Goal: Task Accomplishment & Management: Complete application form

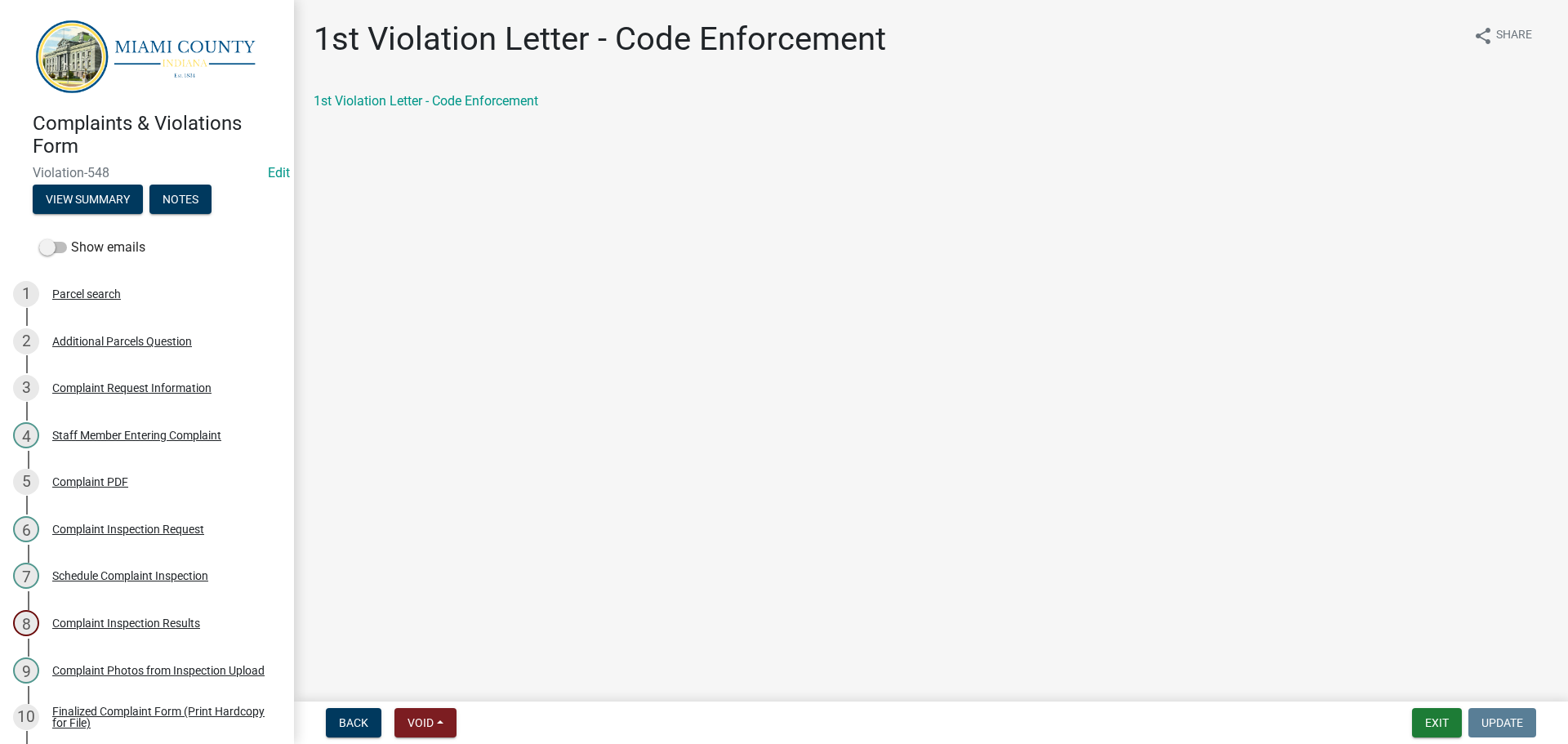
scroll to position [531, 0]
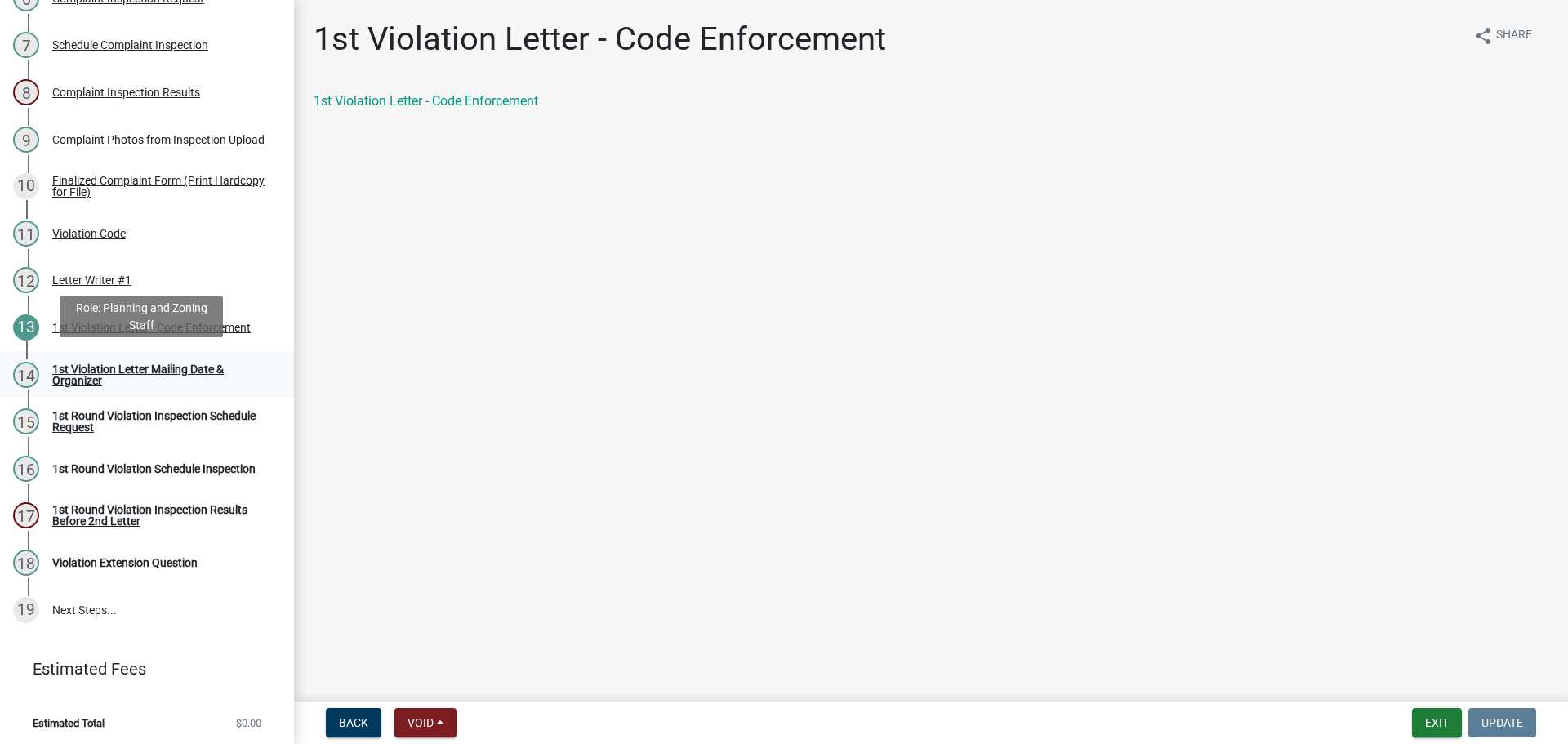
click at [180, 364] on div "1st Violation Letter Mailing Date & Organizer" at bounding box center [160, 375] width 216 height 23
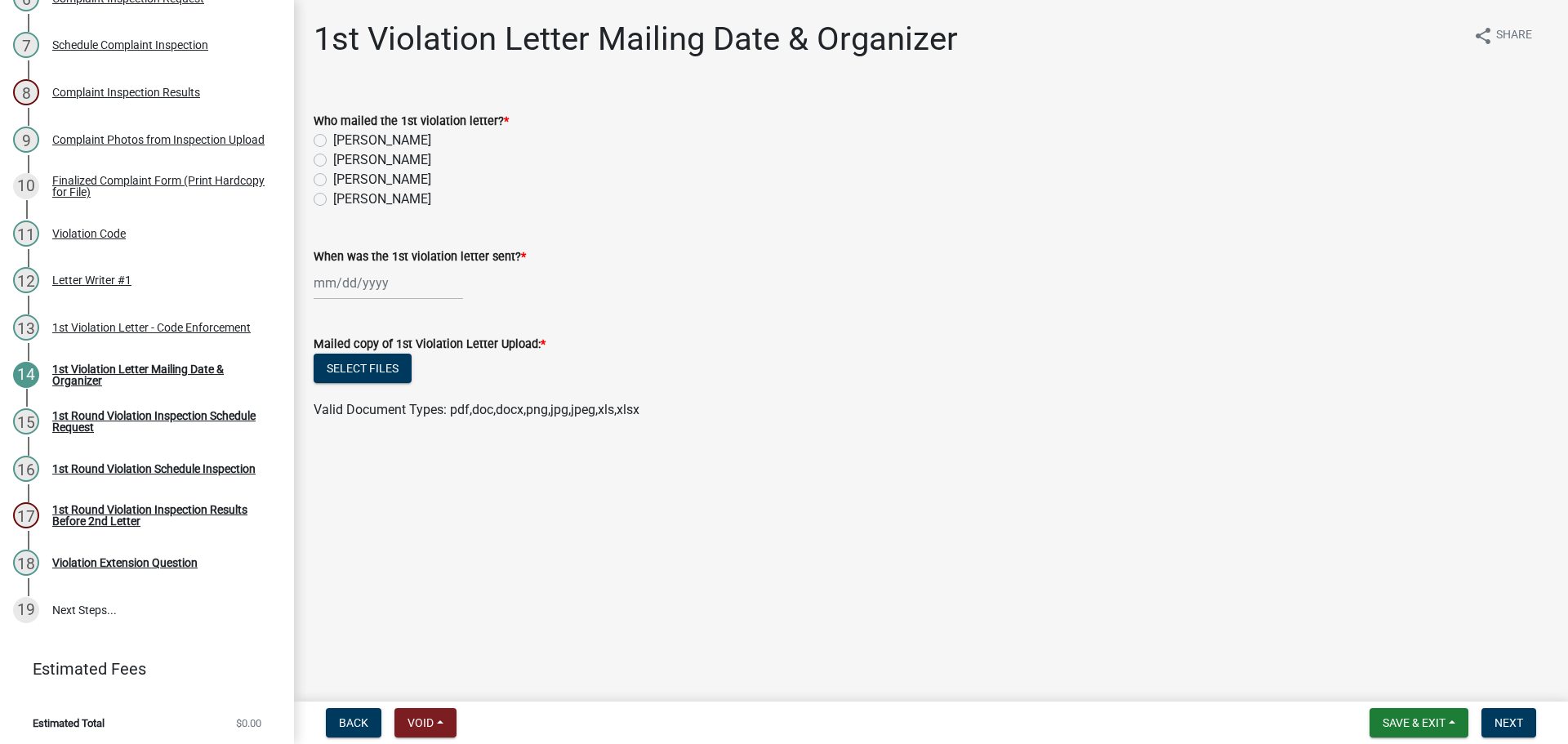
click at [333, 178] on label "[PERSON_NAME]" at bounding box center [382, 180] width 98 height 20
click at [333, 178] on input "[PERSON_NAME]" at bounding box center [339, 175] width 11 height 11
radio input "true"
click at [343, 275] on div at bounding box center [388, 283] width 149 height 34
select select "8"
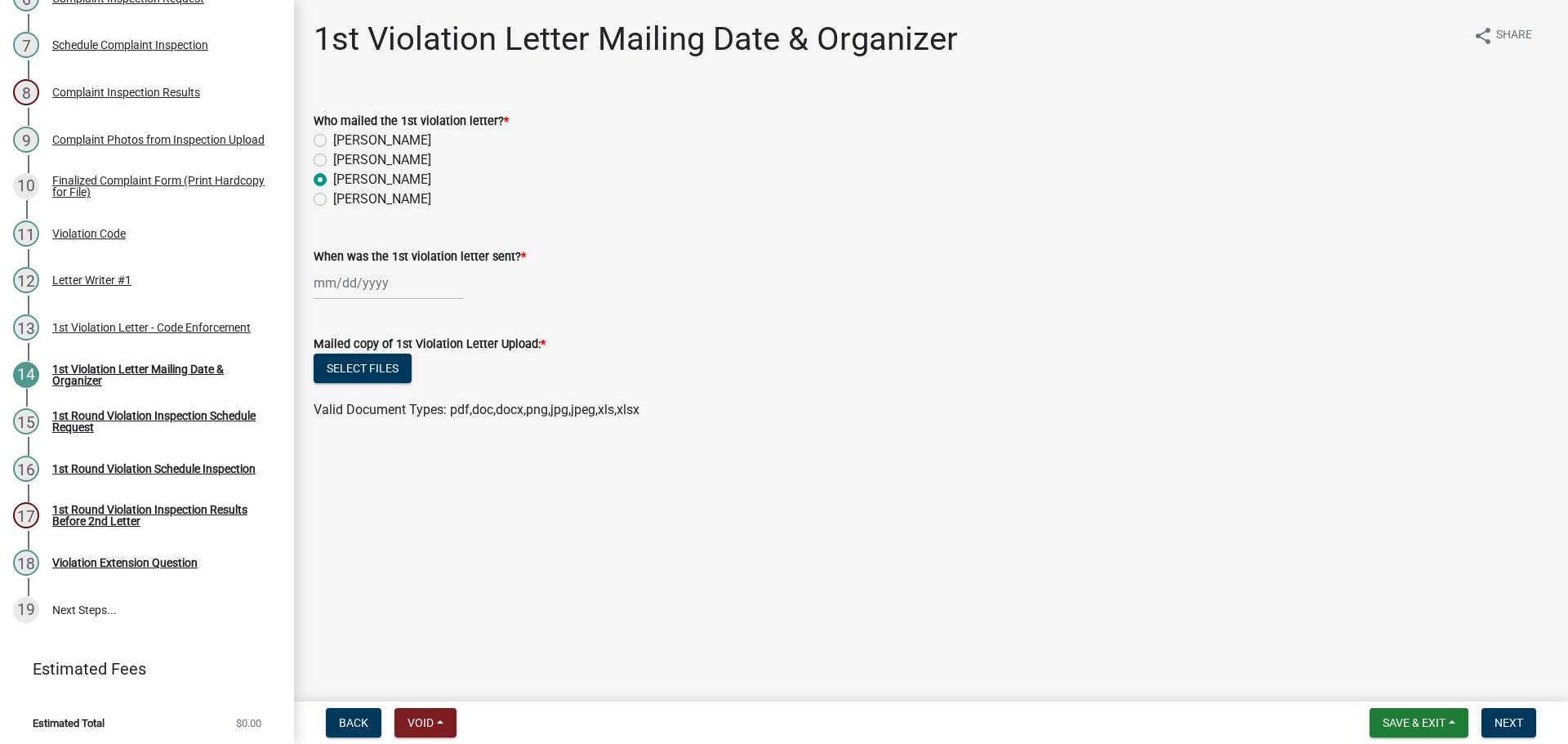
select select "2025"
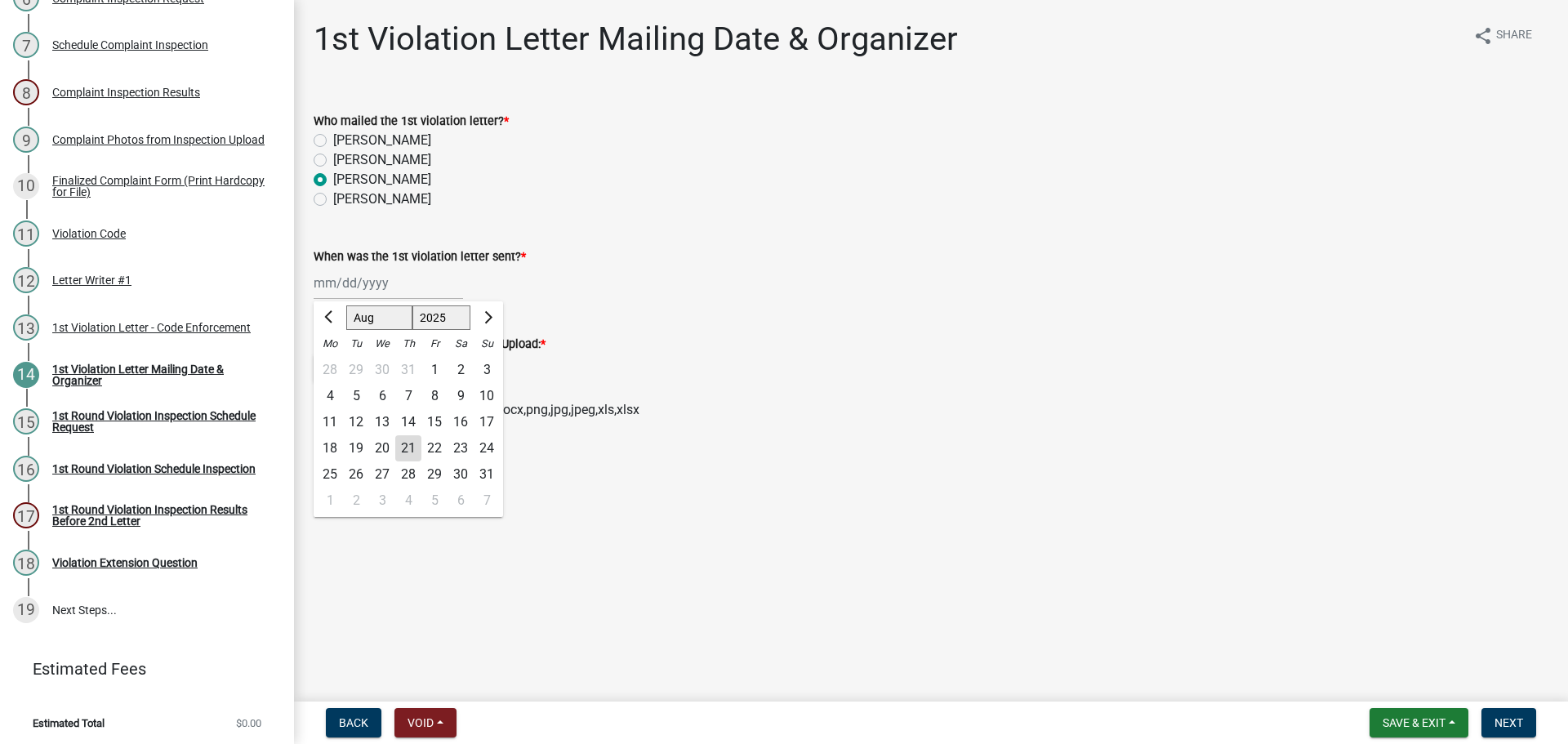
click at [407, 452] on div "21" at bounding box center [408, 448] width 26 height 26
type input "[DATE]"
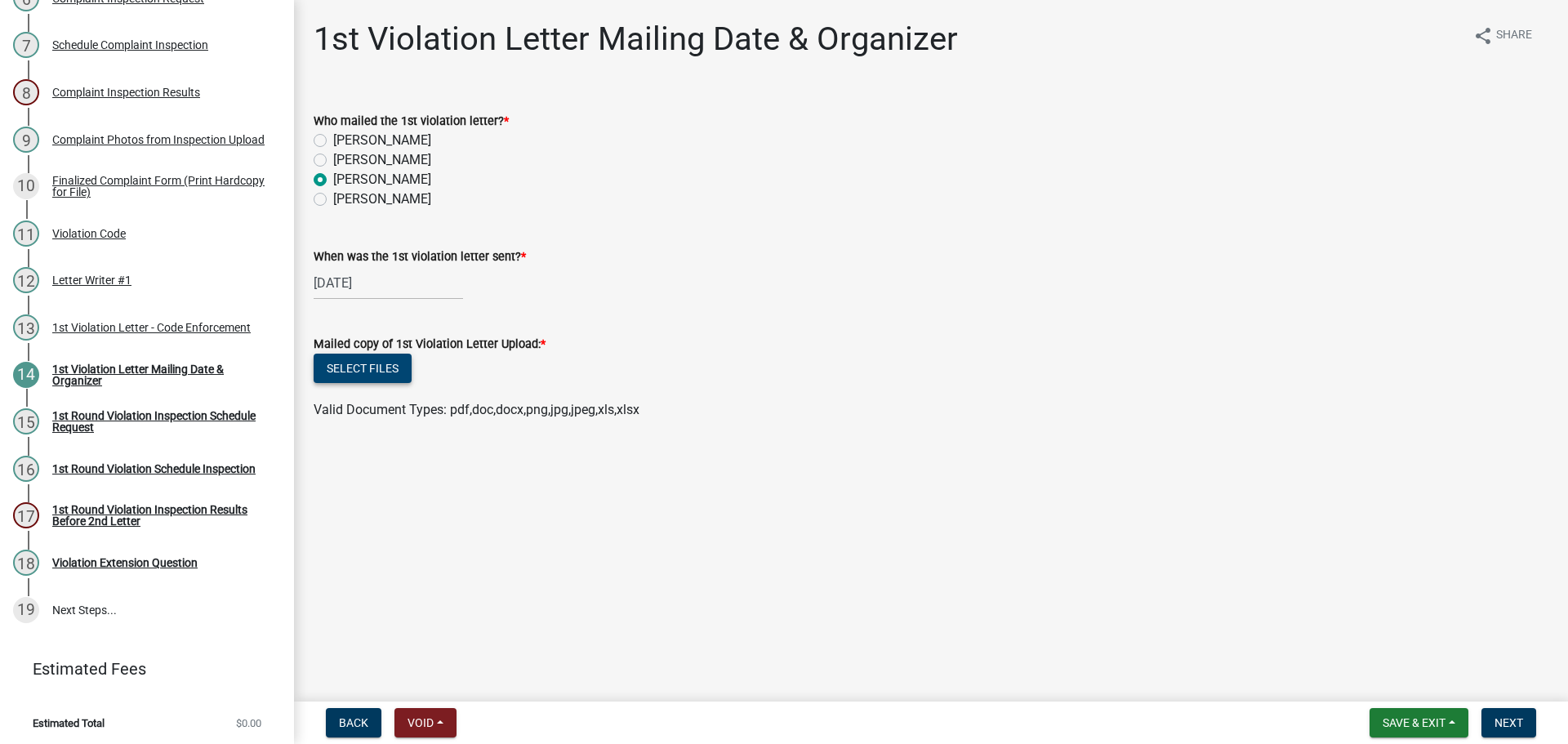
click at [391, 369] on button "Select files" at bounding box center [363, 368] width 98 height 29
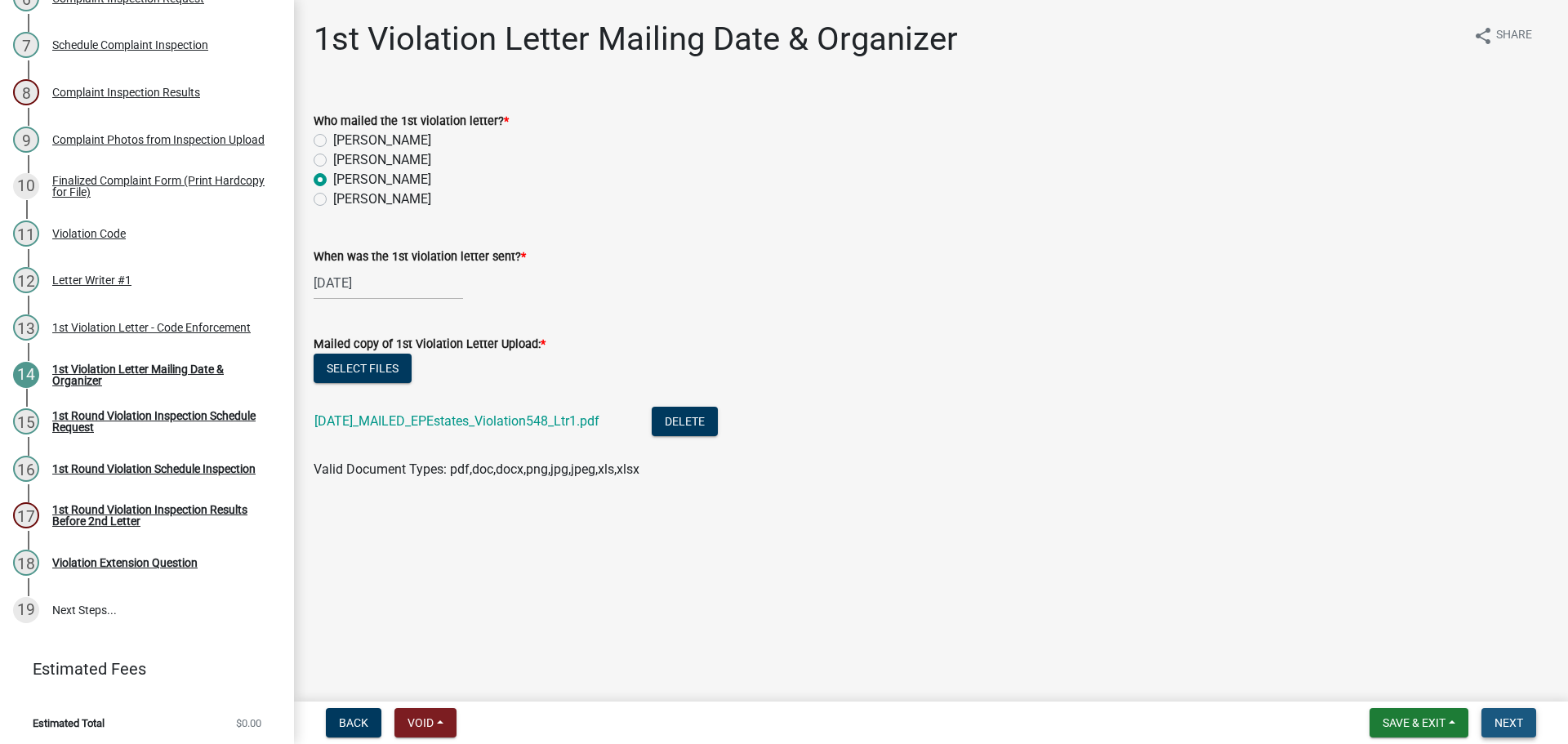
click at [1513, 722] on span "Next" at bounding box center [1508, 723] width 28 height 13
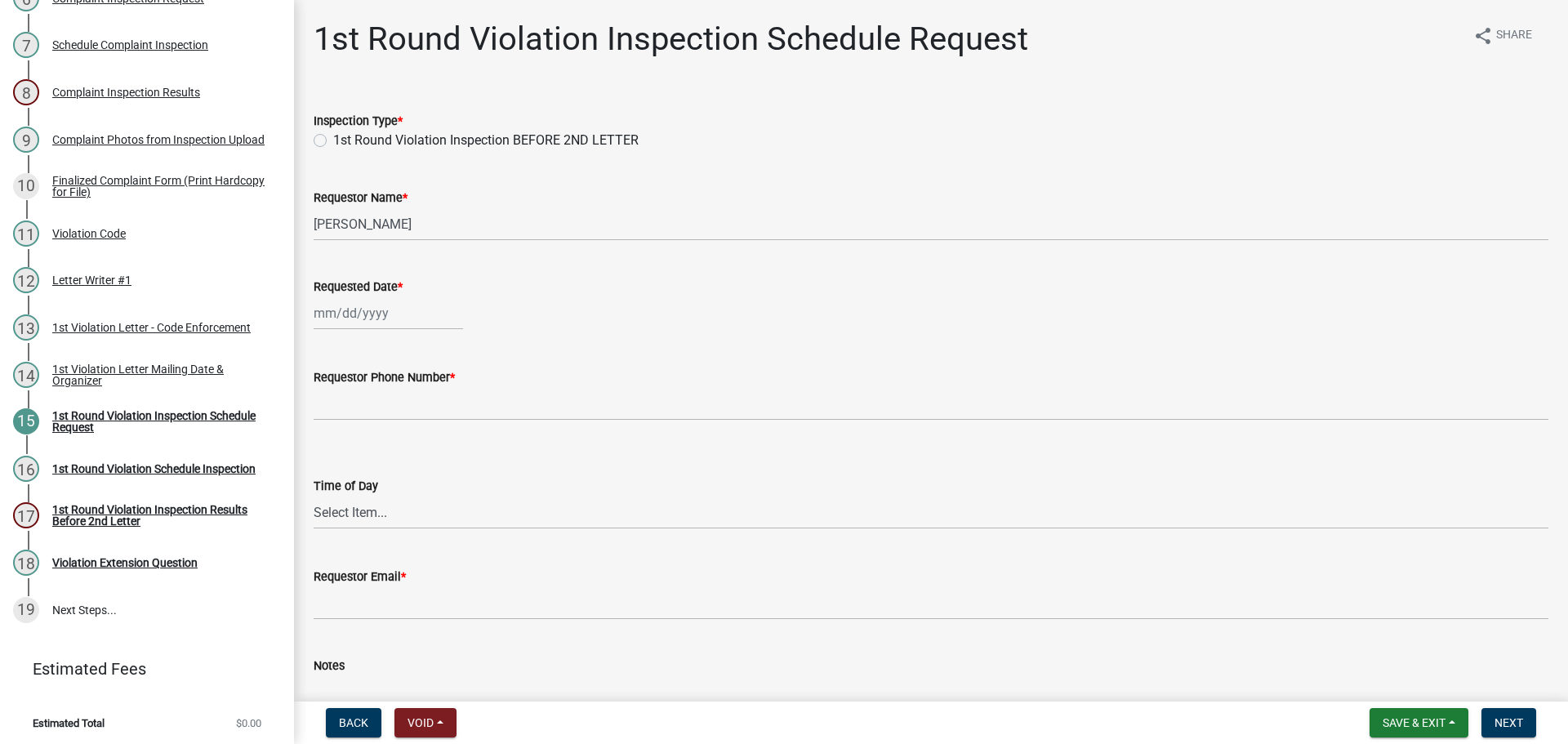
click at [333, 140] on label "1st Round Violation Inspection BEFORE 2ND LETTER" at bounding box center [486, 140] width 306 height 20
click at [333, 140] on input "1st Round Violation Inspection BEFORE 2ND LETTER" at bounding box center [339, 136] width 11 height 11
radio input "true"
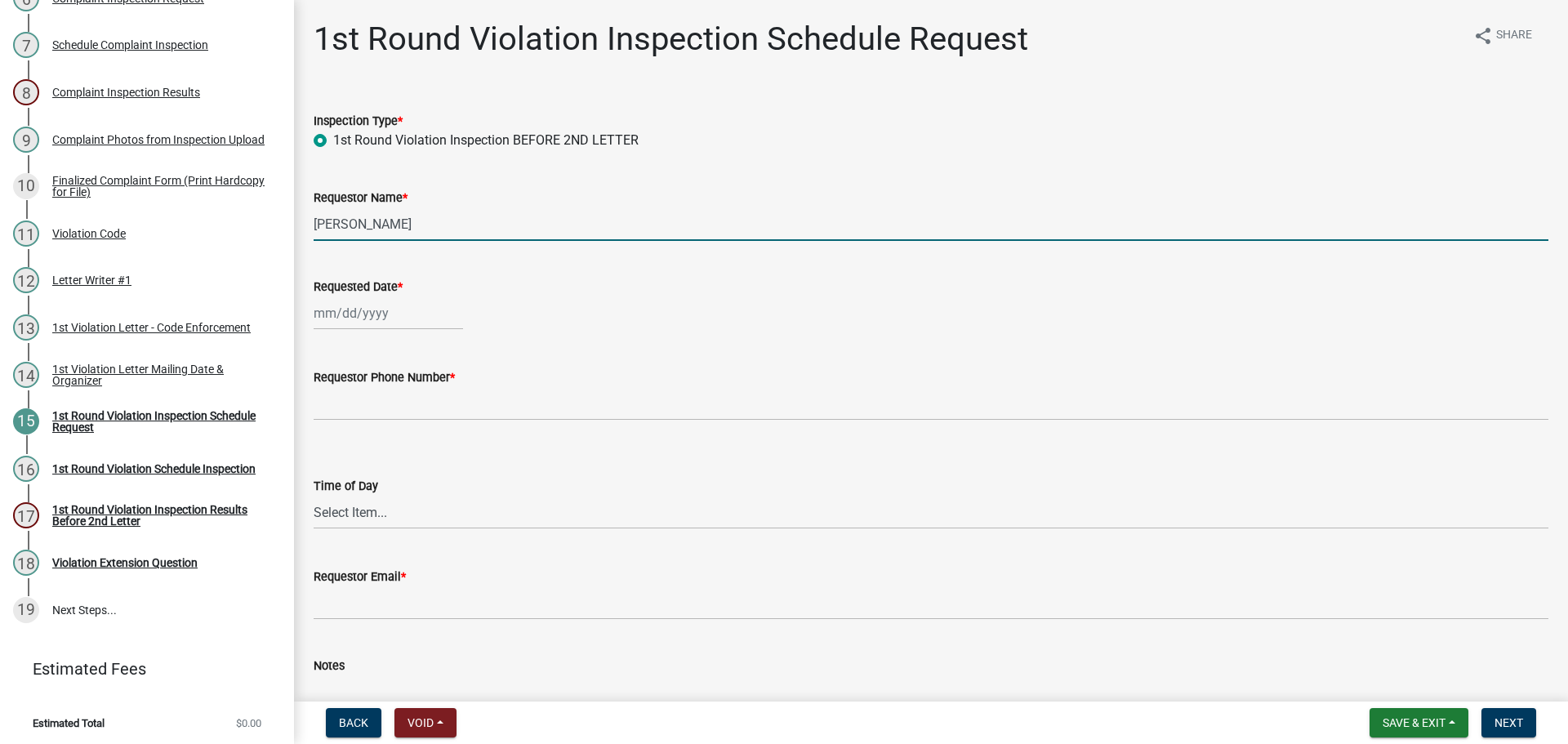
drag, startPoint x: 438, startPoint y: 225, endPoint x: 286, endPoint y: 231, distance: 152.1
click at [286, 231] on div "Complaints & Violations Form Violation-548 Edit View Summary Notes Show emails …" at bounding box center [784, 372] width 1568 height 744
type input "Ep Esates"
click at [368, 296] on div "Requested Date *" at bounding box center [931, 286] width 1235 height 20
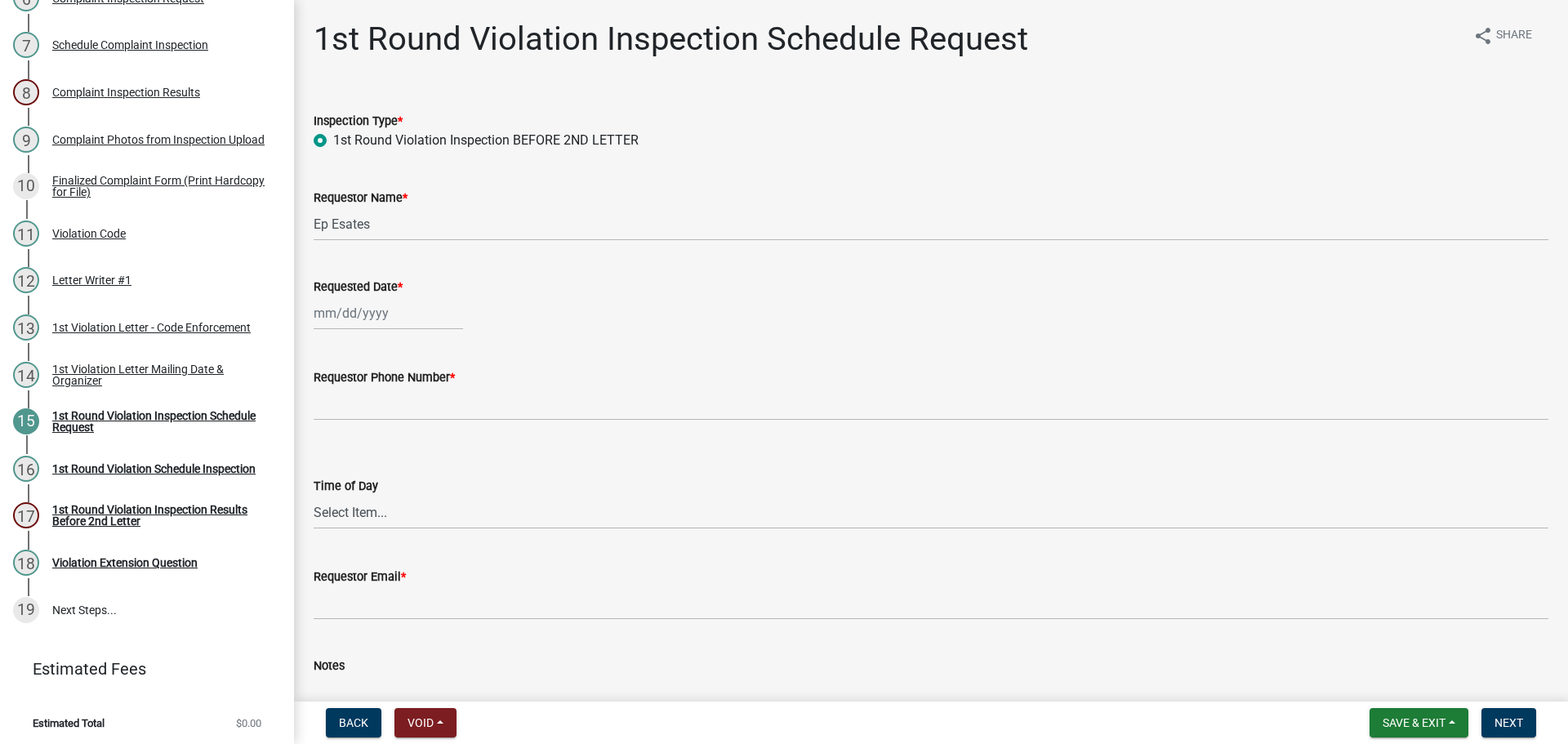
click at [378, 326] on div at bounding box center [388, 313] width 149 height 34
select select "8"
select select "2025"
click at [336, 527] on div "1" at bounding box center [329, 530] width 26 height 26
type input "[DATE]"
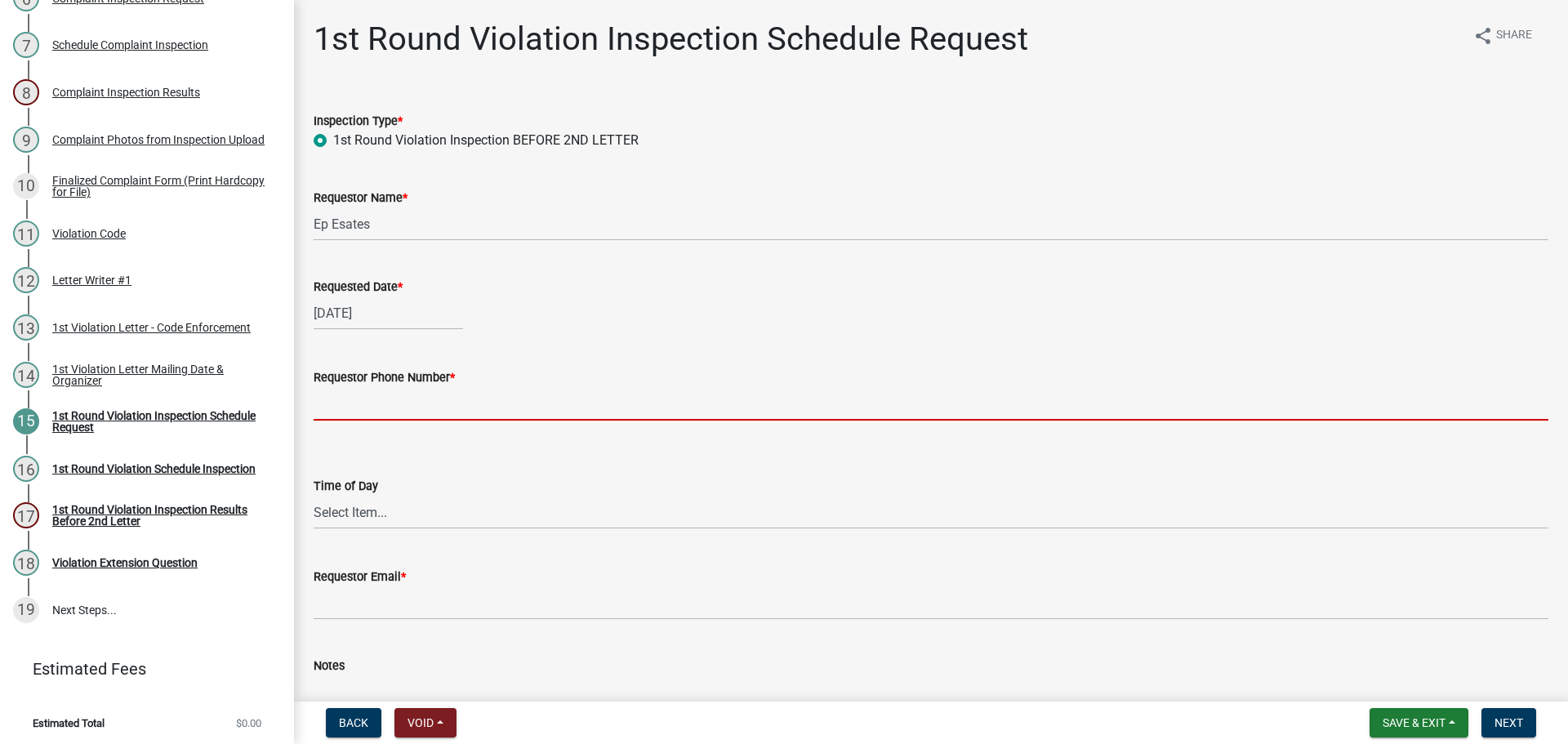
click at [359, 420] on input "Requestor Phone Number *" at bounding box center [931, 404] width 1235 height 34
type input "000-000-0000"
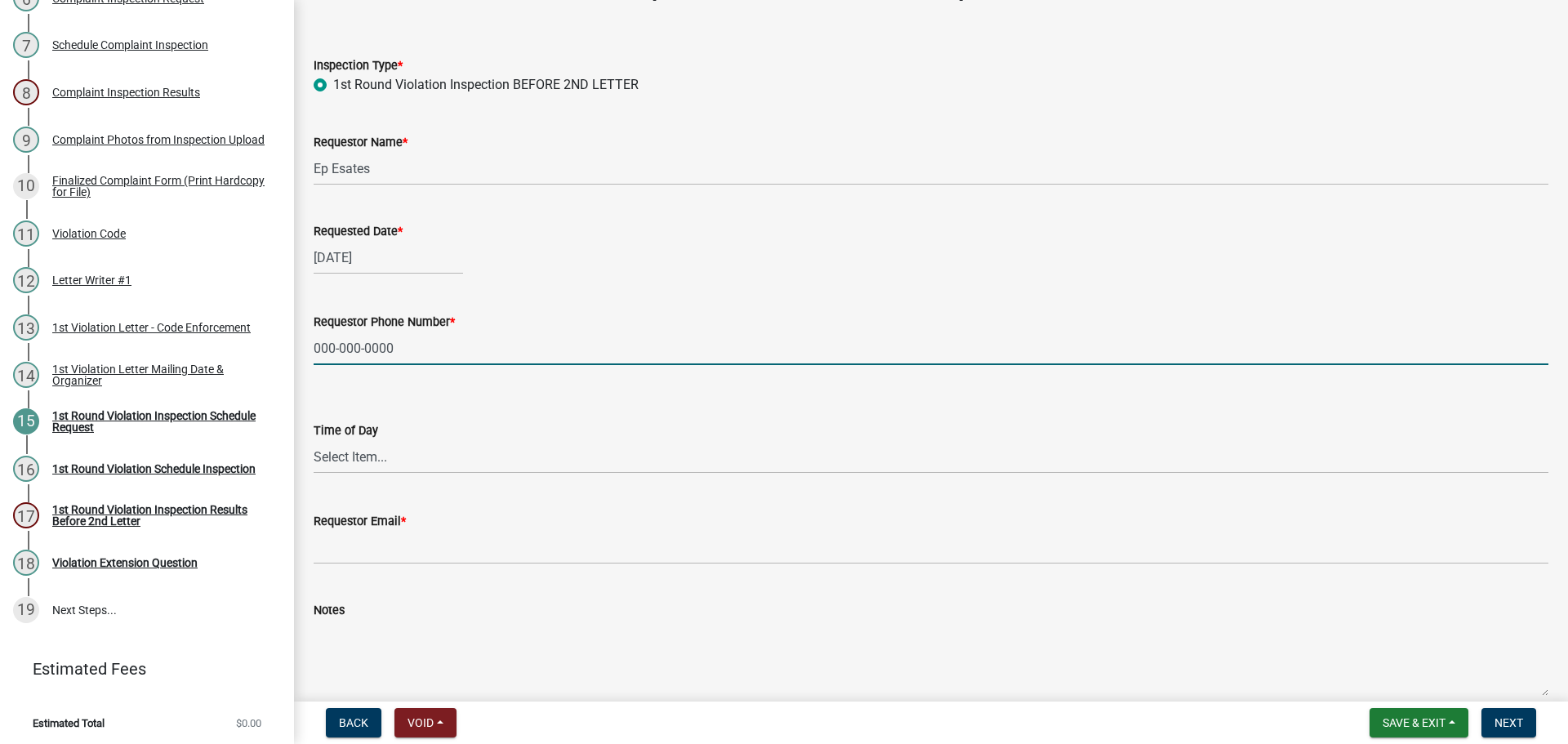
scroll to position [82, 0]
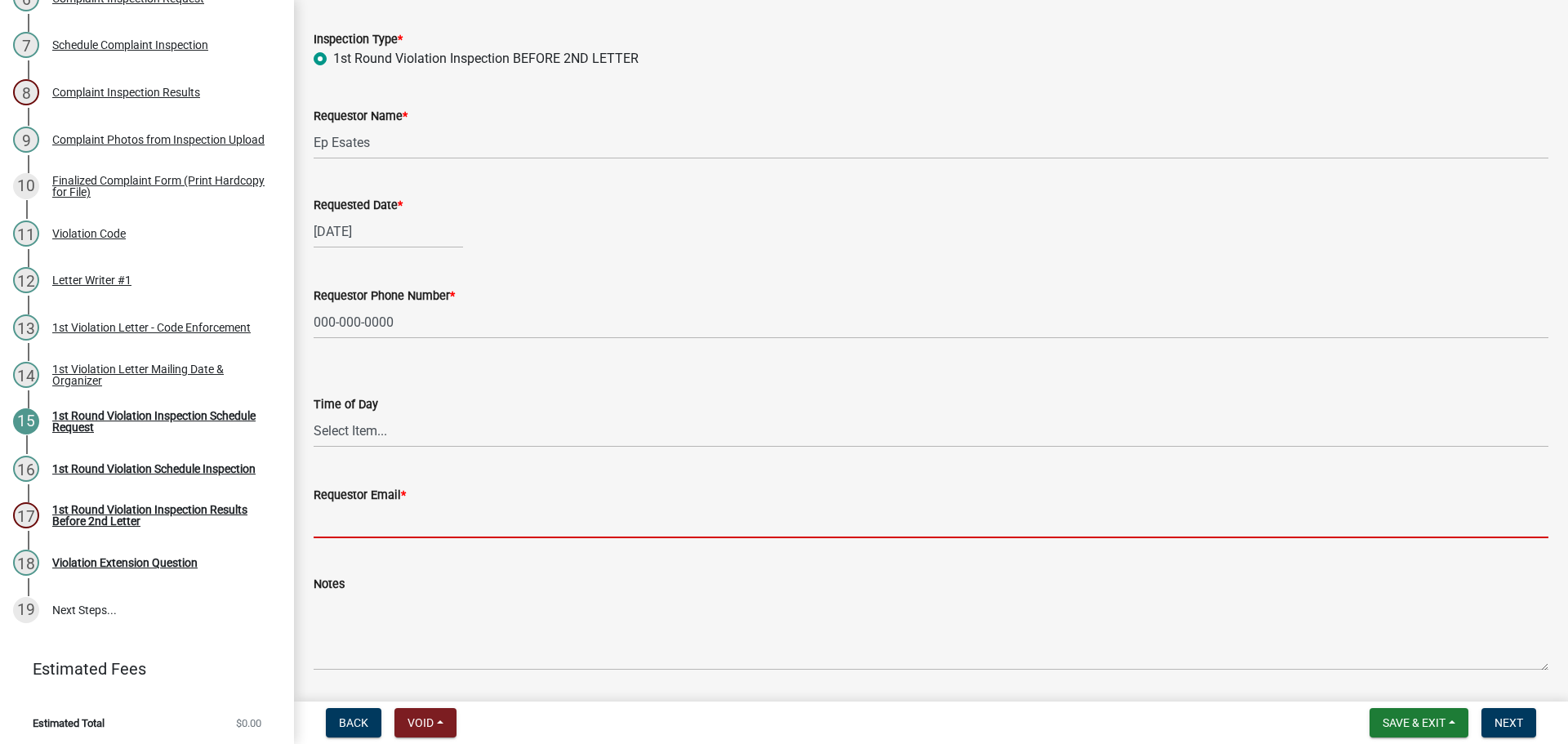
click at [393, 527] on input "Requestor Email *" at bounding box center [931, 522] width 1235 height 34
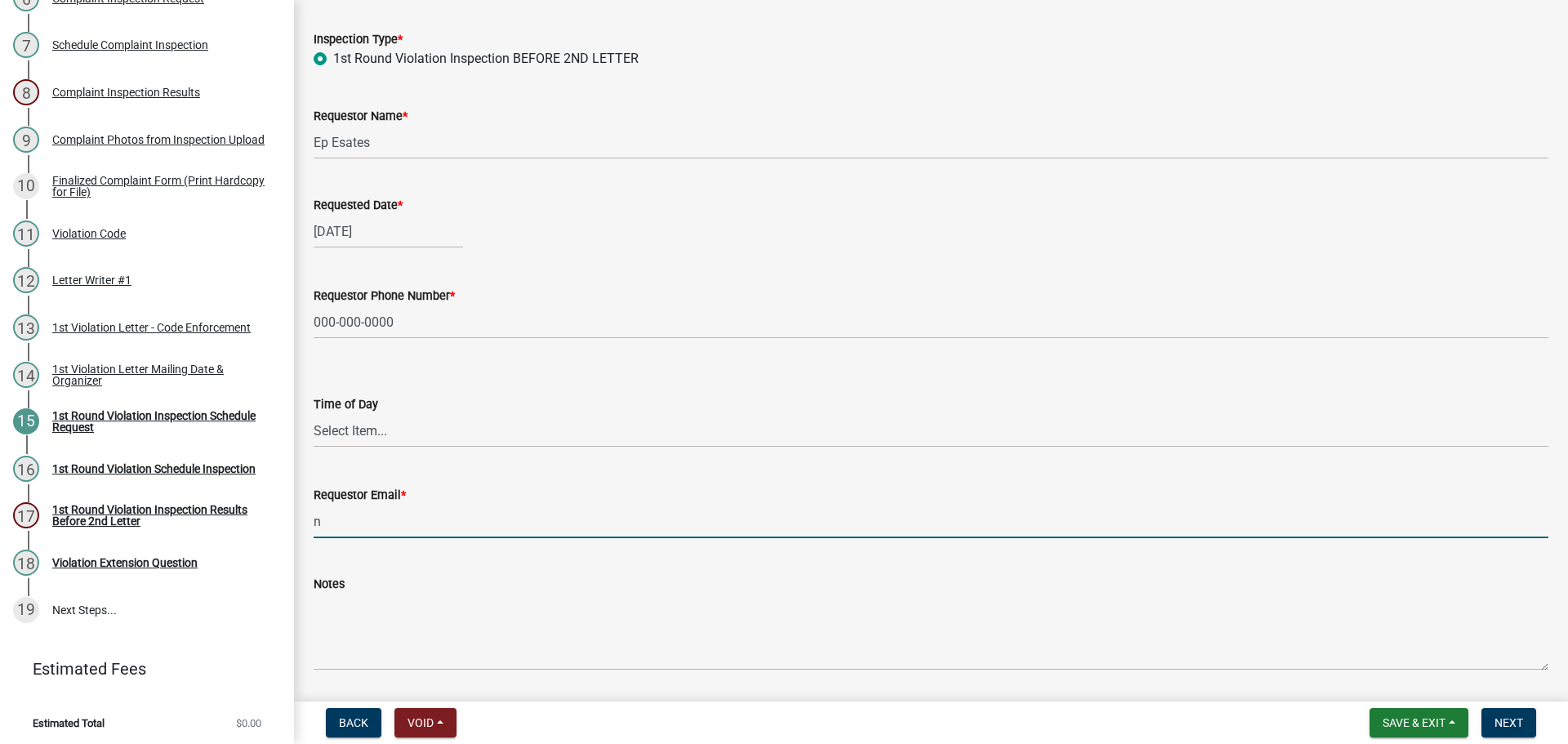
type input "[EMAIL_ADDRESS][DOMAIN_NAME]"
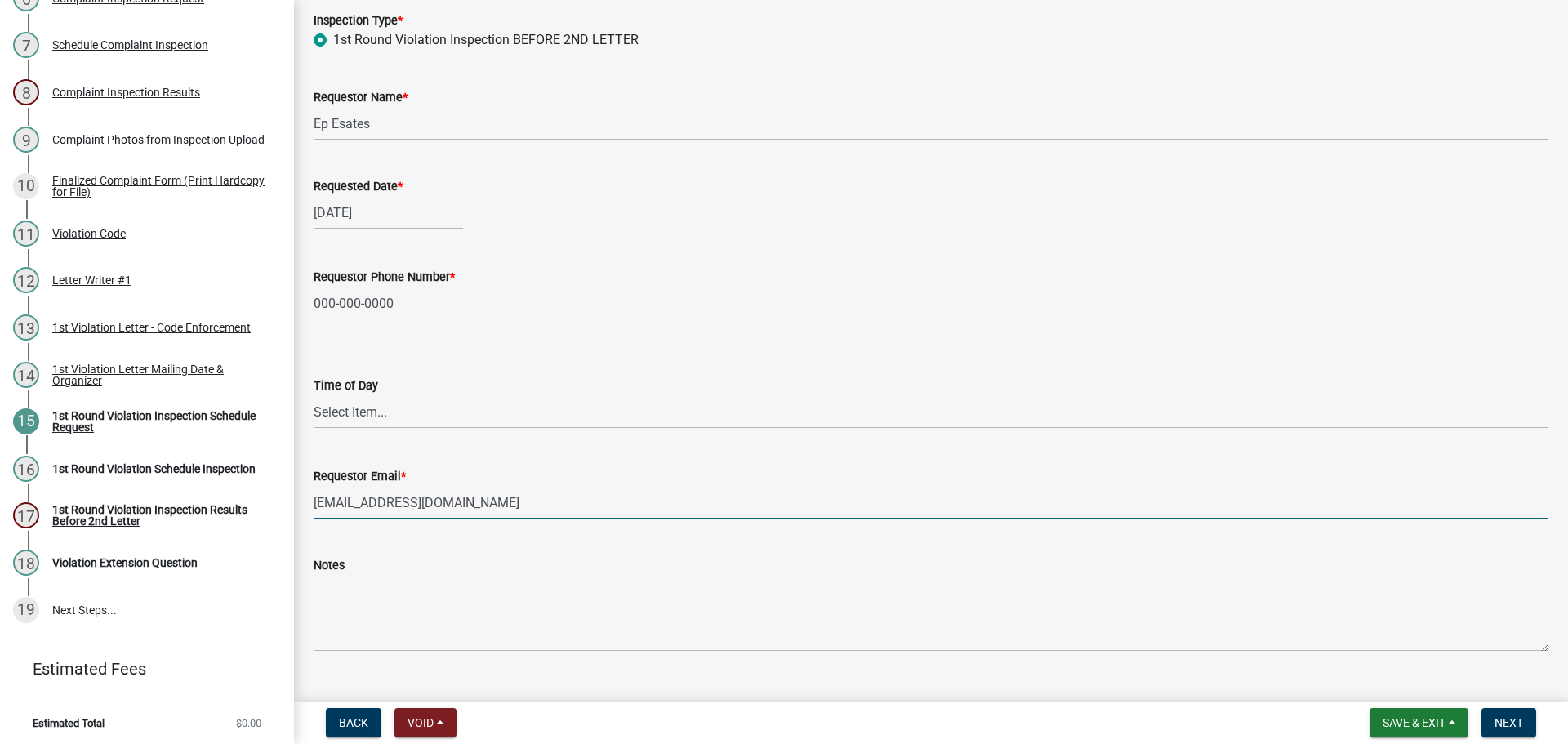
scroll to position [134, 0]
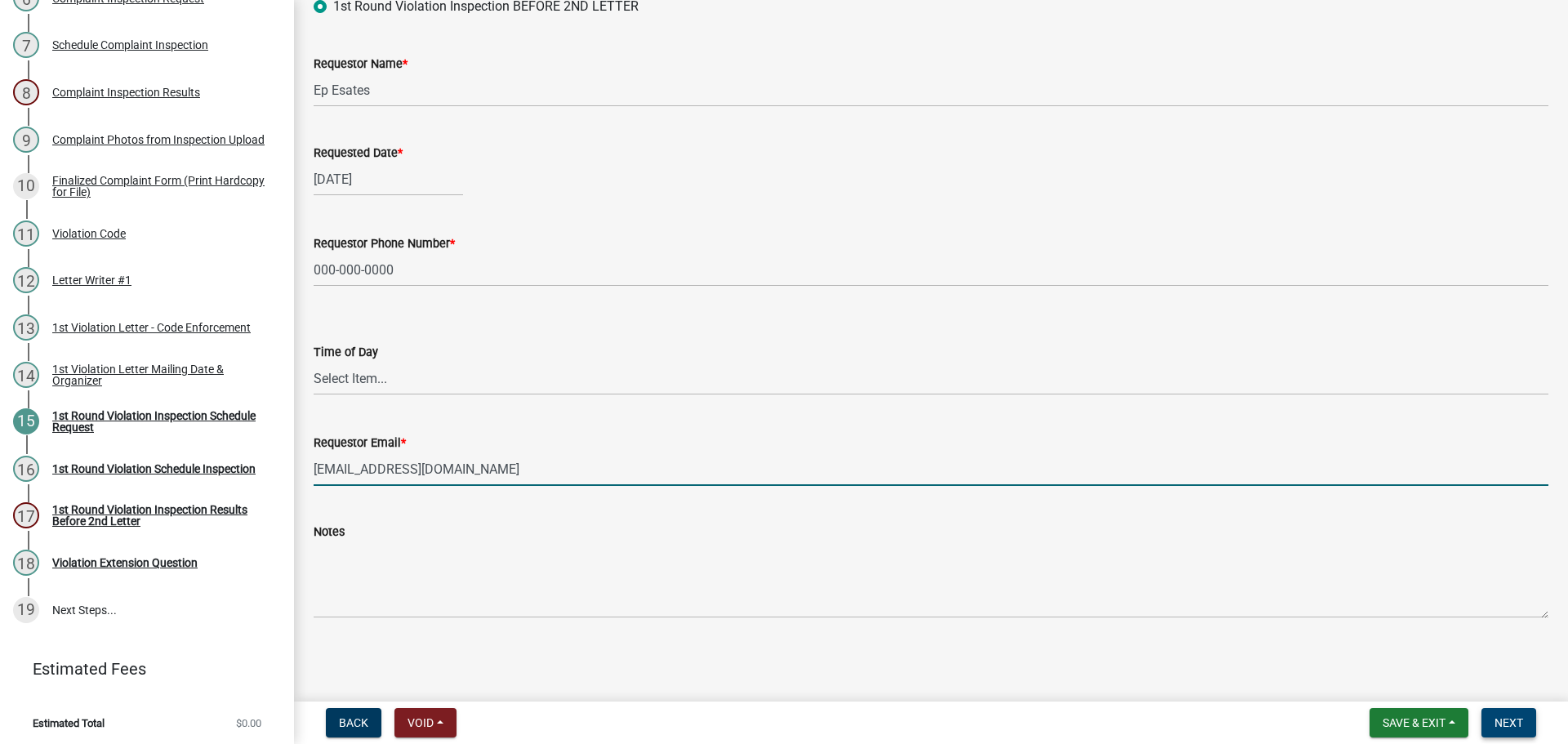
click at [1507, 729] on span "Next" at bounding box center [1508, 723] width 28 height 13
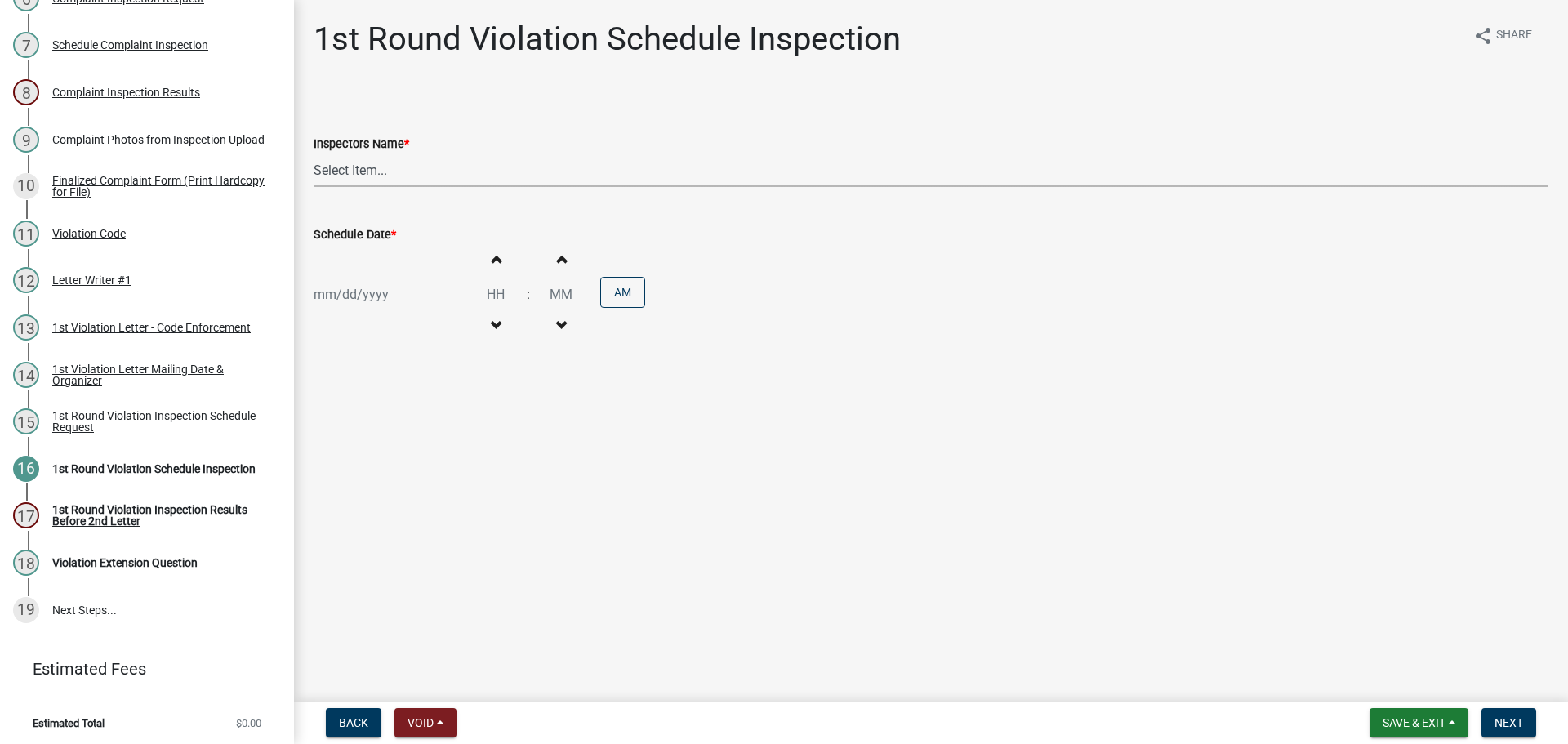
drag, startPoint x: 461, startPoint y: 164, endPoint x: 458, endPoint y: 185, distance: 21.2
click at [461, 164] on select "Select Item... bmthomas ([PERSON_NAME]) croser ([PERSON_NAME]) [PERSON_NAME] ([…" at bounding box center [931, 171] width 1235 height 34
select select "0324ce59-dc13-463c-88f6-21718b6e040a"
click at [314, 154] on select "Select Item... bmthomas ([PERSON_NAME]) croser ([PERSON_NAME]) [PERSON_NAME] ([…" at bounding box center [931, 171] width 1235 height 34
click at [422, 286] on div at bounding box center [388, 294] width 149 height 34
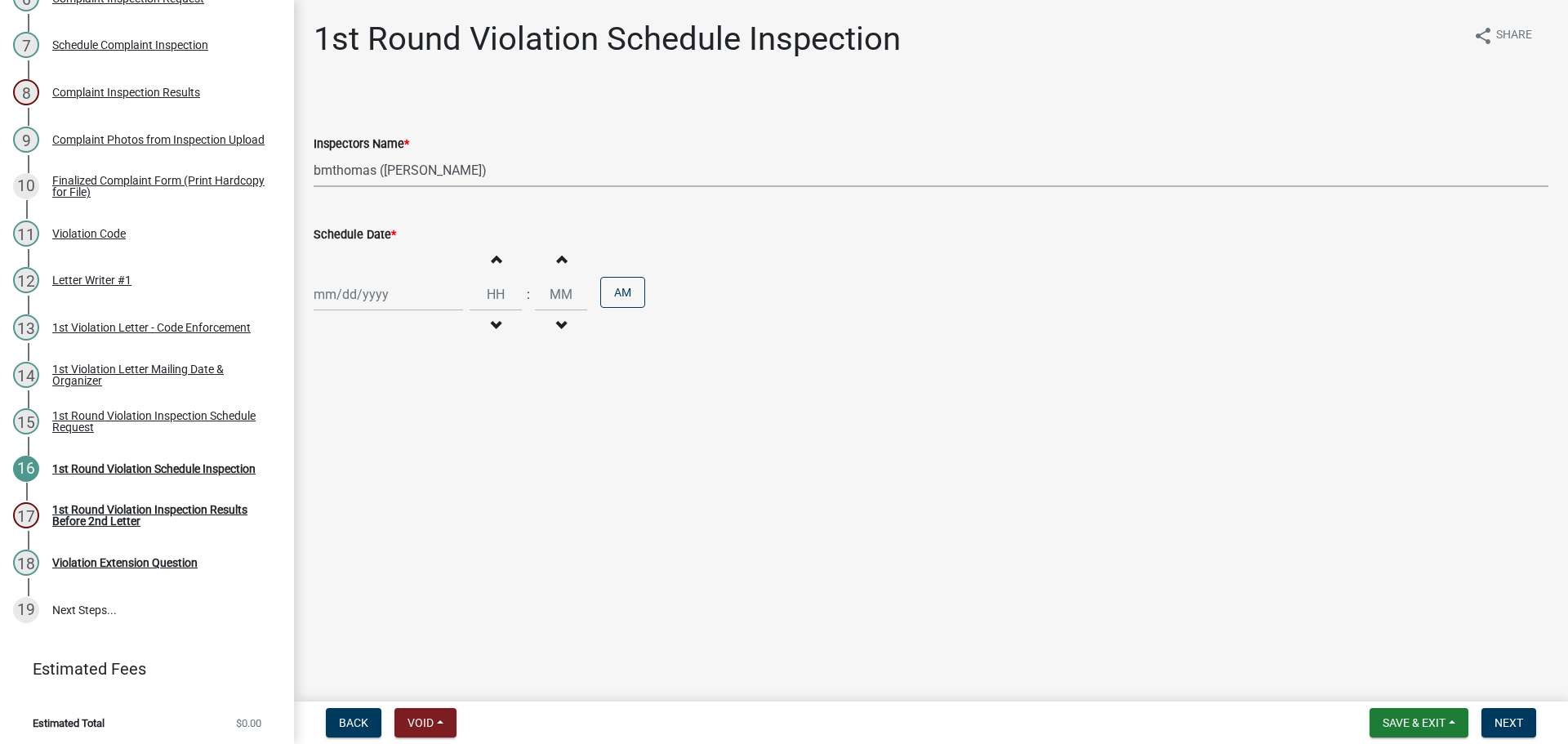
select select "8"
select select "2025"
click at [331, 511] on div "1" at bounding box center [329, 511] width 26 height 26
type input "[DATE]"
click at [560, 265] on button "Increment minutes" at bounding box center [561, 259] width 35 height 29
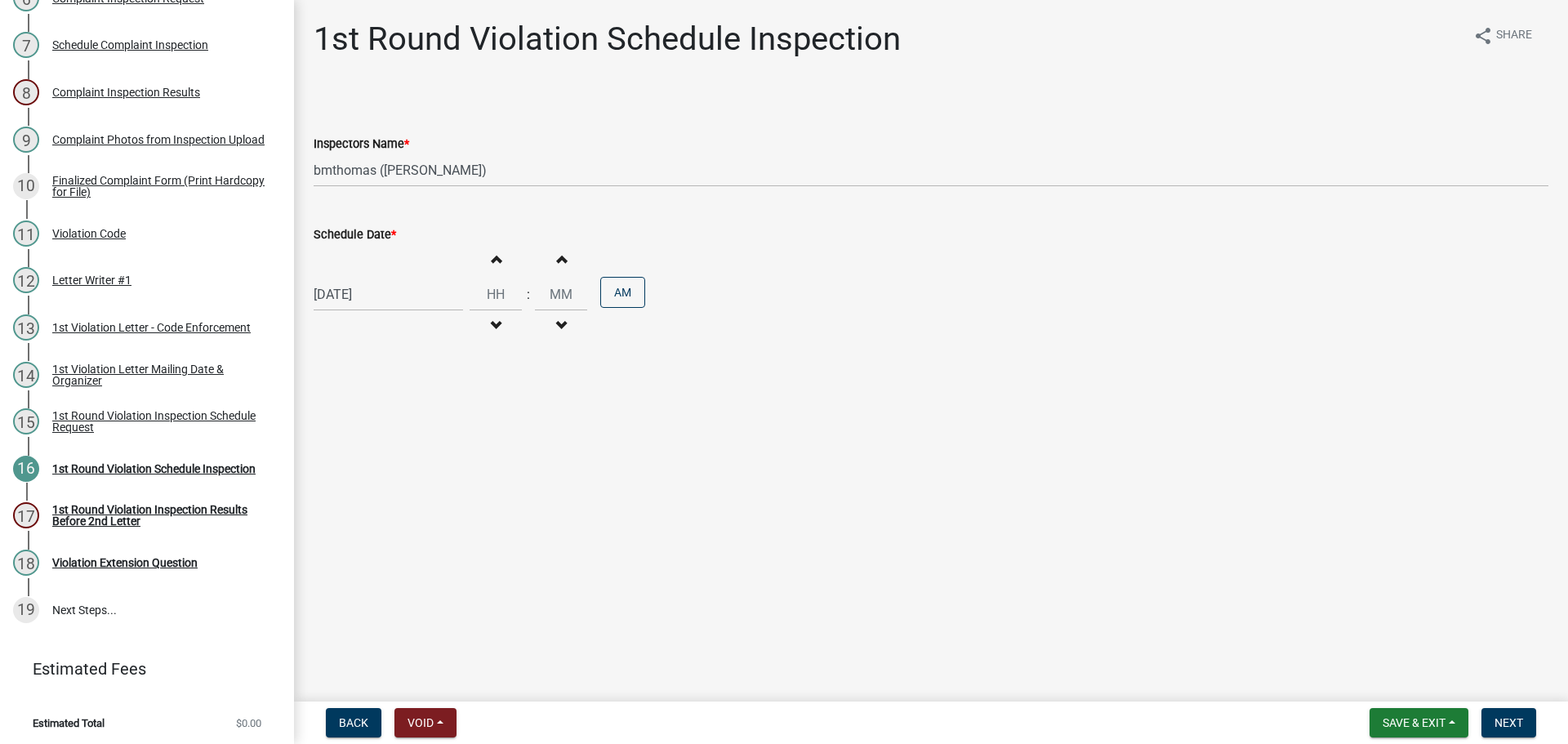
type input "12"
type input "01"
click at [1509, 726] on span "Next" at bounding box center [1508, 723] width 28 height 13
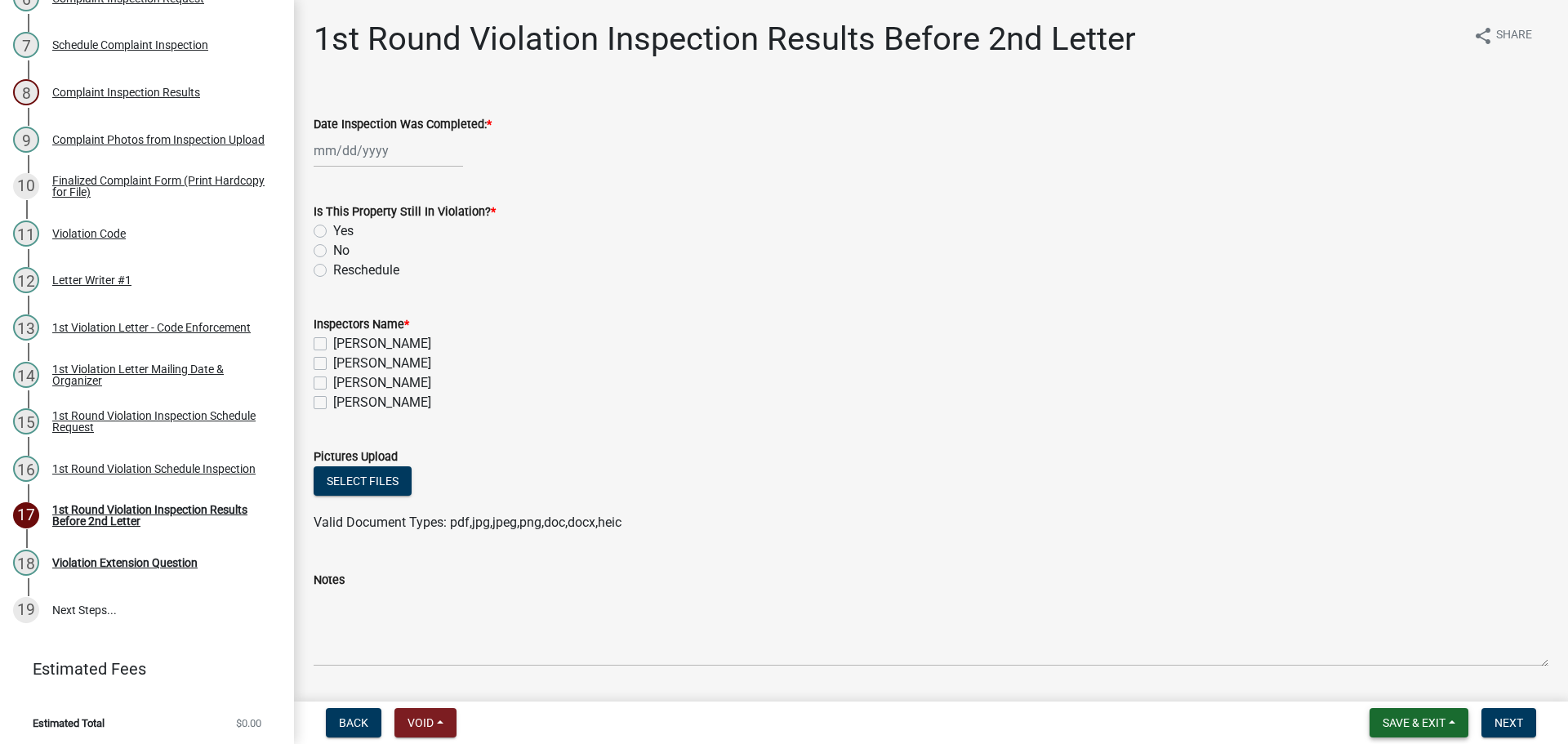
click at [1443, 718] on span "Save & Exit" at bounding box center [1413, 723] width 63 height 13
drag, startPoint x: 1377, startPoint y: 677, endPoint x: 1396, endPoint y: 676, distance: 19.0
click at [1377, 677] on button "Save & Exit" at bounding box center [1403, 680] width 131 height 39
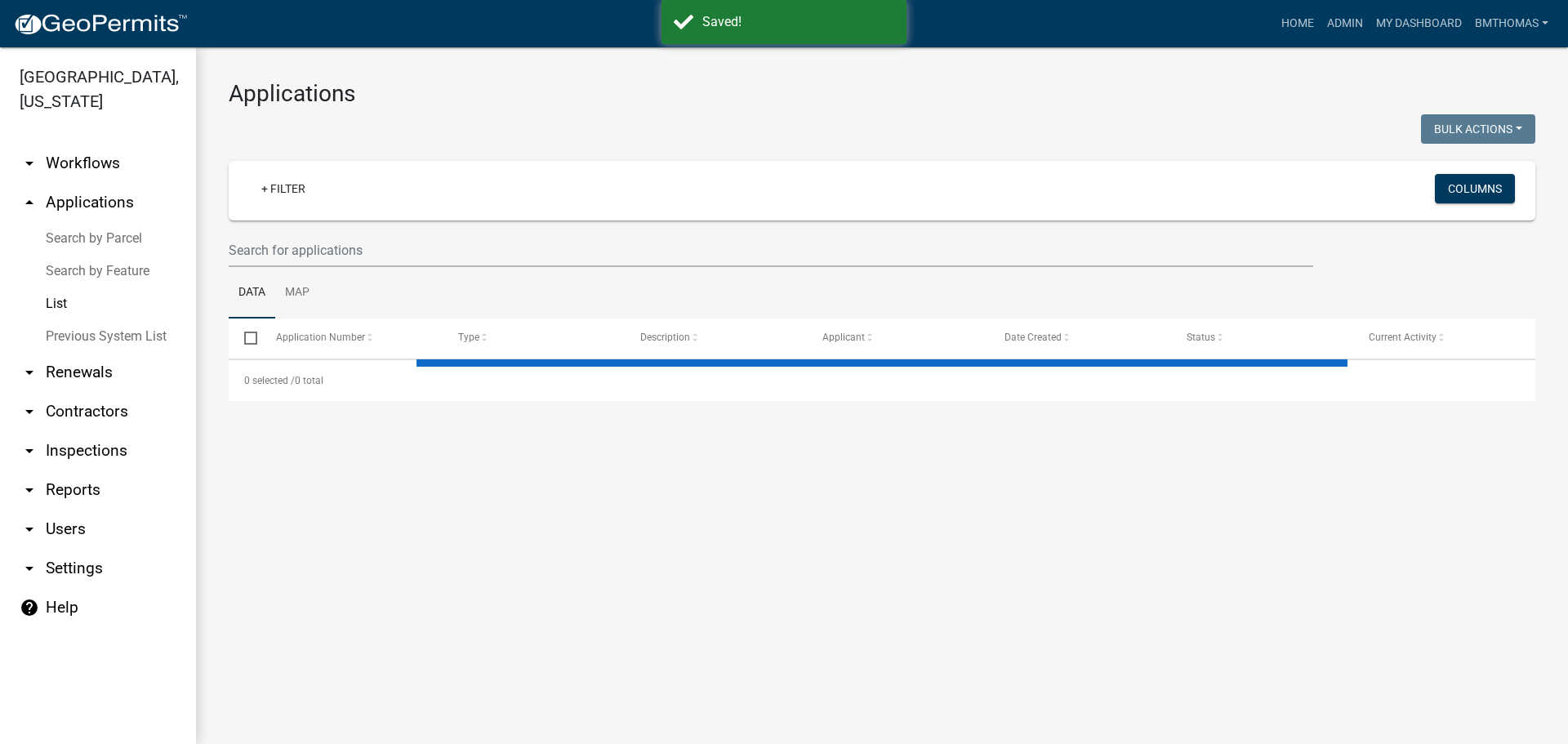
select select "3: 100"
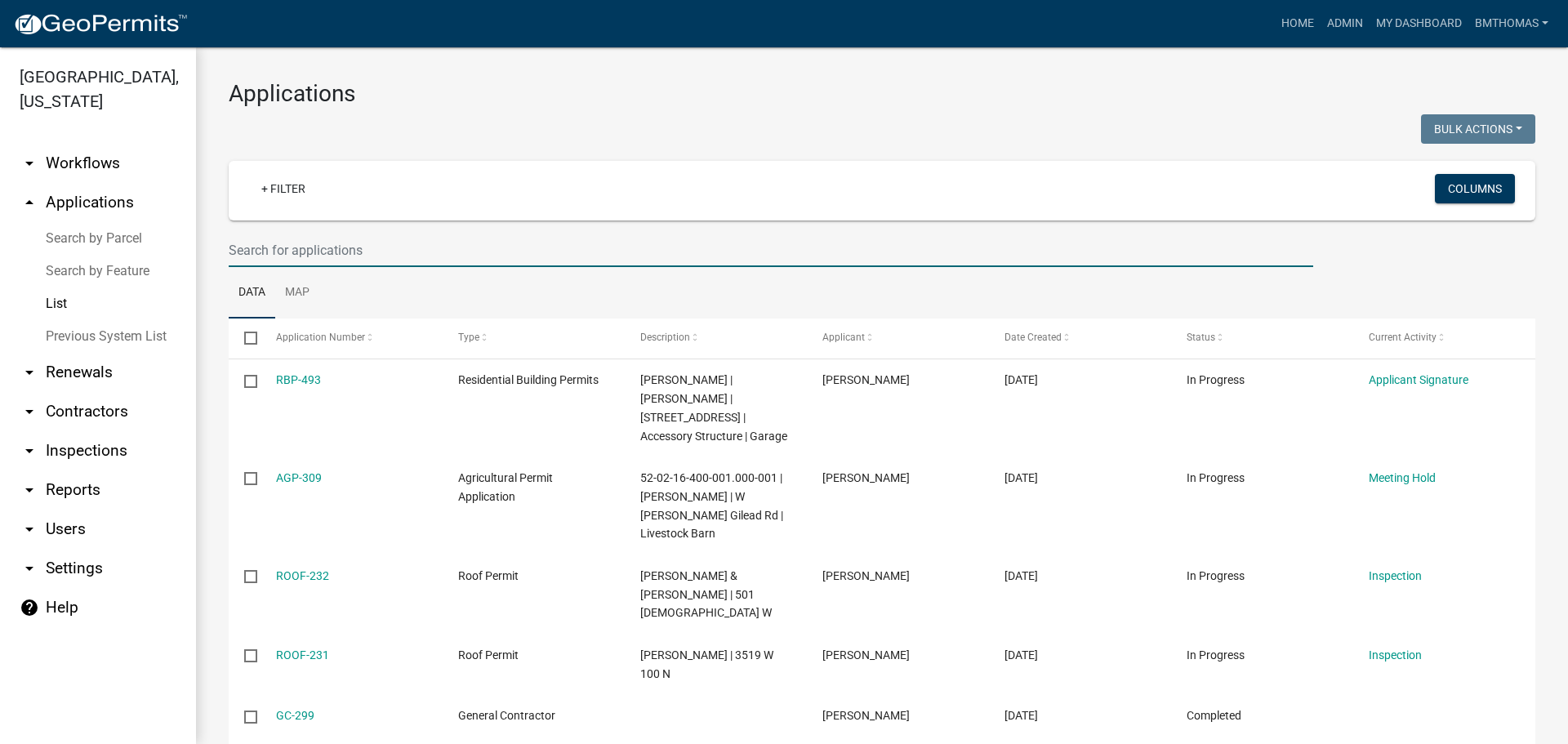
click at [471, 247] on input "text" at bounding box center [771, 251] width 1084 height 34
type input "5"
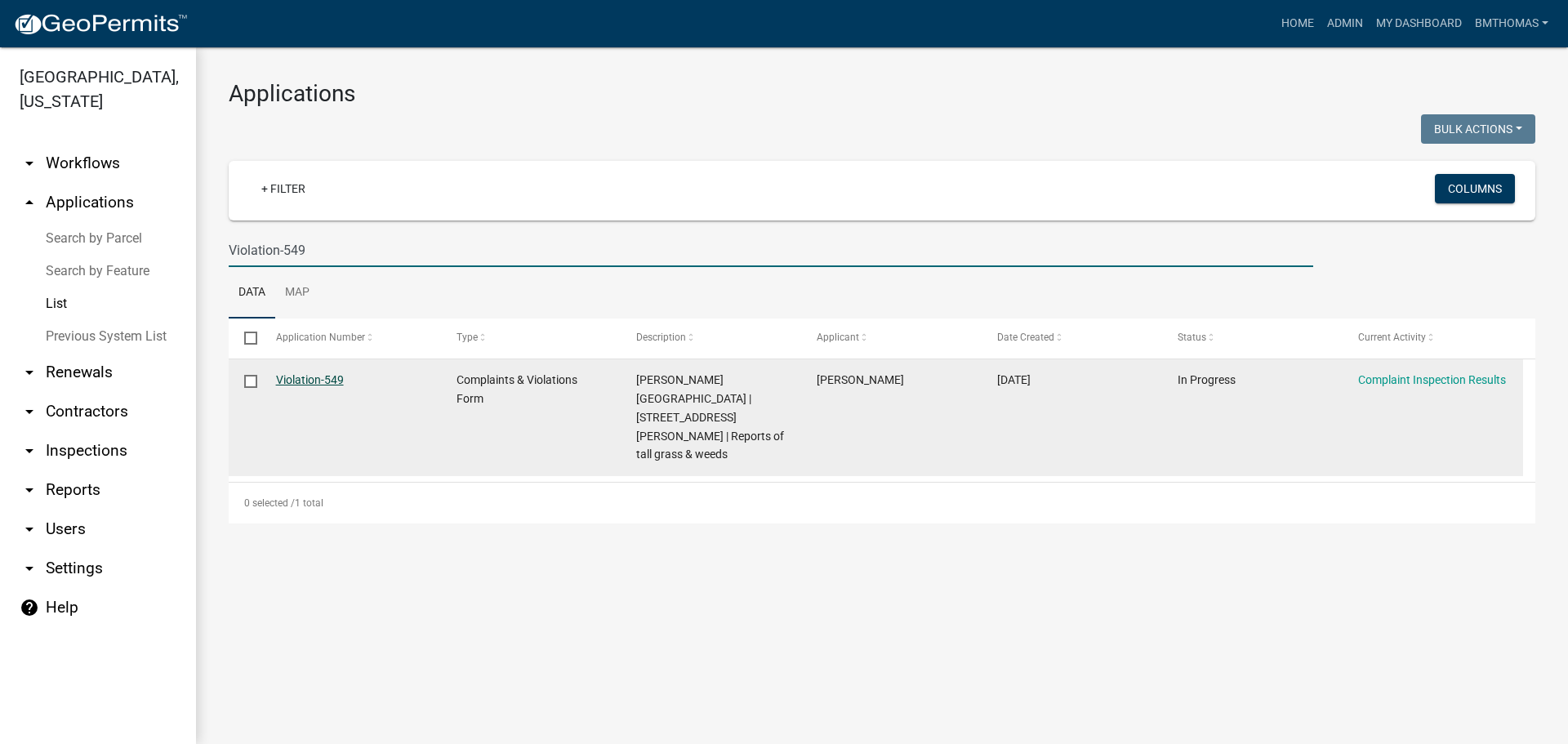
type input "Violation-549"
click at [316, 380] on link "Violation-549" at bounding box center [310, 380] width 68 height 13
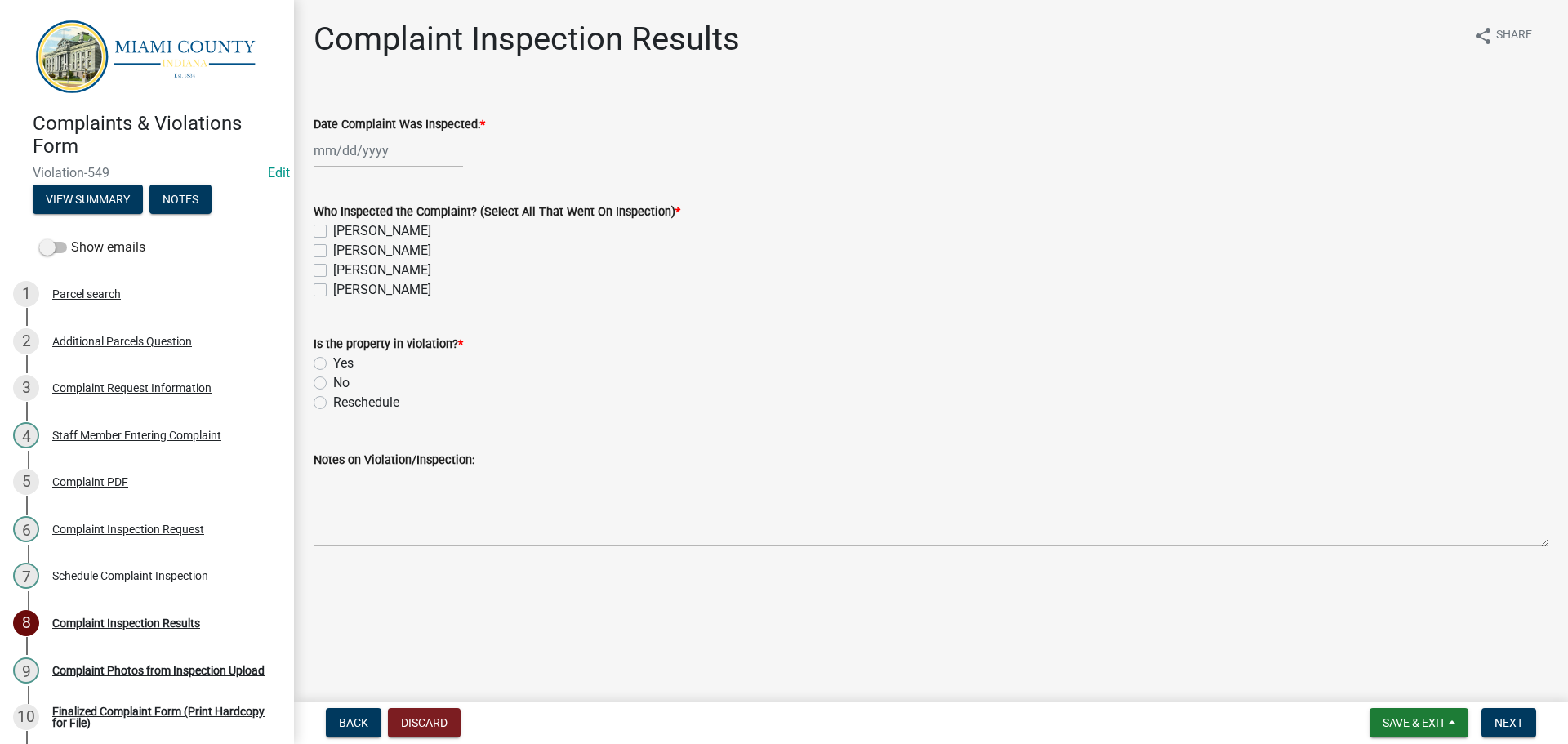
select select "8"
select select "2025"
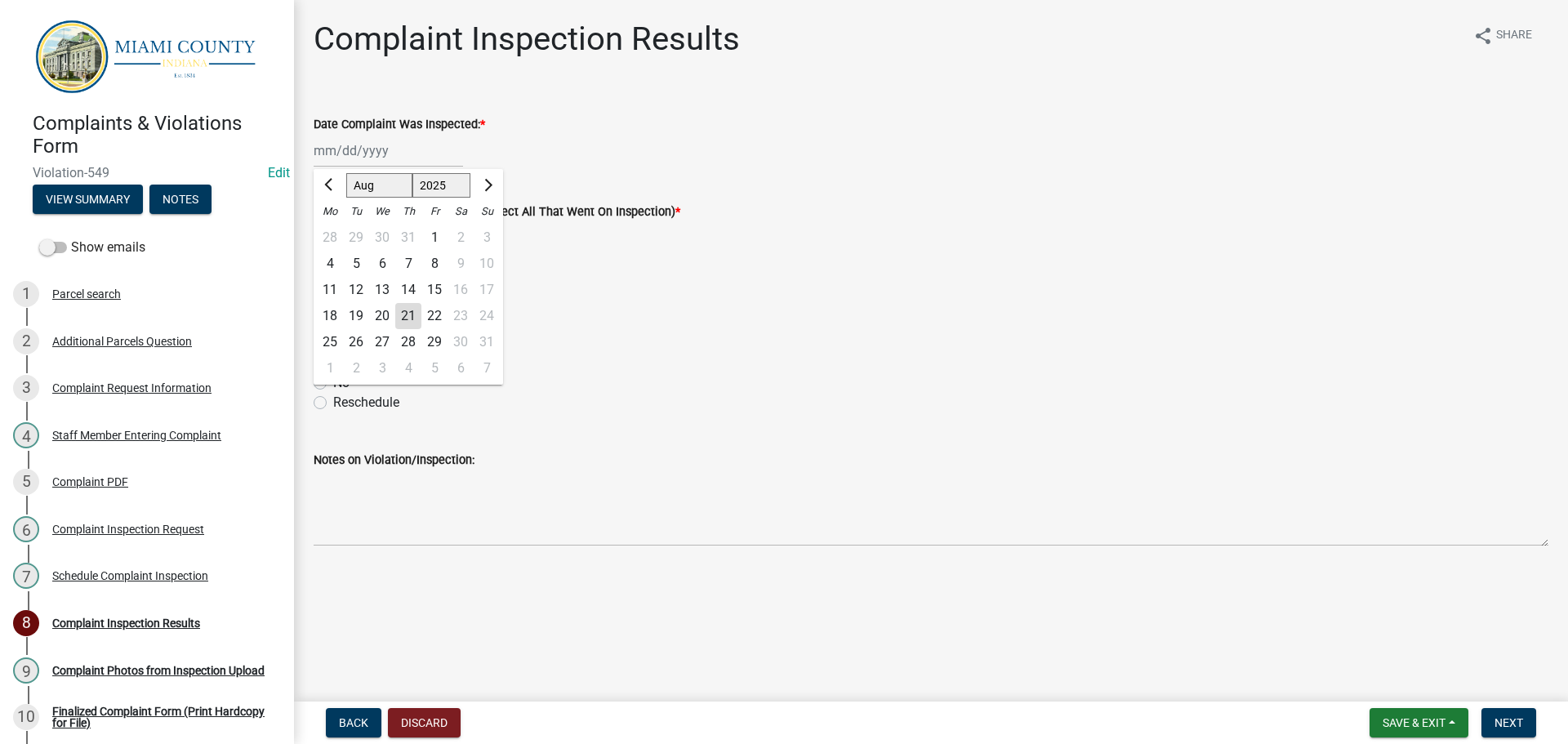
click at [352, 147] on div "[PERSON_NAME] Feb Mar Apr [PERSON_NAME][DATE] Oct Nov [DATE] 1526 1527 1528 152…" at bounding box center [388, 151] width 149 height 34
click at [333, 314] on div "18" at bounding box center [329, 316] width 26 height 26
type input "[DATE]"
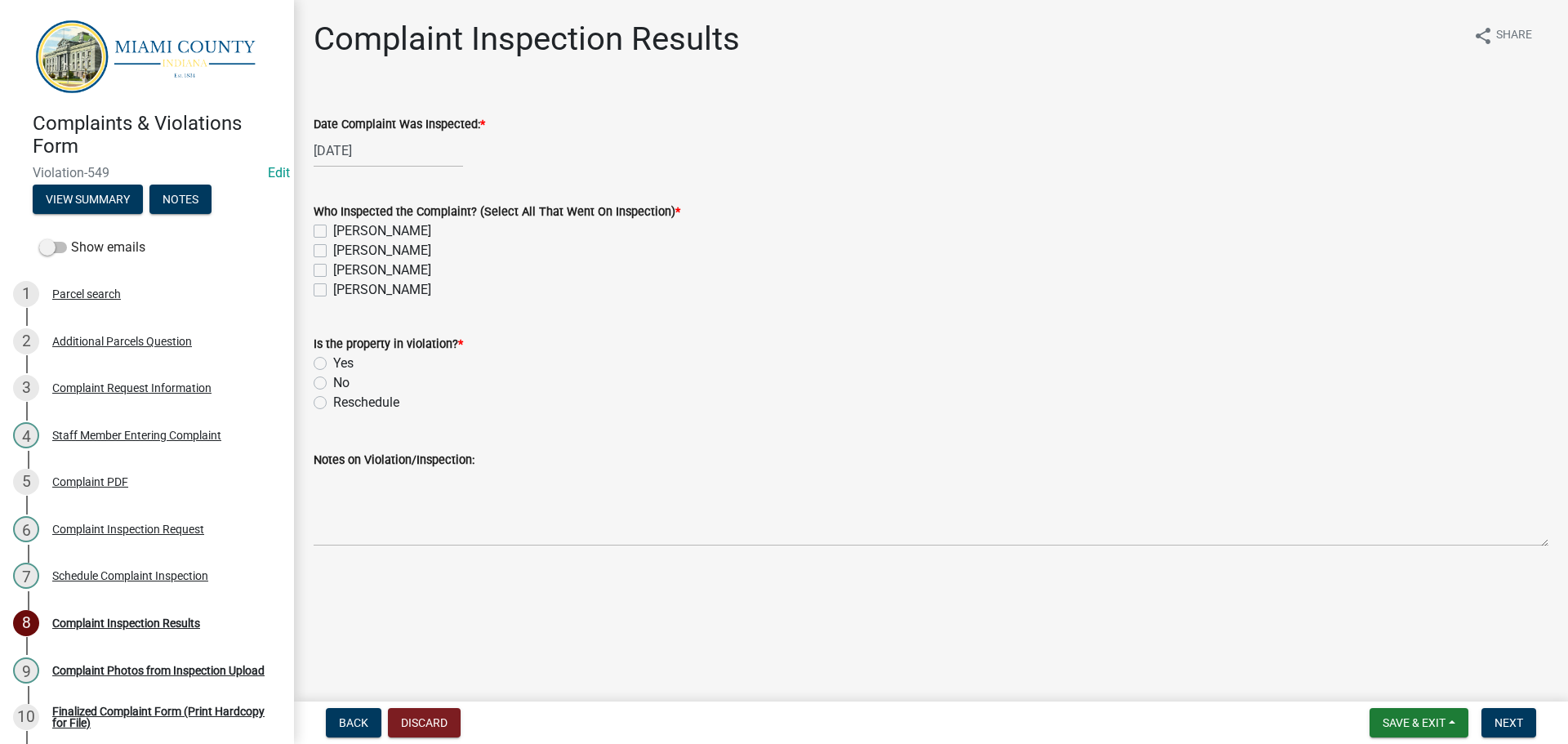
click at [333, 266] on label "[PERSON_NAME]" at bounding box center [382, 270] width 98 height 20
click at [333, 266] on input "[PERSON_NAME]" at bounding box center [339, 266] width 11 height 11
checkbox input "true"
checkbox input "false"
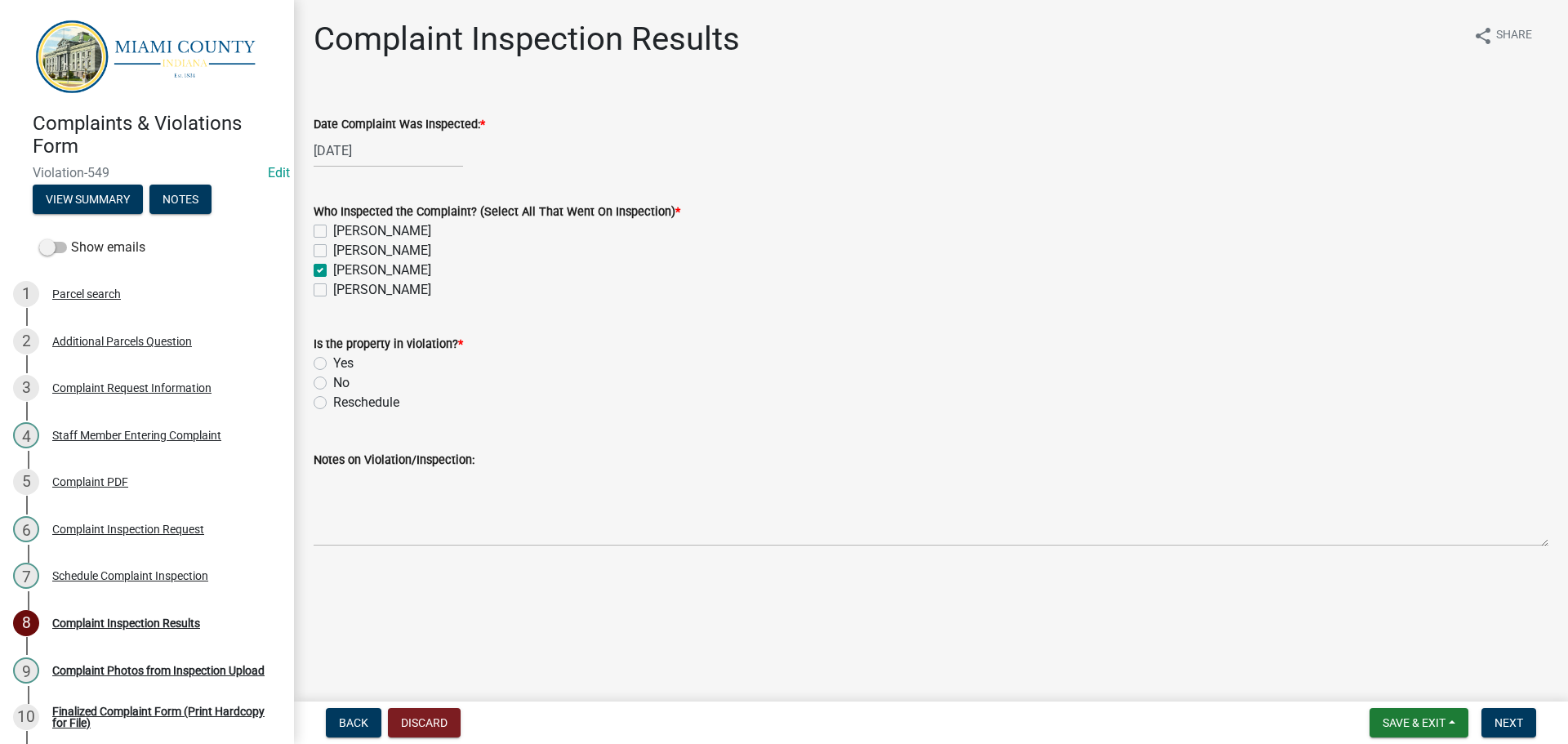
checkbox input "true"
checkbox input "false"
click at [333, 359] on label "Yes" at bounding box center [343, 364] width 20 height 20
click at [333, 359] on input "Yes" at bounding box center [339, 359] width 11 height 11
radio input "true"
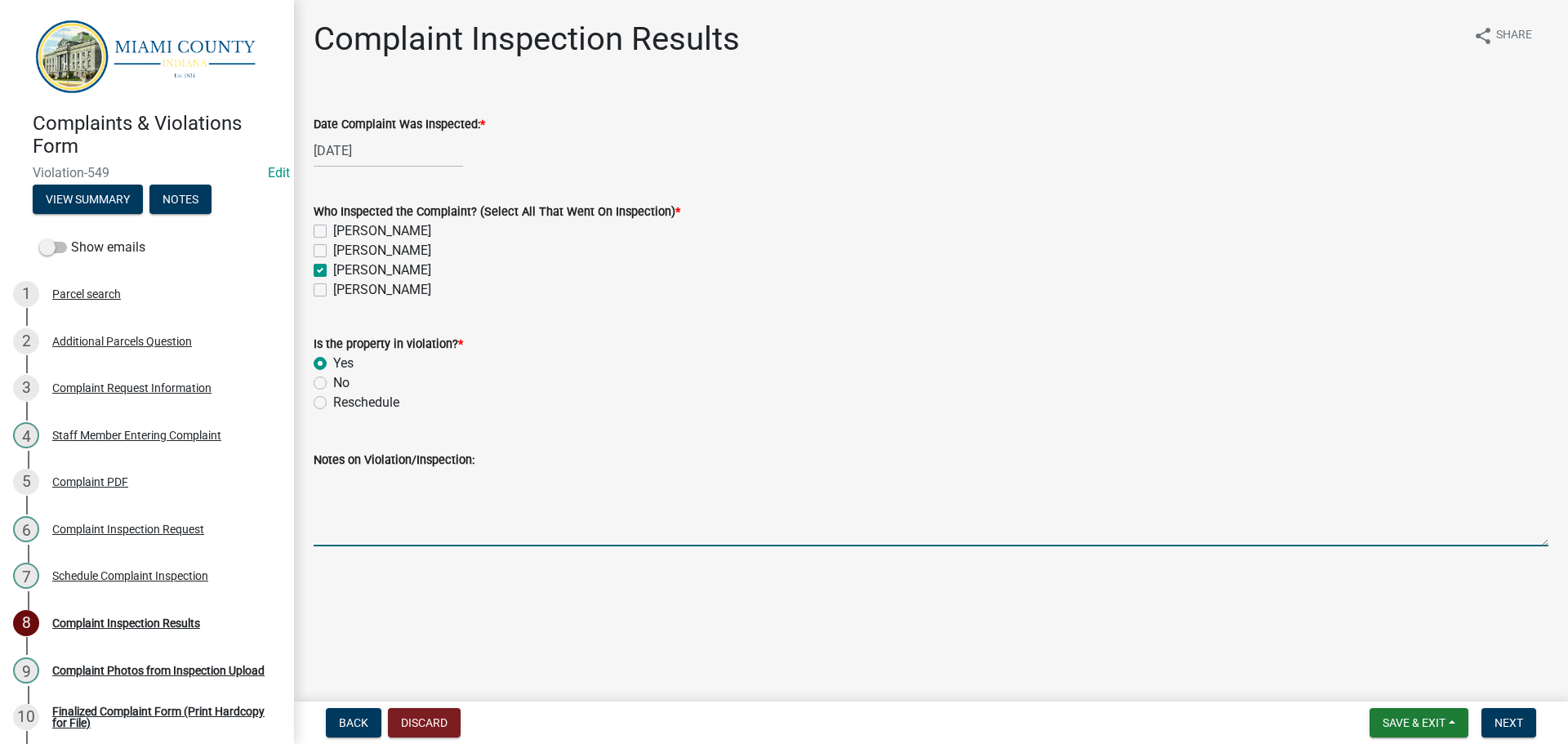
click at [340, 525] on textarea "Notes on Violation/Inspection:" at bounding box center [931, 508] width 1235 height 76
type textarea "Noted over grown weeds on property - BT"
click at [1500, 726] on span "Next" at bounding box center [1508, 723] width 28 height 13
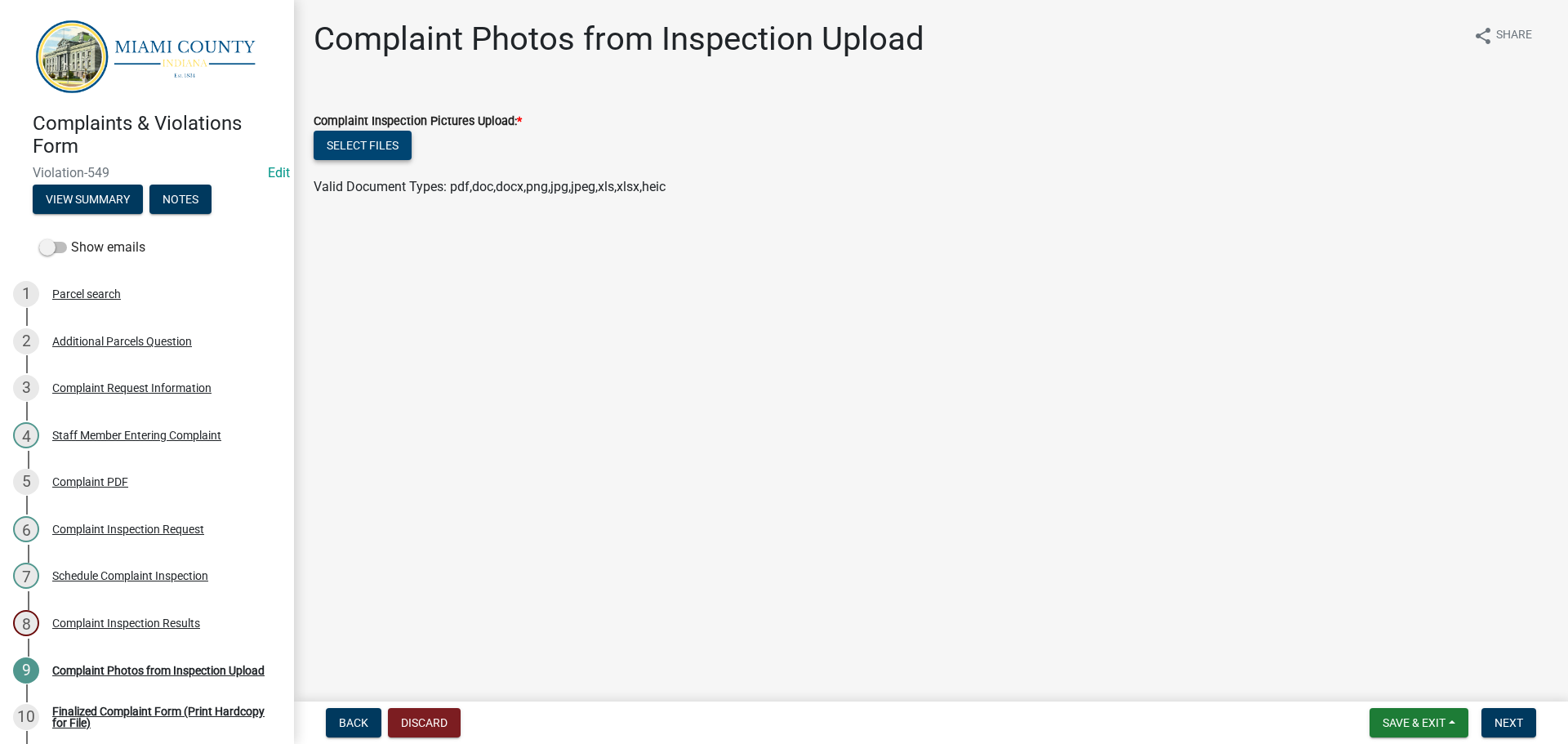
click at [385, 151] on button "Select files" at bounding box center [363, 145] width 98 height 29
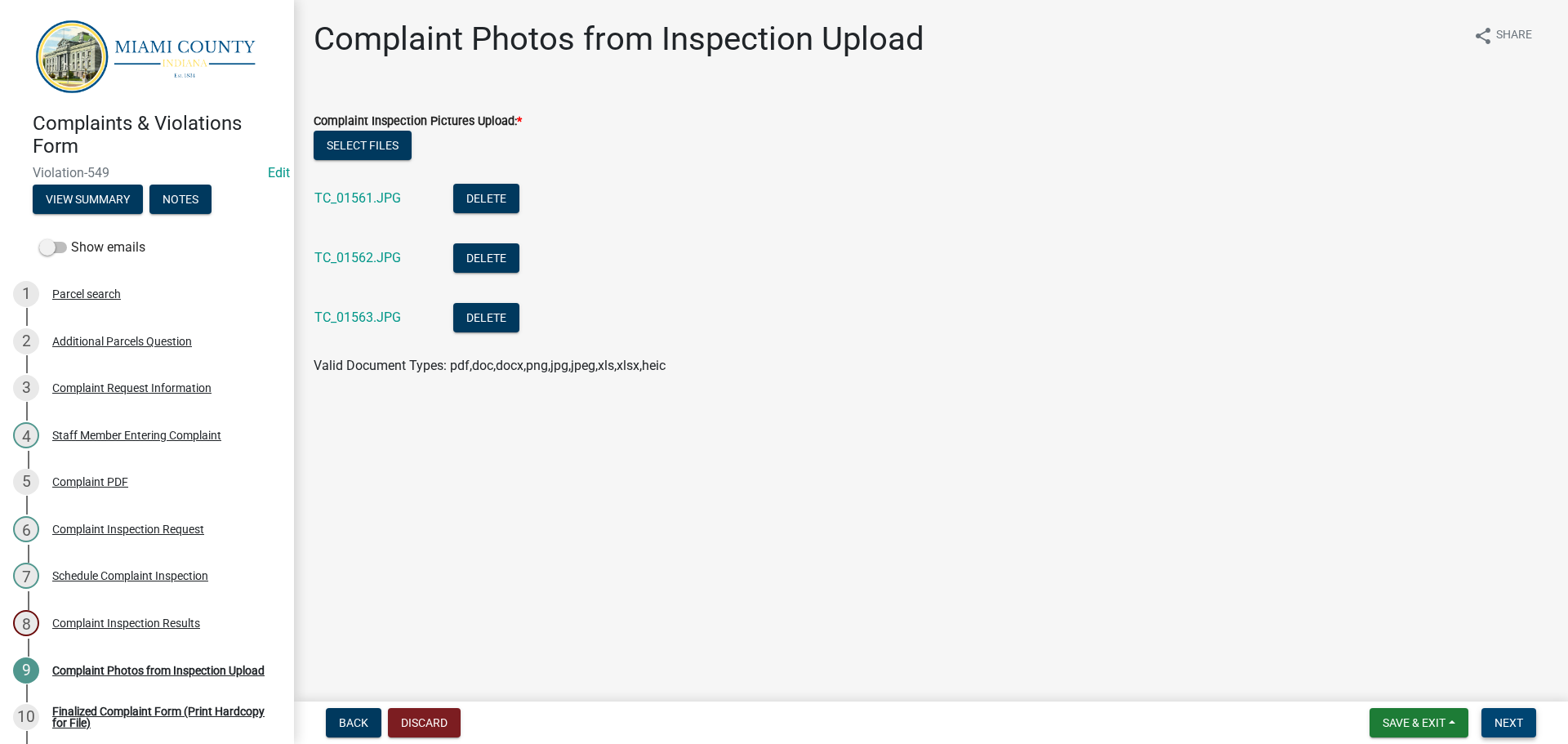
click at [1514, 718] on span "Next" at bounding box center [1508, 723] width 28 height 13
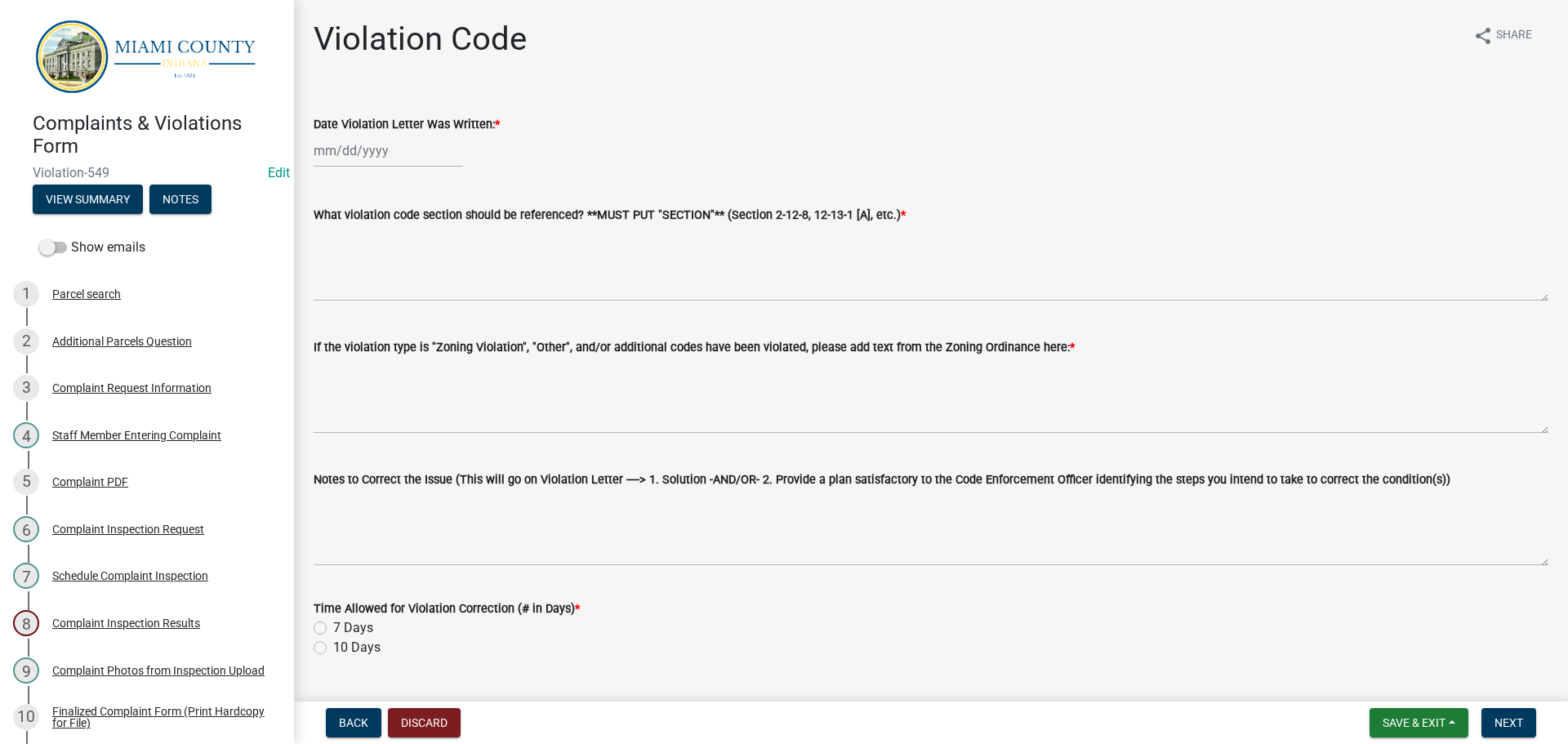
click at [970, 128] on div "Date Violation Letter Was Written: *" at bounding box center [931, 124] width 1235 height 20
select select "8"
select select "2025"
click at [340, 150] on div "[PERSON_NAME] Feb Mar Apr [PERSON_NAME][DATE] Oct Nov [DATE] 1526 1527 1528 152…" at bounding box center [388, 151] width 149 height 34
click at [356, 320] on div "19" at bounding box center [356, 316] width 26 height 26
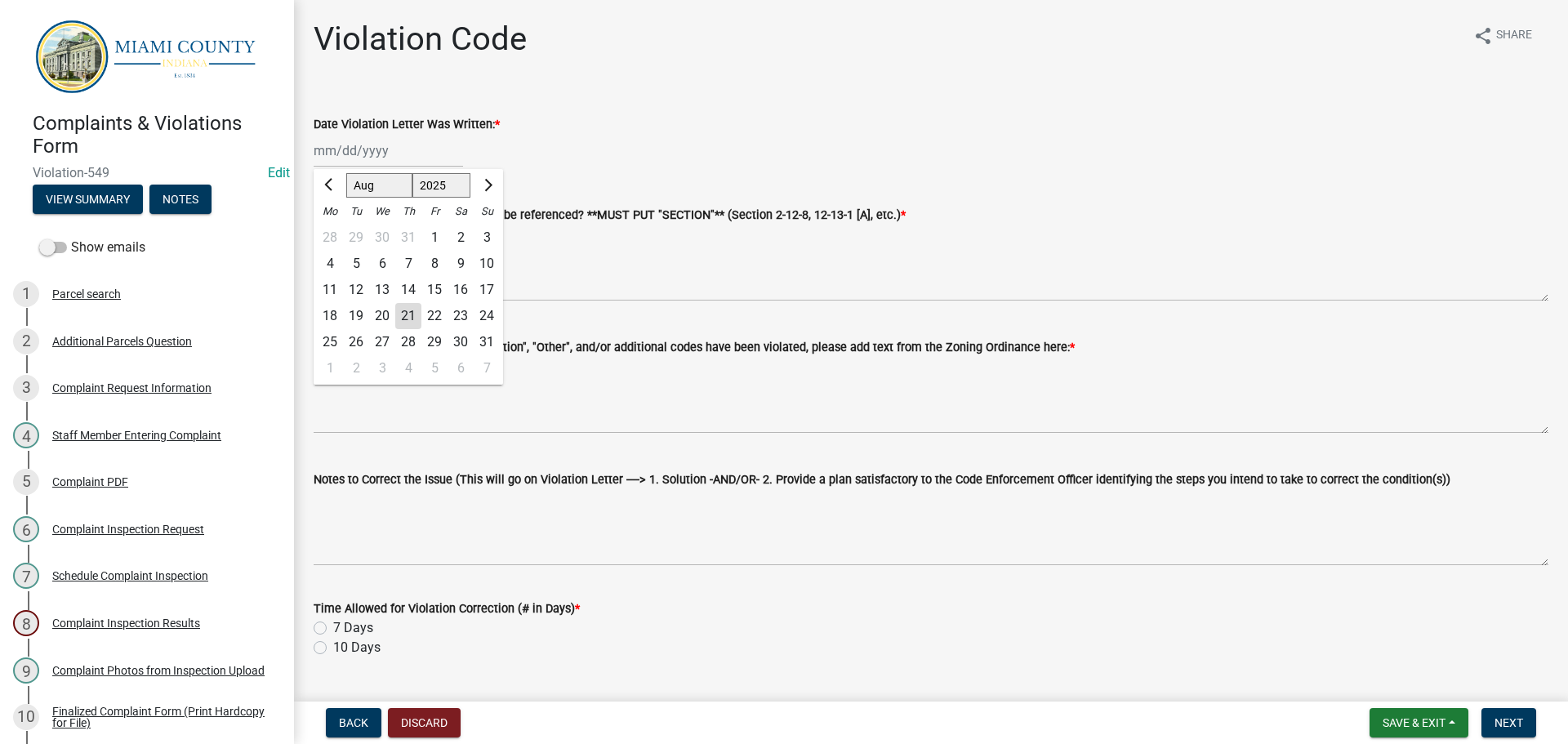
type input "[DATE]"
click at [372, 146] on div "[DATE]" at bounding box center [388, 151] width 149 height 34
select select "8"
select select "2025"
click at [410, 314] on div "21" at bounding box center [408, 316] width 26 height 26
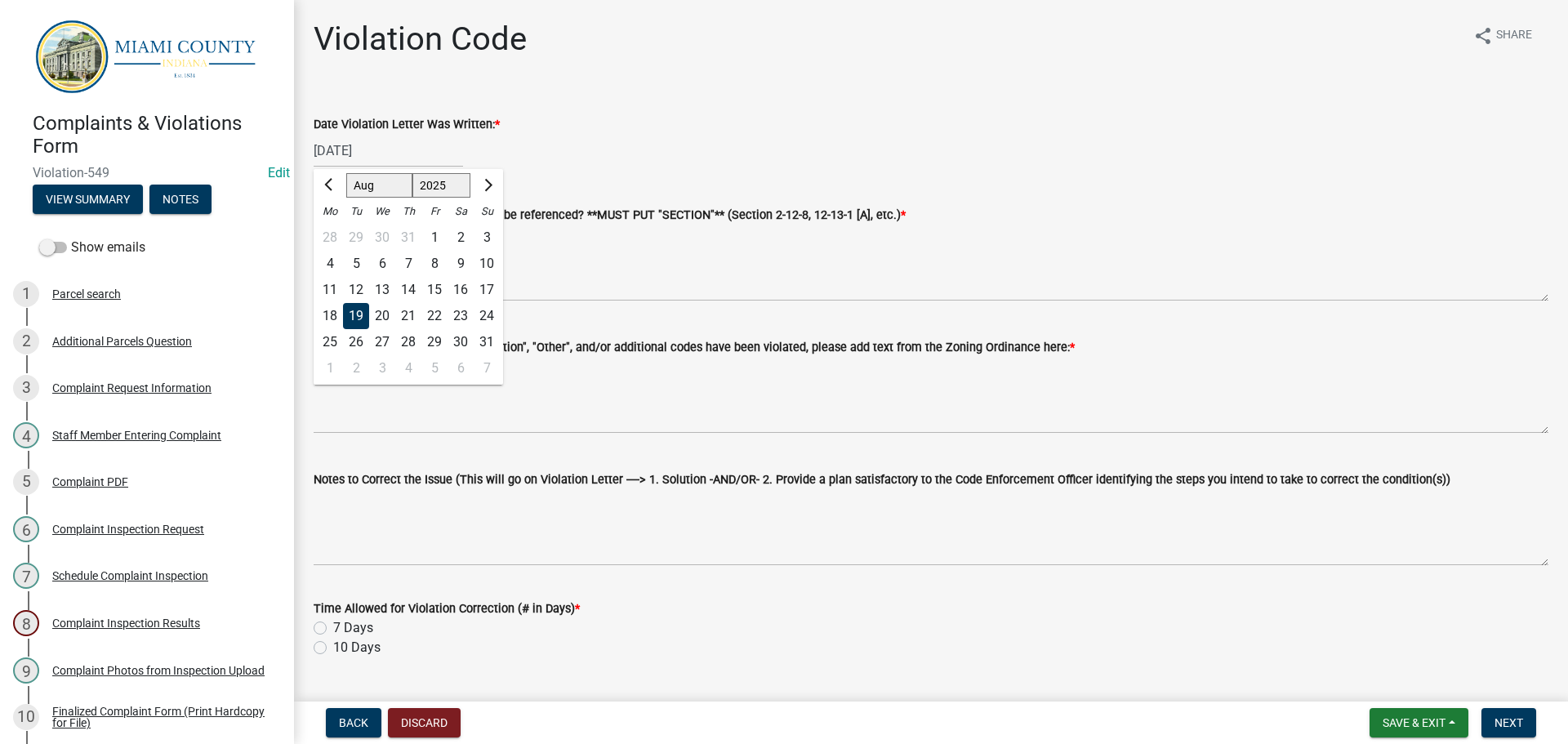
type input "[DATE]"
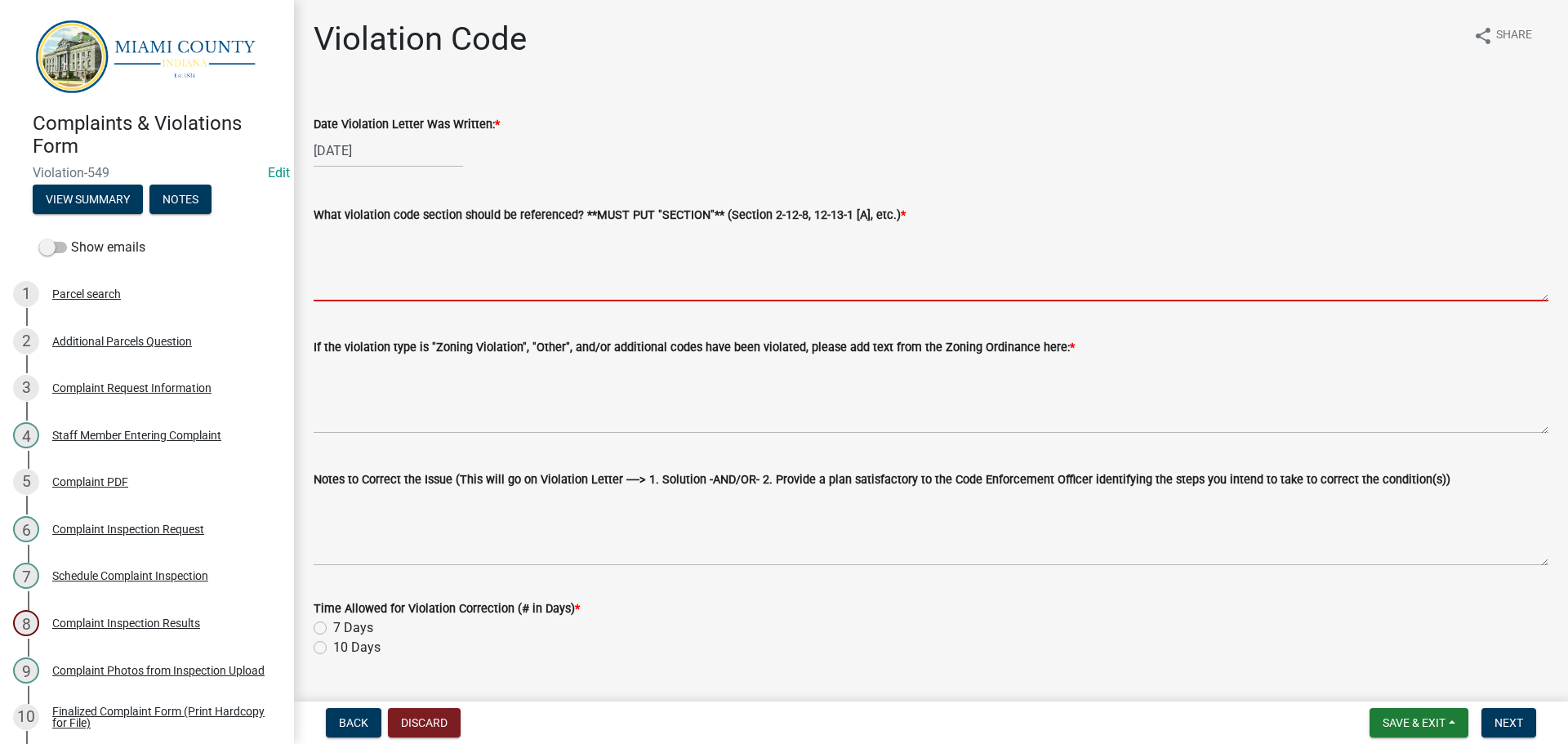
click at [403, 279] on textarea "What violation code section should be referenced? **MUST PUT "SECTION"** (Secti…" at bounding box center [931, 263] width 1235 height 76
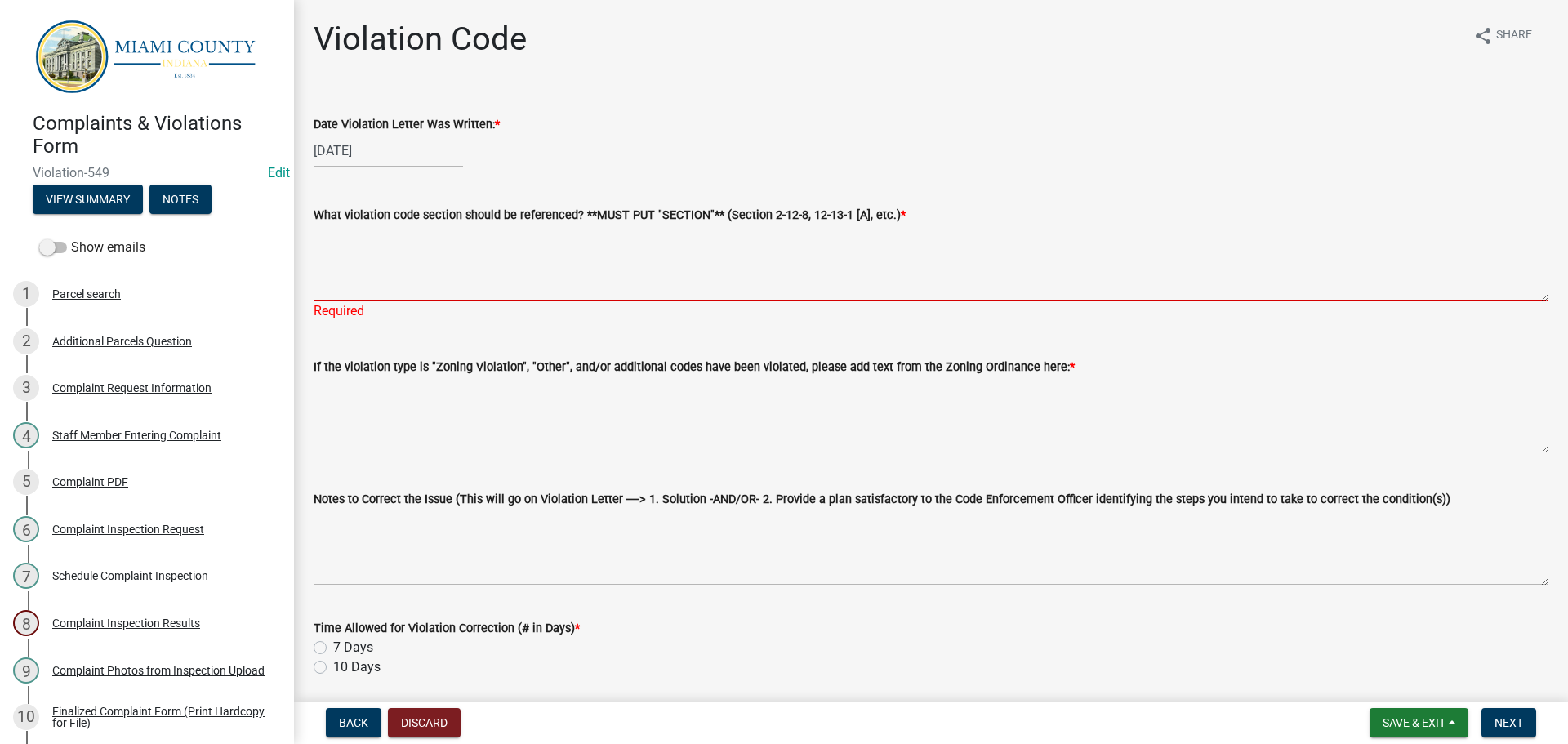
click at [353, 276] on textarea "What violation code section should be referenced? **MUST PUT "SECTION"** (Secti…" at bounding box center [931, 263] width 1235 height 76
paste textarea "2-13-4 MISCELLANEOUS RESTRICTIONS (A)(12)"
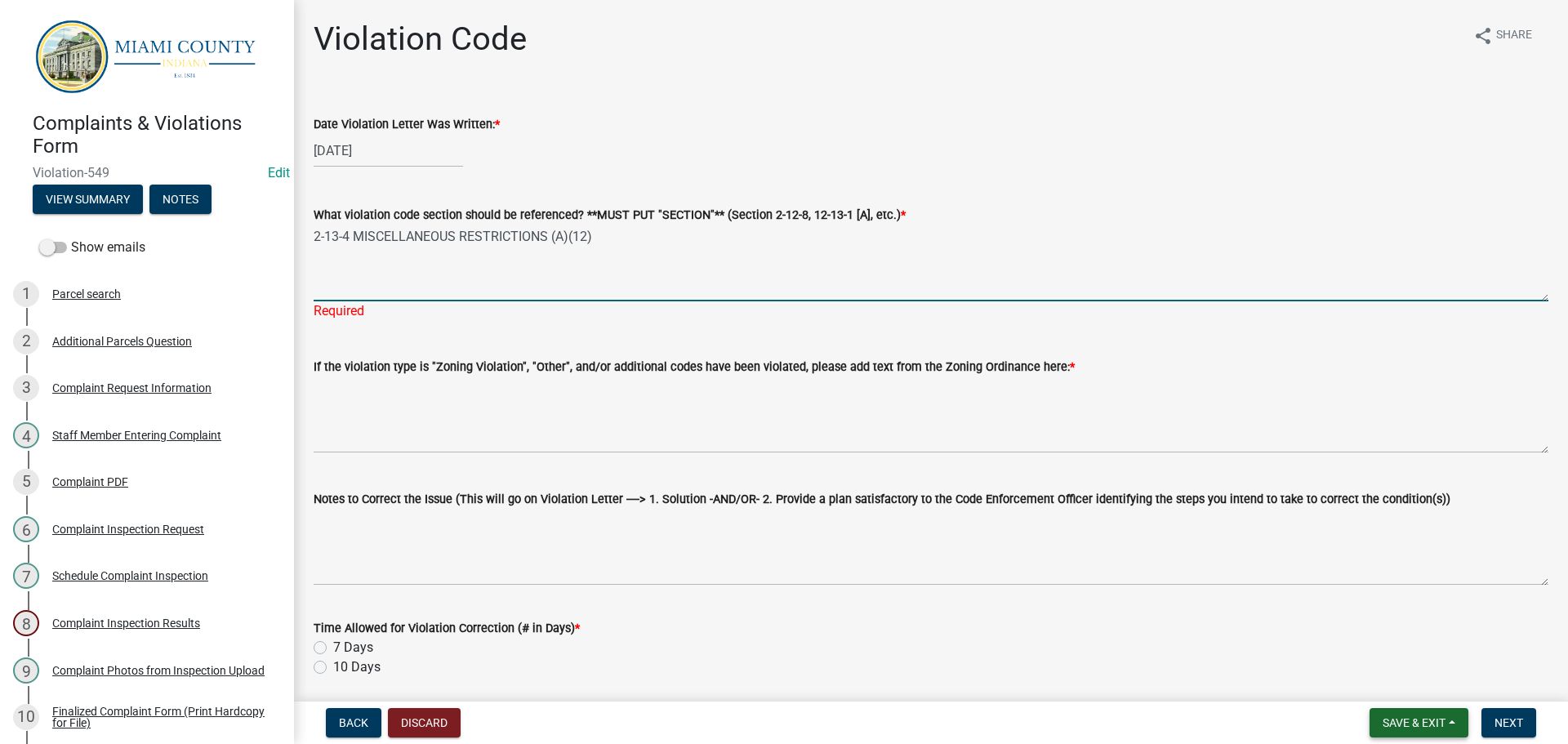
type textarea "2-13-4 MISCELLANEOUS RESTRICTIONS (A)(12)"
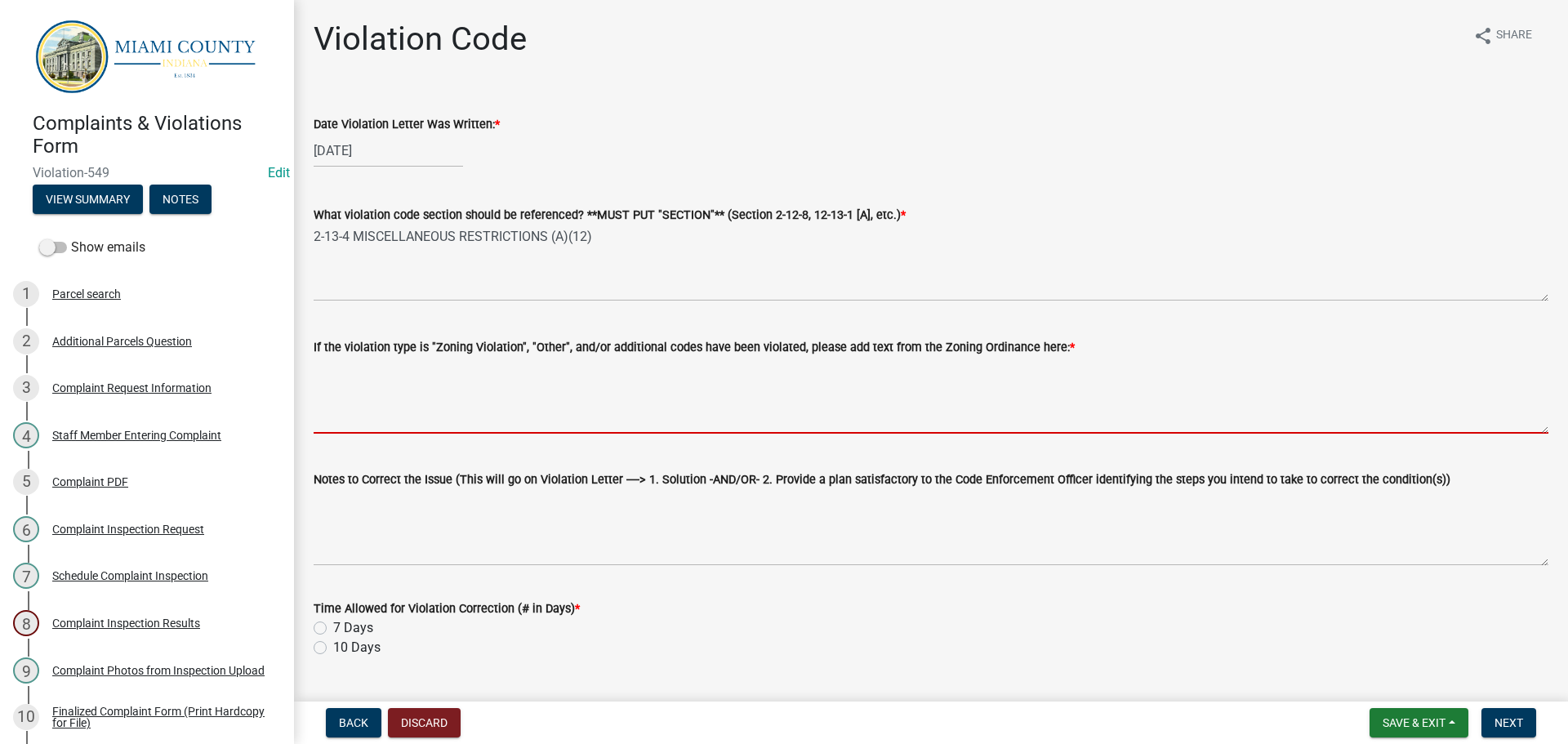
click at [515, 389] on textarea "If the violation type is "Zoning Violation", "Other", and/or additional codes h…" at bounding box center [931, 395] width 1235 height 76
paste textarea "2-13-4(A)(12) : NOXIOUS WEEDS AND OTHER RANK VEGTATION, INCLUDING, BUT NOT LIMI…"
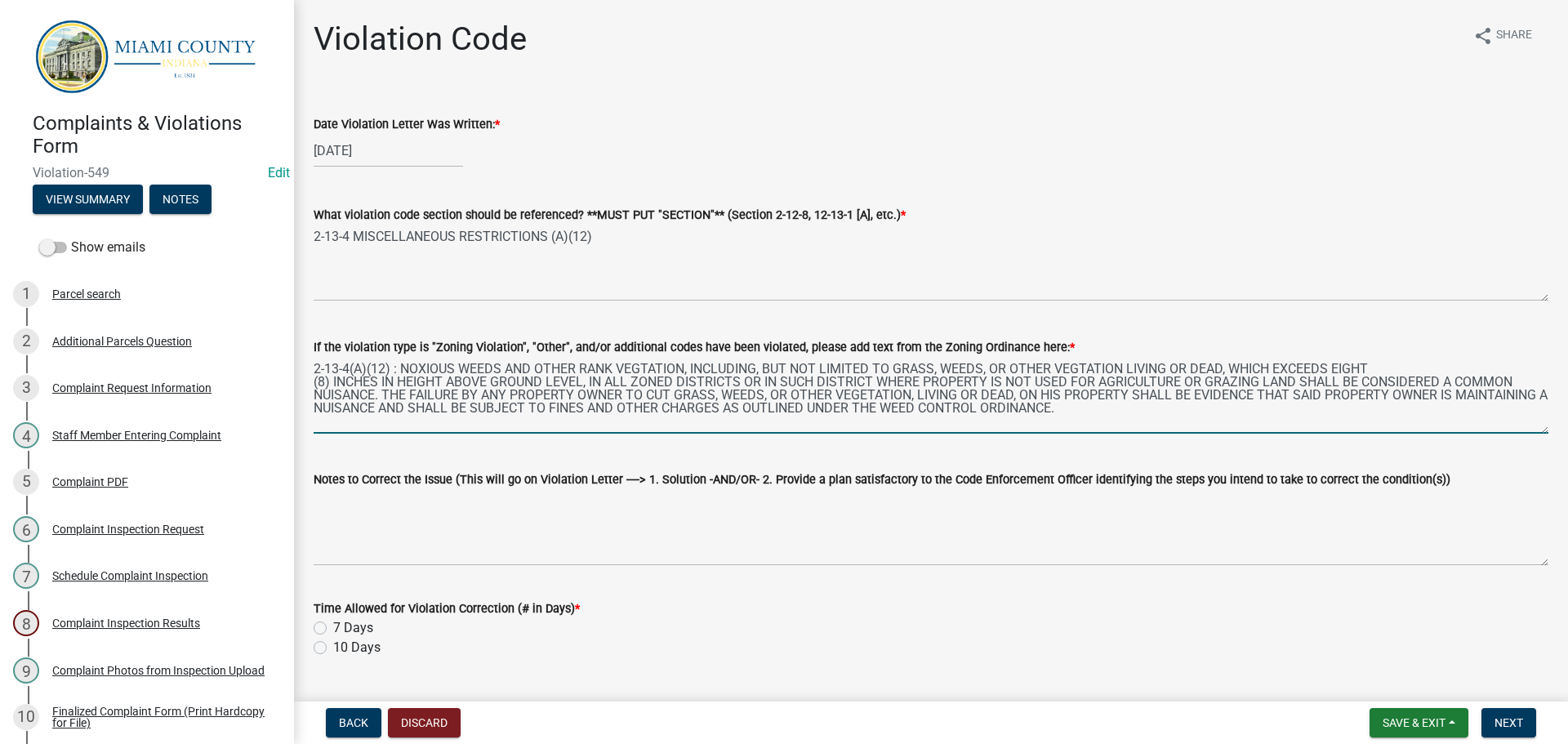
type textarea "2-13-4(A)(12) : NOXIOUS WEEDS AND OTHER RANK VEGTATION, INCLUDING, BUT NOT LIMI…"
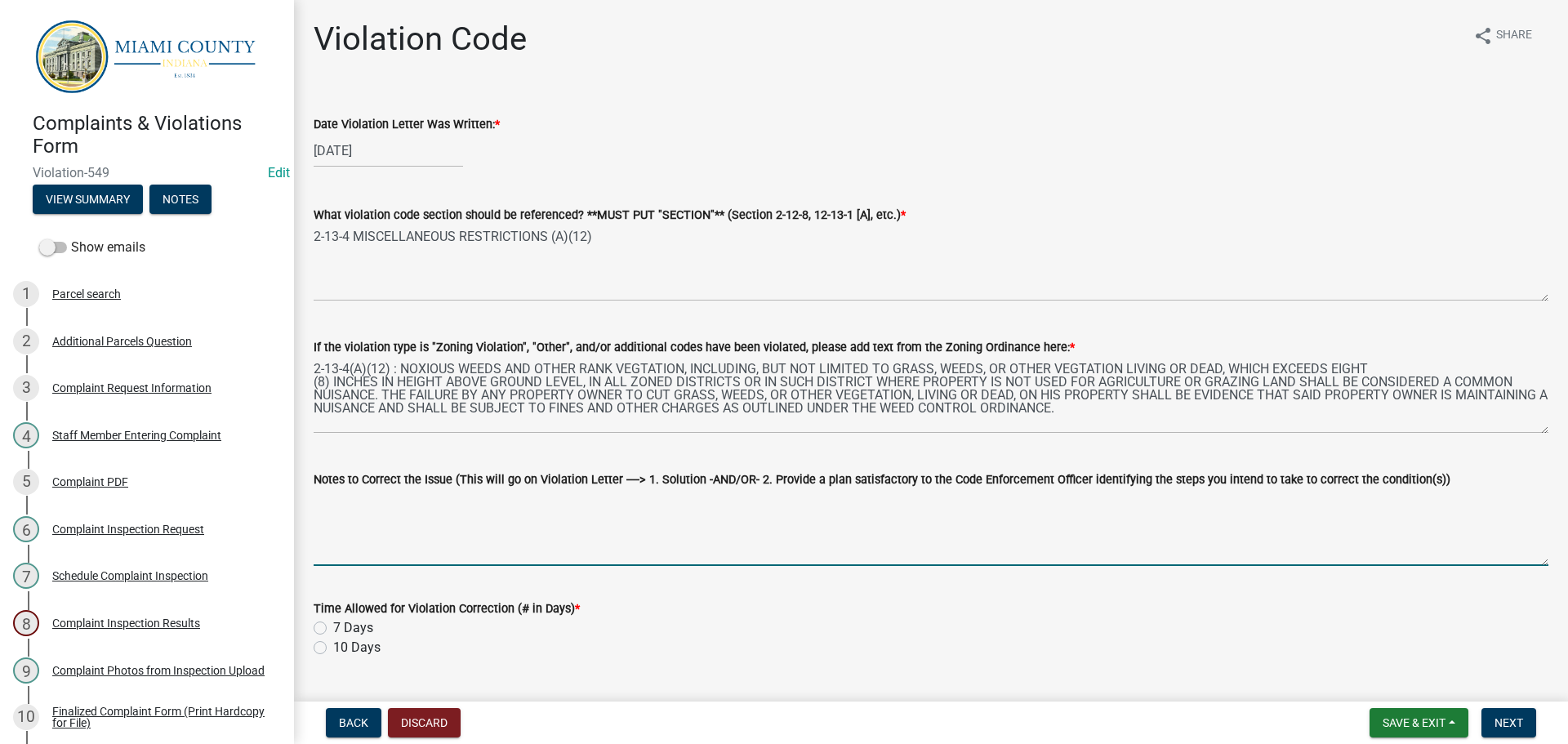
click at [471, 527] on textarea "Notes to Correct the Issue (This will go on Violation Letter ----> 1. Solution …" at bounding box center [931, 527] width 1235 height 76
paste textarea "1. Trim and clean-up tall grass and noxious weeds to a height of less than eigh…"
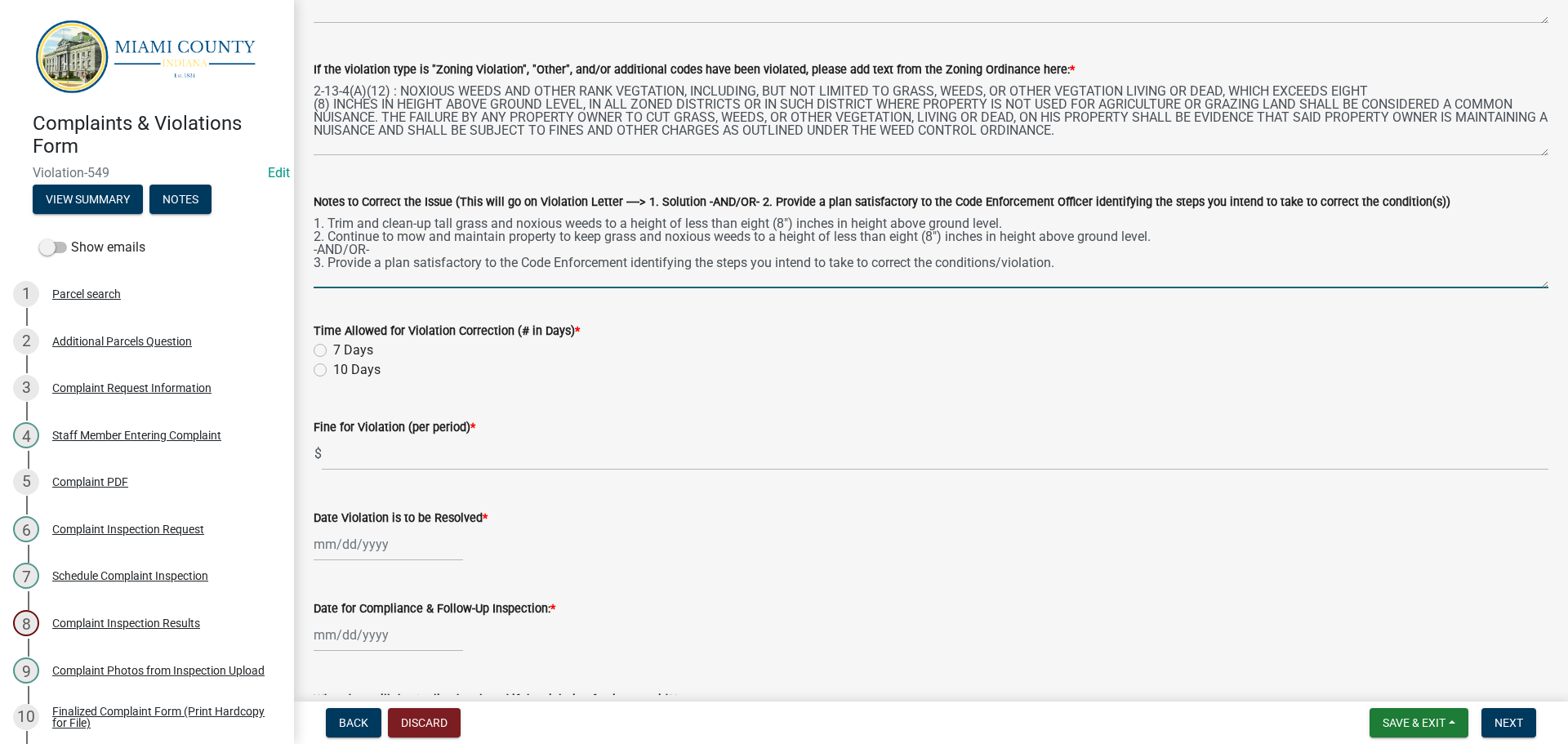
scroll to position [326, 0]
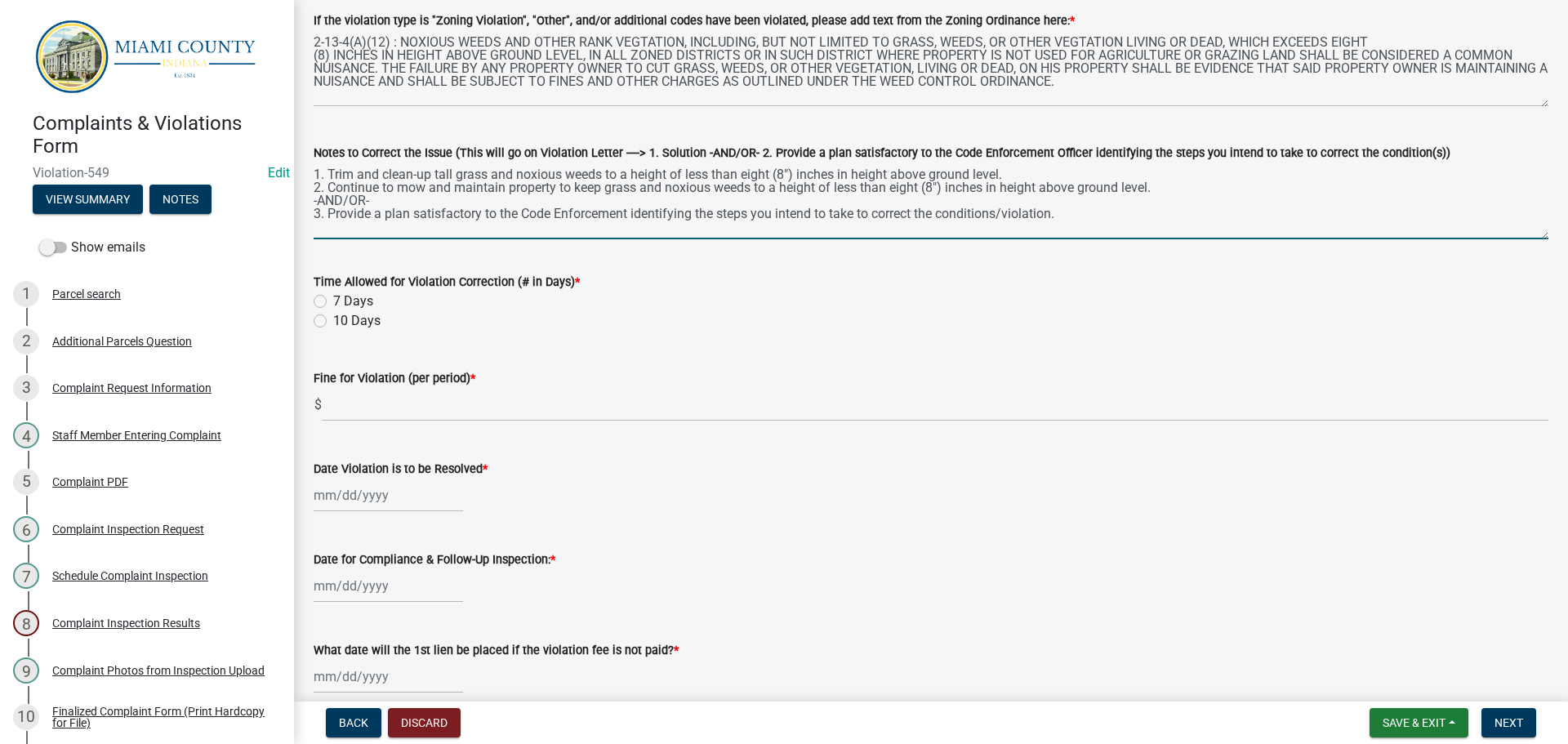
type textarea "1. Trim and clean-up tall grass and noxious weeds to a height of less than eigh…"
click at [333, 318] on label "10 Days" at bounding box center [356, 321] width 47 height 20
click at [333, 318] on input "10 Days" at bounding box center [339, 316] width 11 height 11
radio input "true"
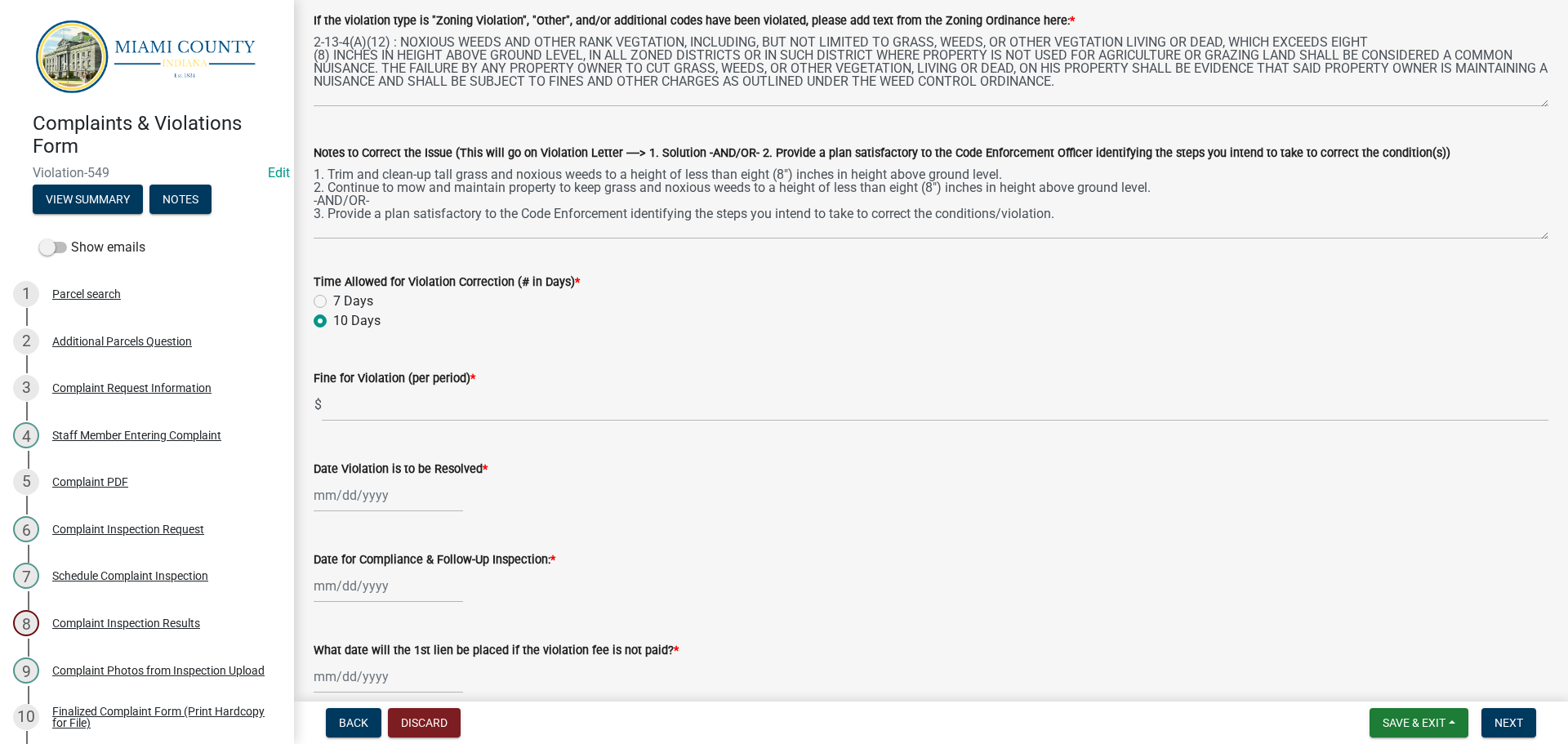
click at [333, 300] on label "7 Days" at bounding box center [353, 301] width 40 height 20
click at [333, 300] on input "7 Days" at bounding box center [339, 297] width 11 height 11
radio input "true"
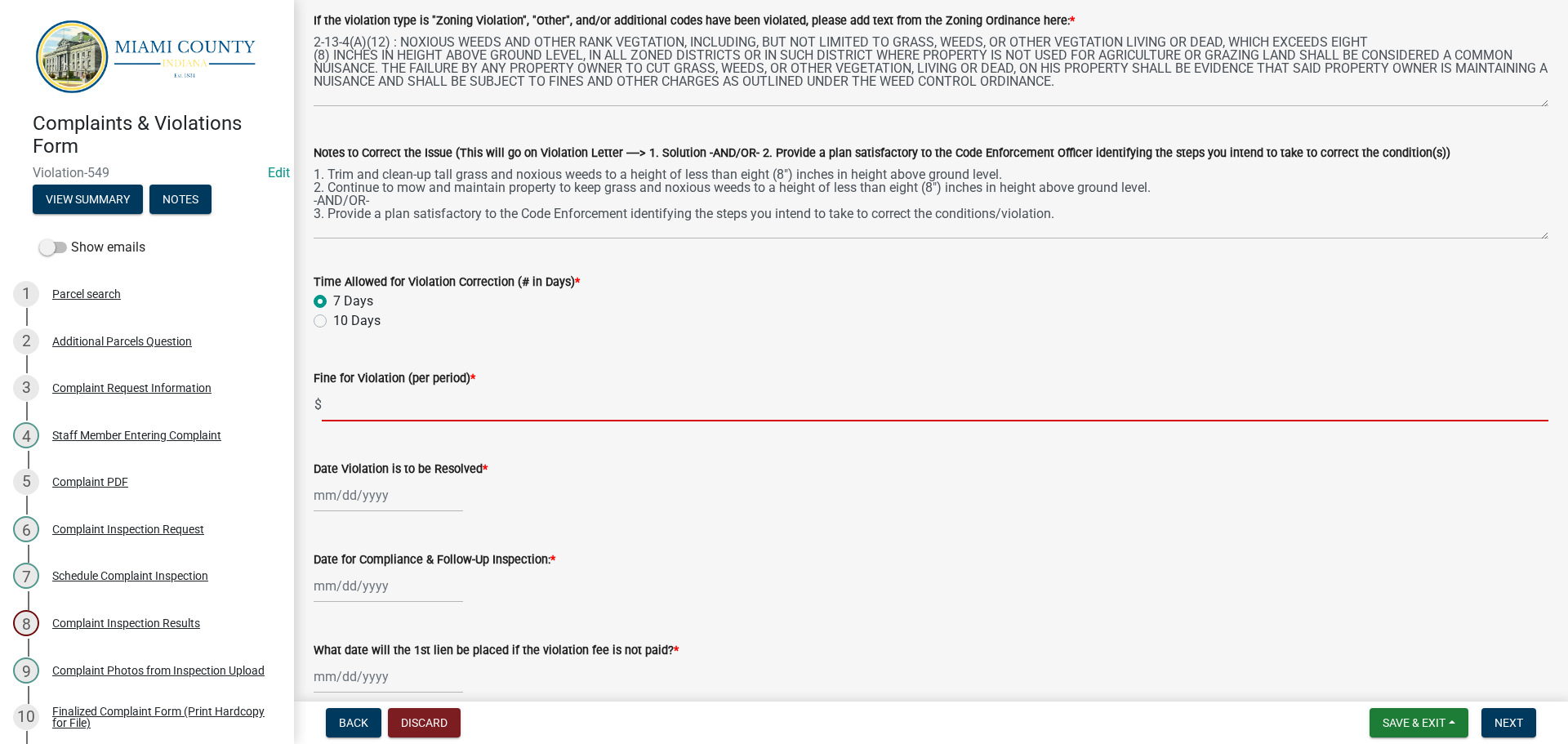
click at [342, 401] on input "text" at bounding box center [935, 404] width 1227 height 34
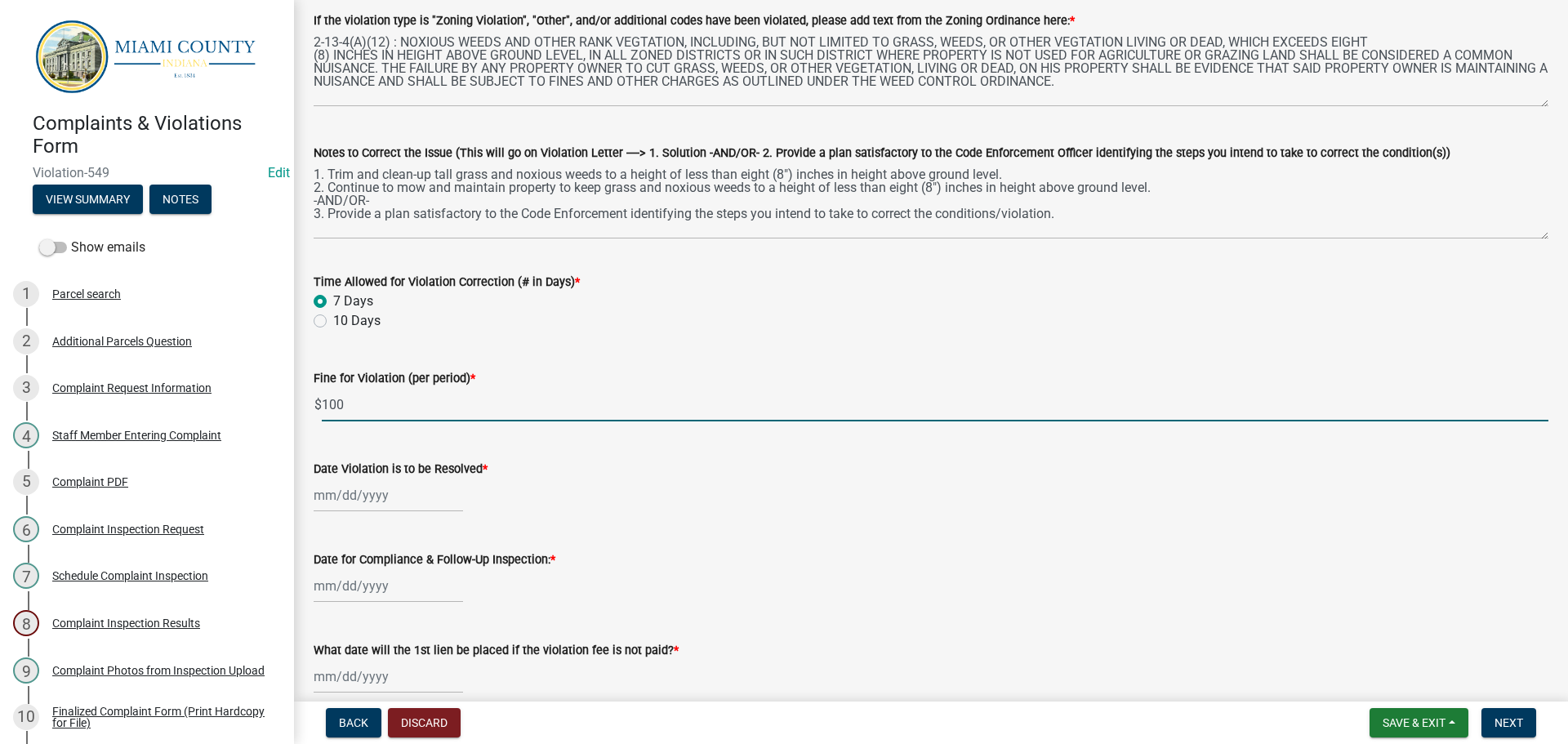
type input "100"
select select "8"
select select "2025"
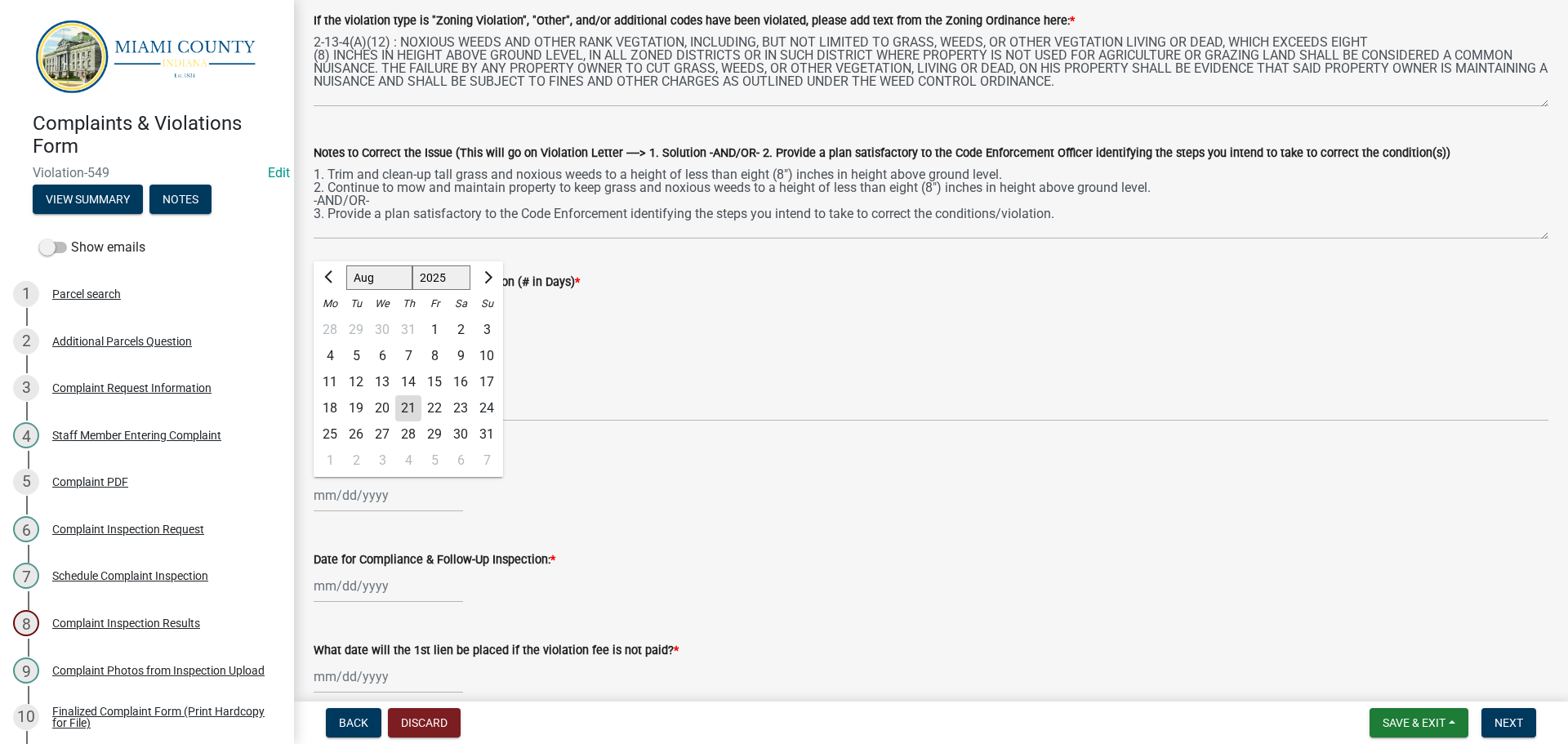
click at [388, 506] on div "[PERSON_NAME] Feb Mar Apr [PERSON_NAME][DATE] Oct Nov [DATE] 1526 1527 1528 152…" at bounding box center [388, 495] width 149 height 34
click at [565, 486] on div "[PERSON_NAME] Feb Mar Apr [PERSON_NAME][DATE] Oct Nov [DATE] 1526 1527 1528 152…" at bounding box center [931, 495] width 1235 height 34
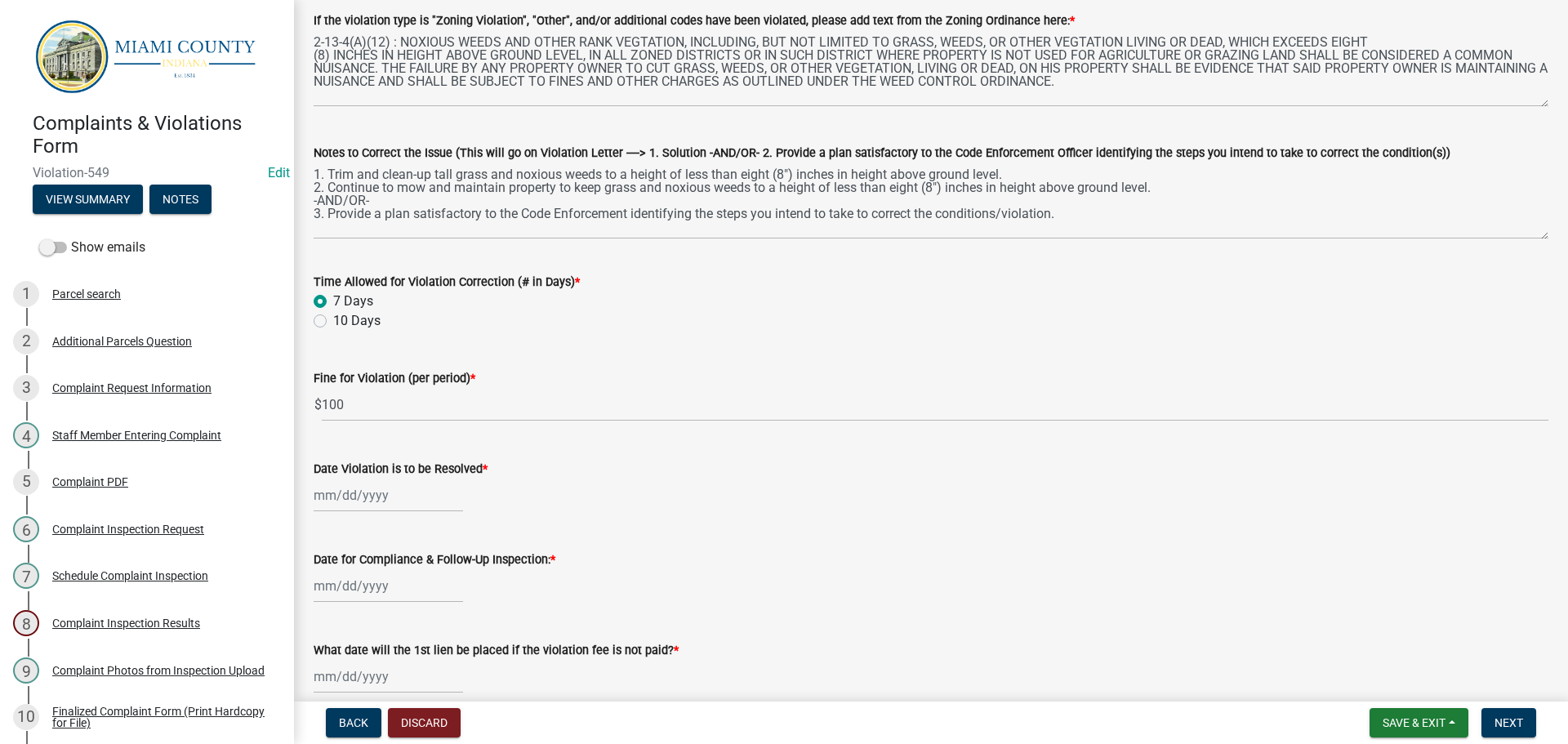
click at [369, 498] on div at bounding box center [388, 495] width 149 height 34
select select "8"
select select "2025"
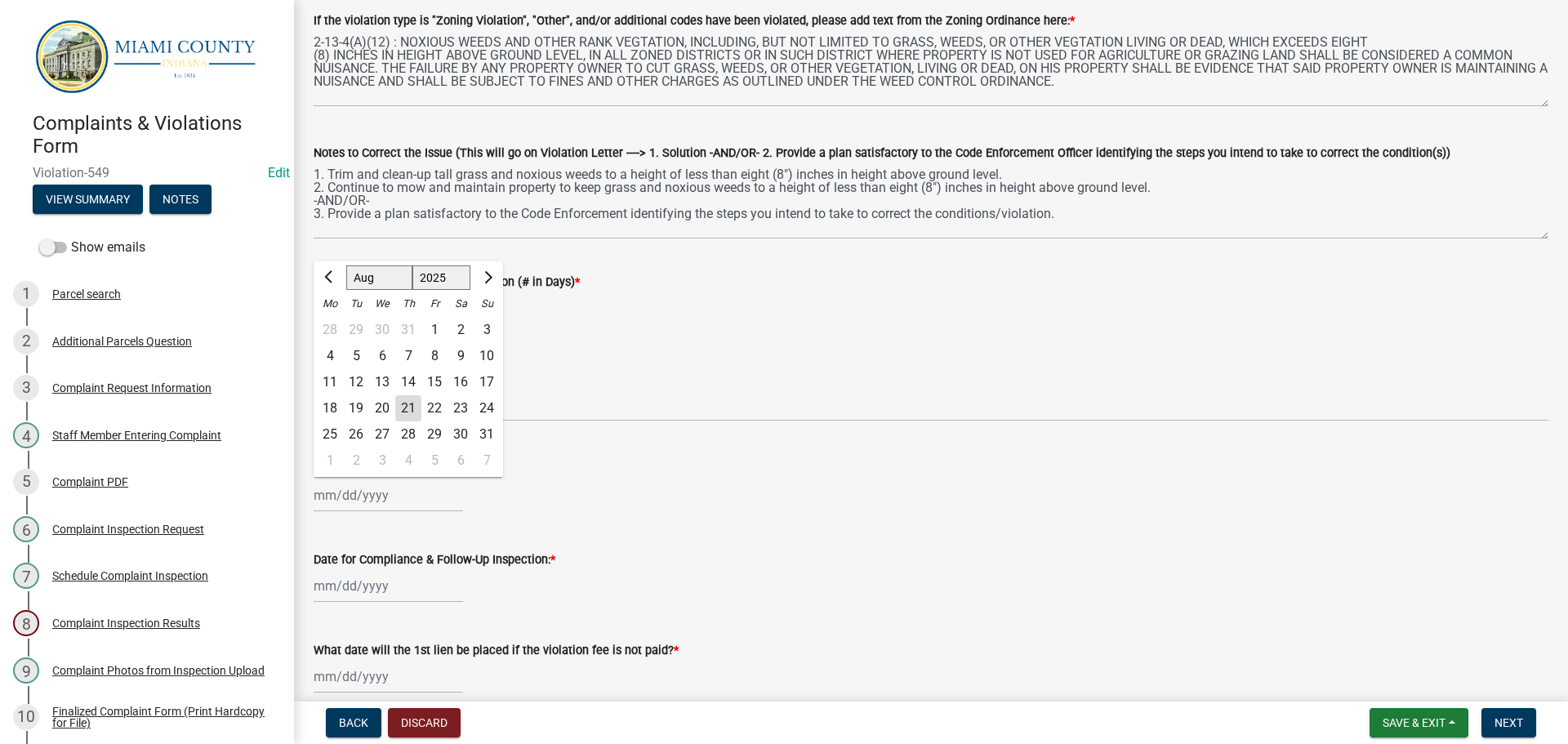
click at [409, 432] on div "28" at bounding box center [408, 434] width 26 height 26
type input "[DATE]"
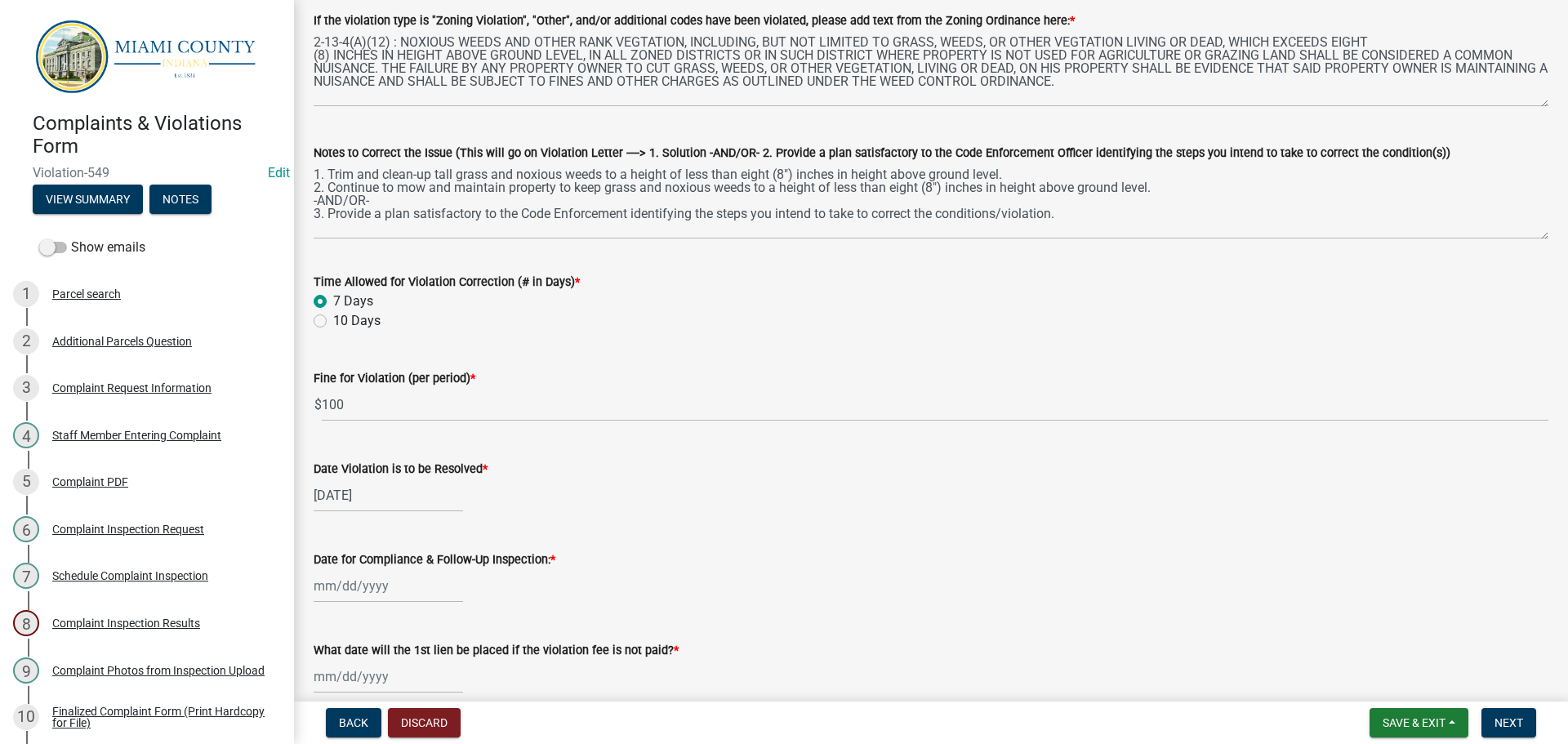
click at [585, 511] on div "[DATE]" at bounding box center [931, 495] width 1235 height 34
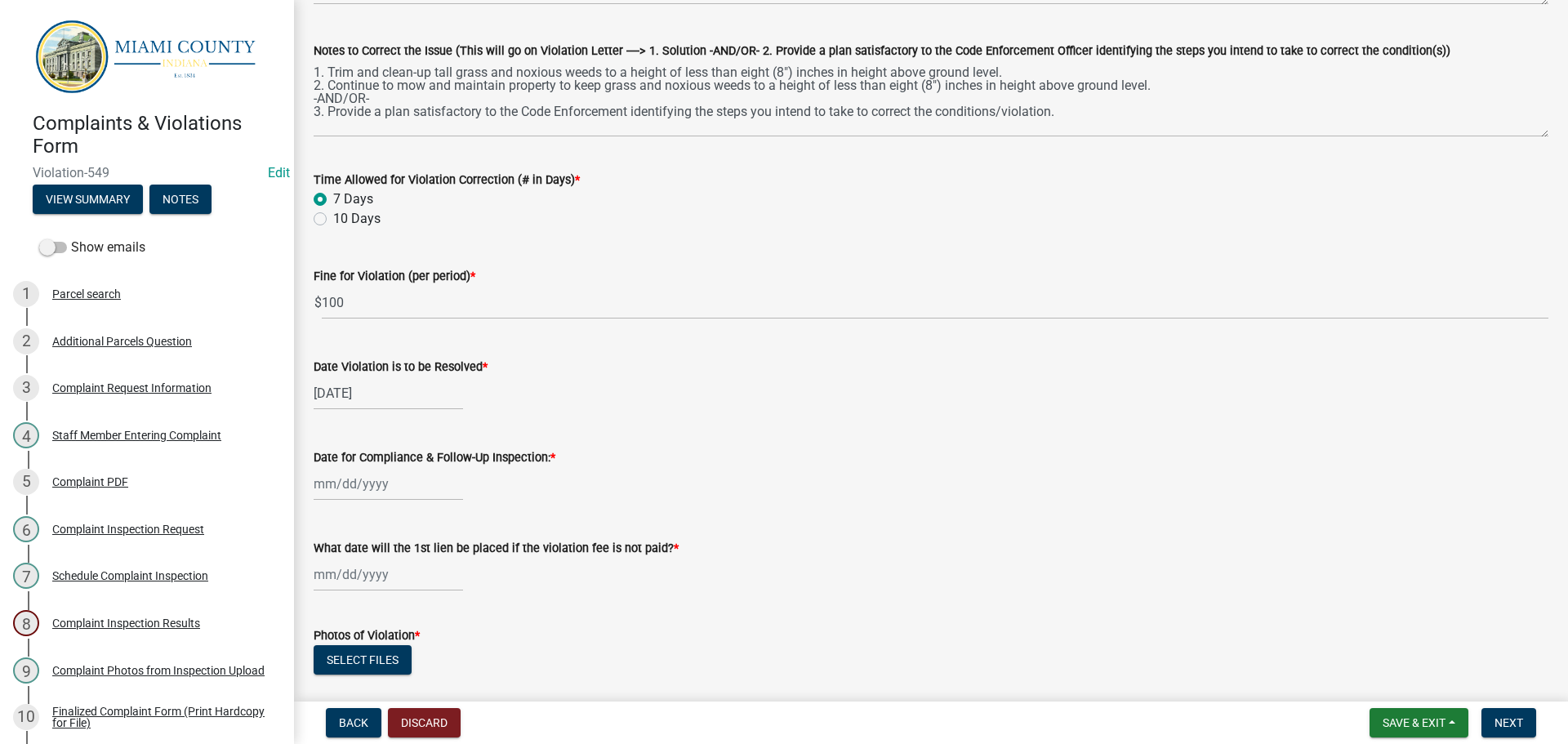
scroll to position [524, 0]
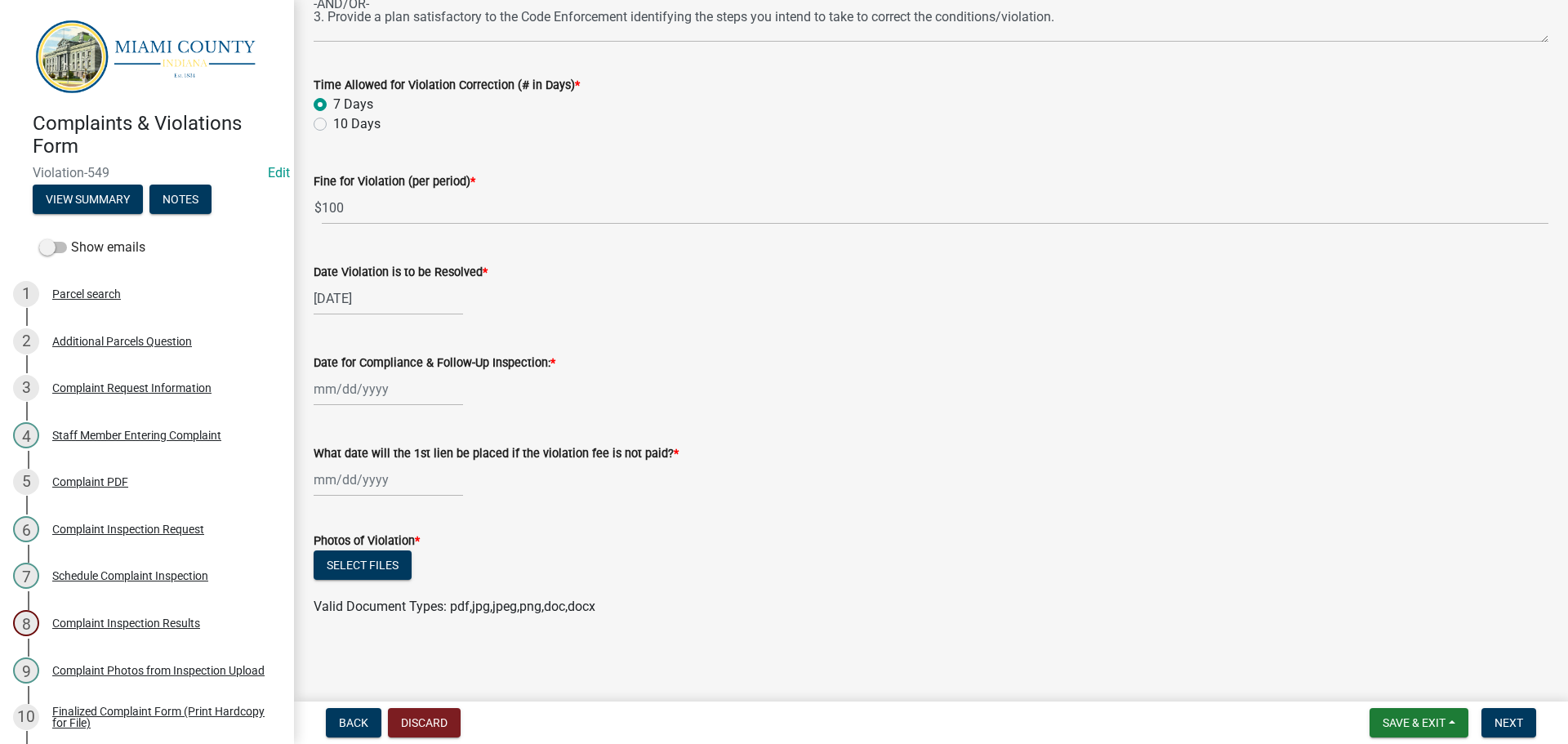
click at [370, 388] on div at bounding box center [388, 389] width 149 height 34
select select "8"
select select "2025"
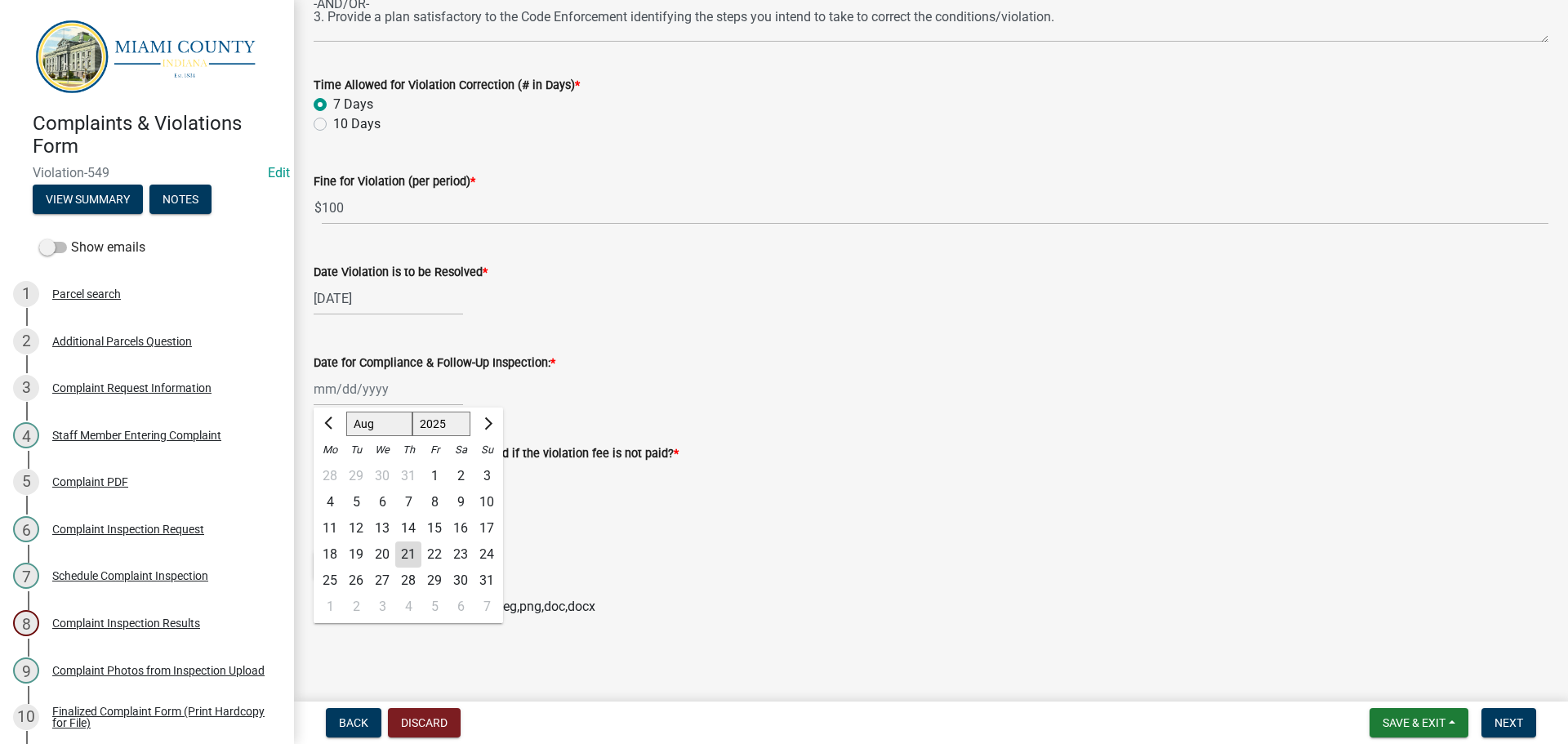
click at [432, 584] on div "29" at bounding box center [434, 580] width 26 height 26
type input "[DATE]"
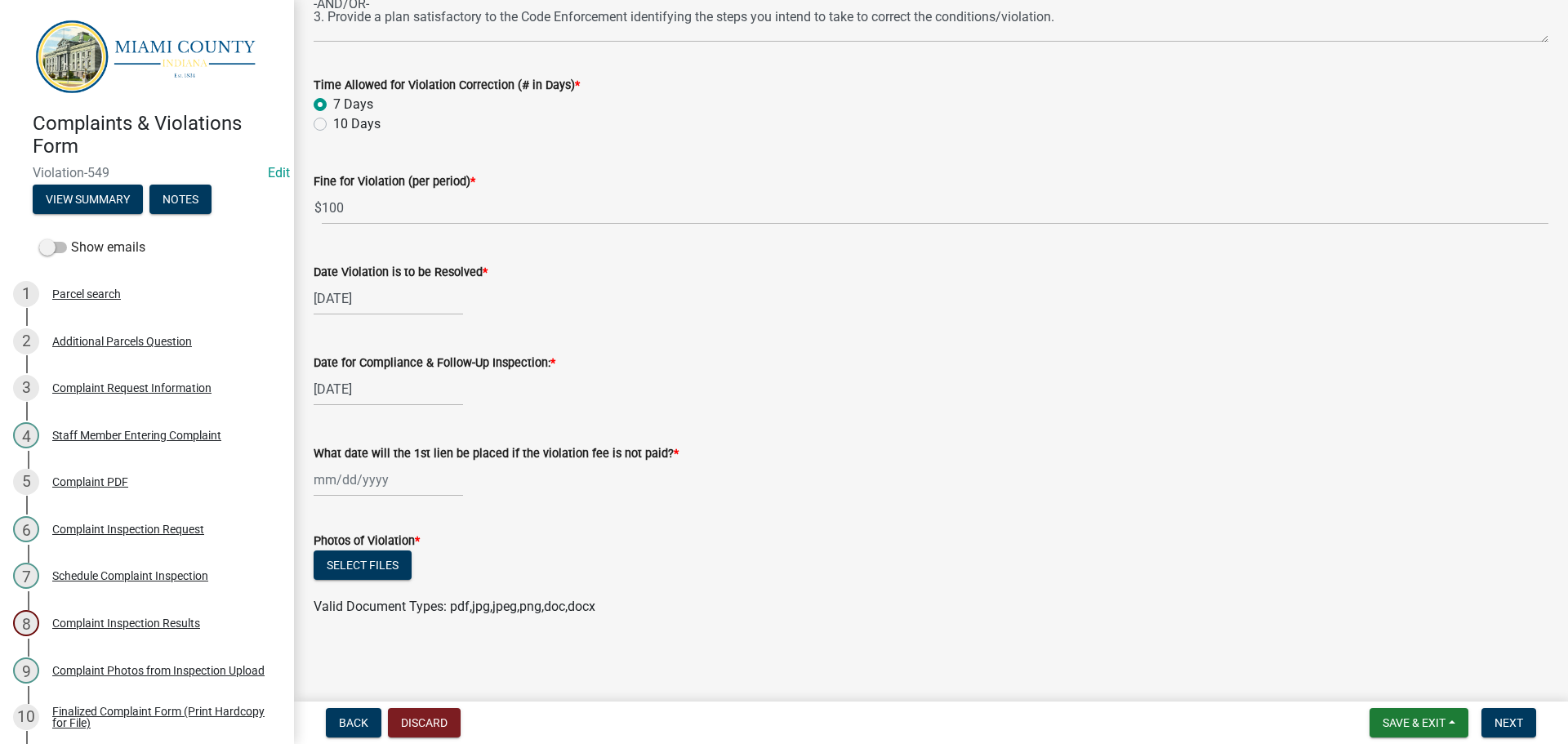
select select "8"
select select "2025"
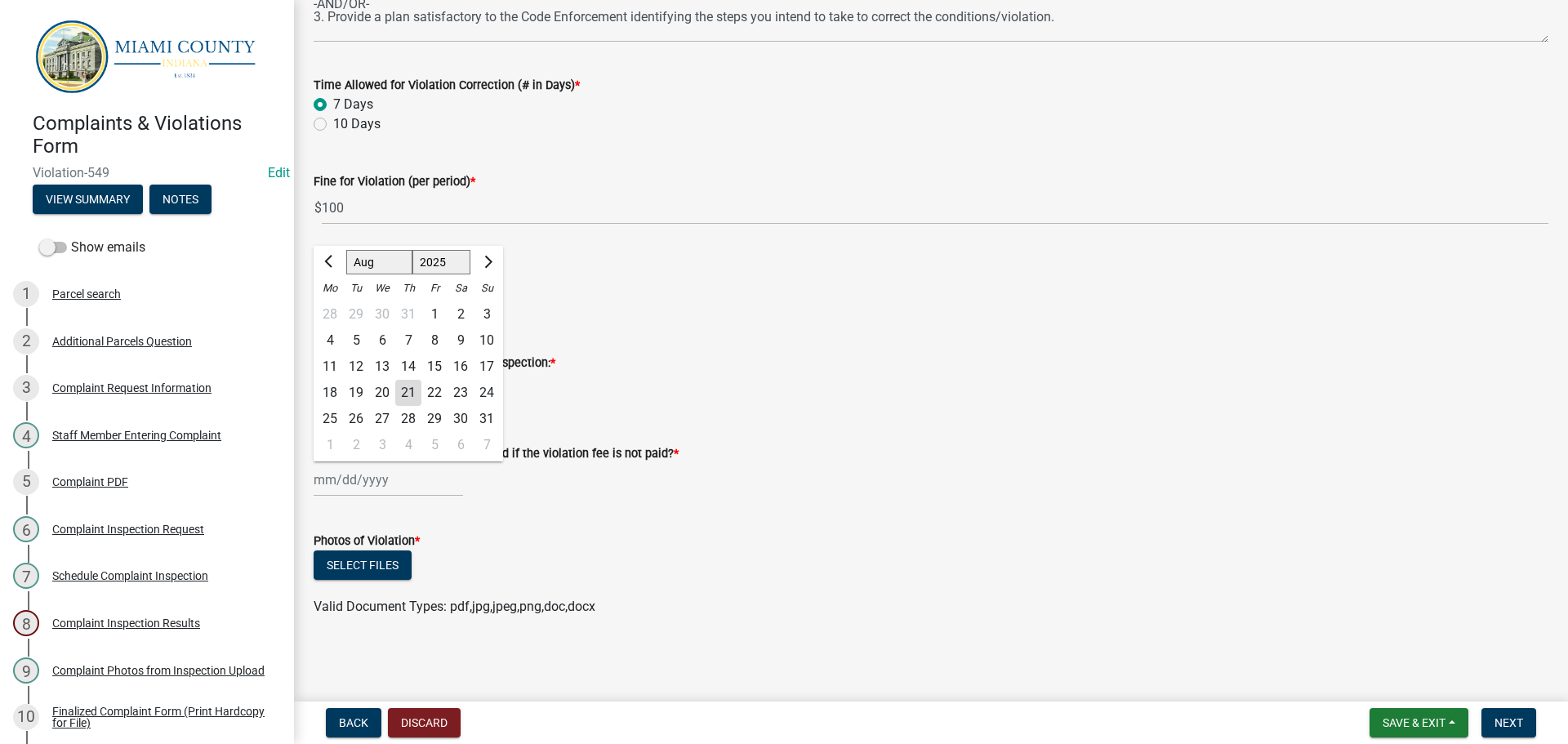
click at [354, 476] on div "[PERSON_NAME] Feb Mar Apr [PERSON_NAME][DATE] Oct Nov [DATE] 1526 1527 1528 152…" at bounding box center [388, 480] width 149 height 34
click at [485, 263] on span "Next month" at bounding box center [486, 262] width 12 height 12
select select "9"
click at [332, 420] on div "29" at bounding box center [329, 419] width 26 height 26
type input "[DATE]"
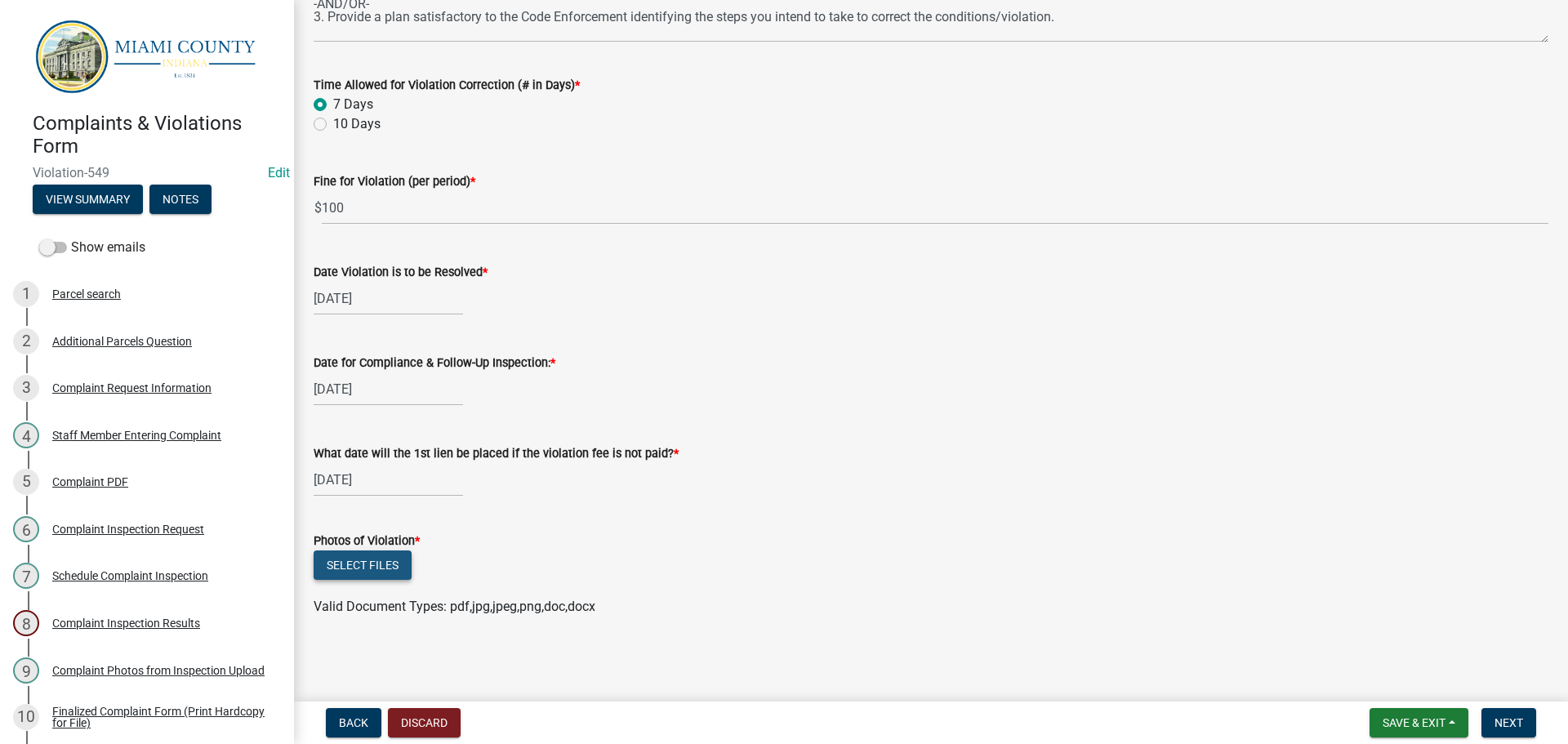
click at [364, 570] on button "Select files" at bounding box center [363, 564] width 98 height 29
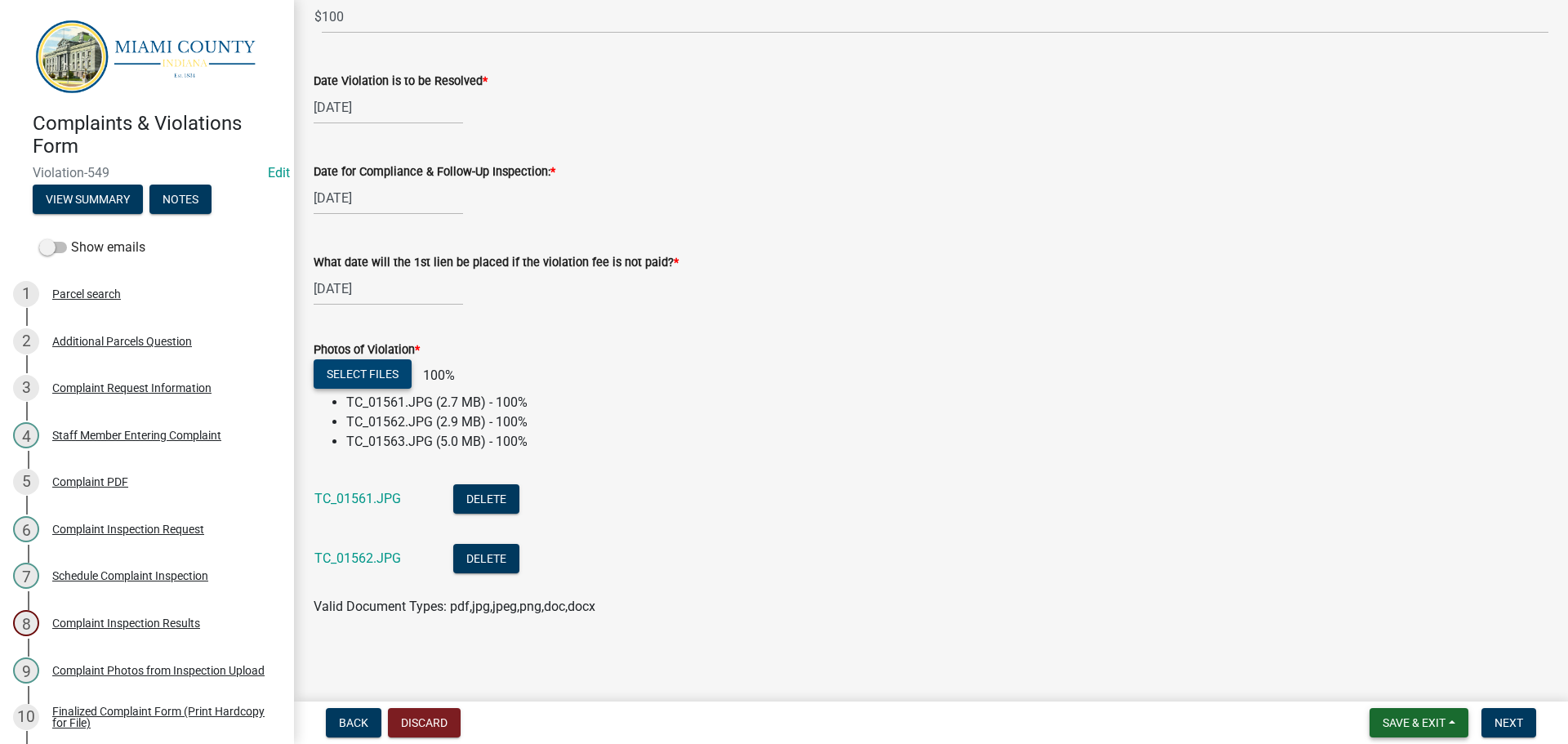
scroll to position [702, 0]
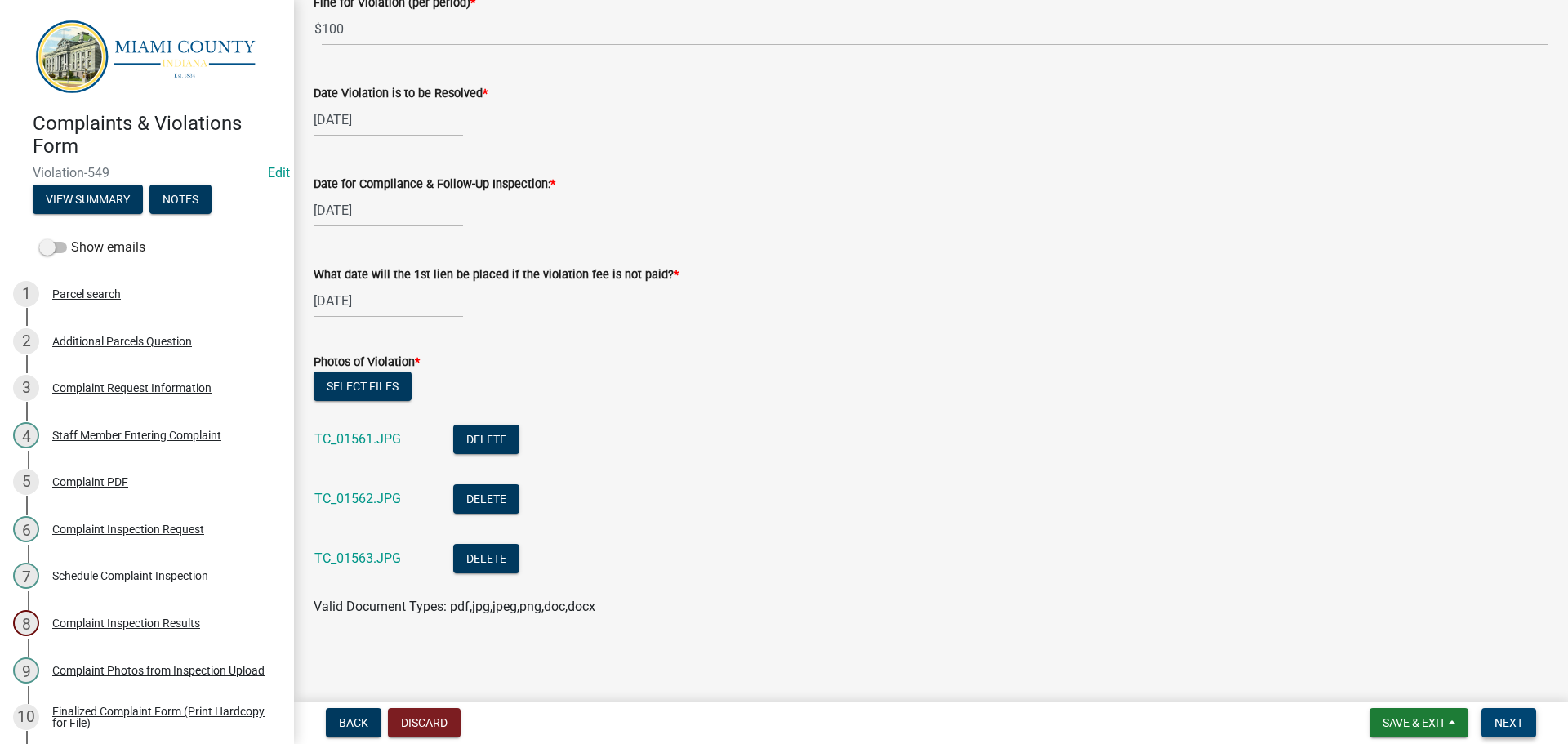
click at [1509, 722] on span "Next" at bounding box center [1508, 723] width 28 height 13
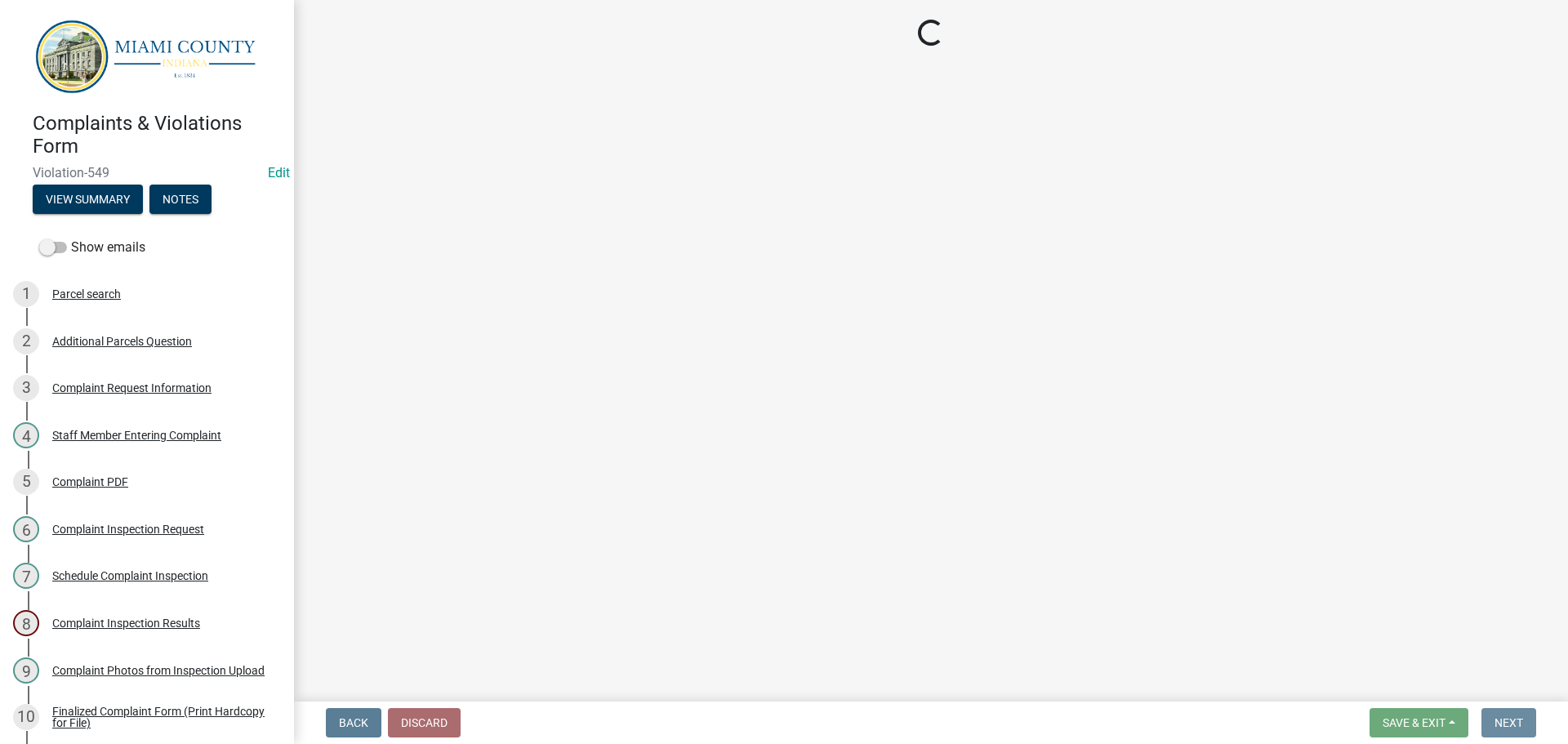
scroll to position [0, 0]
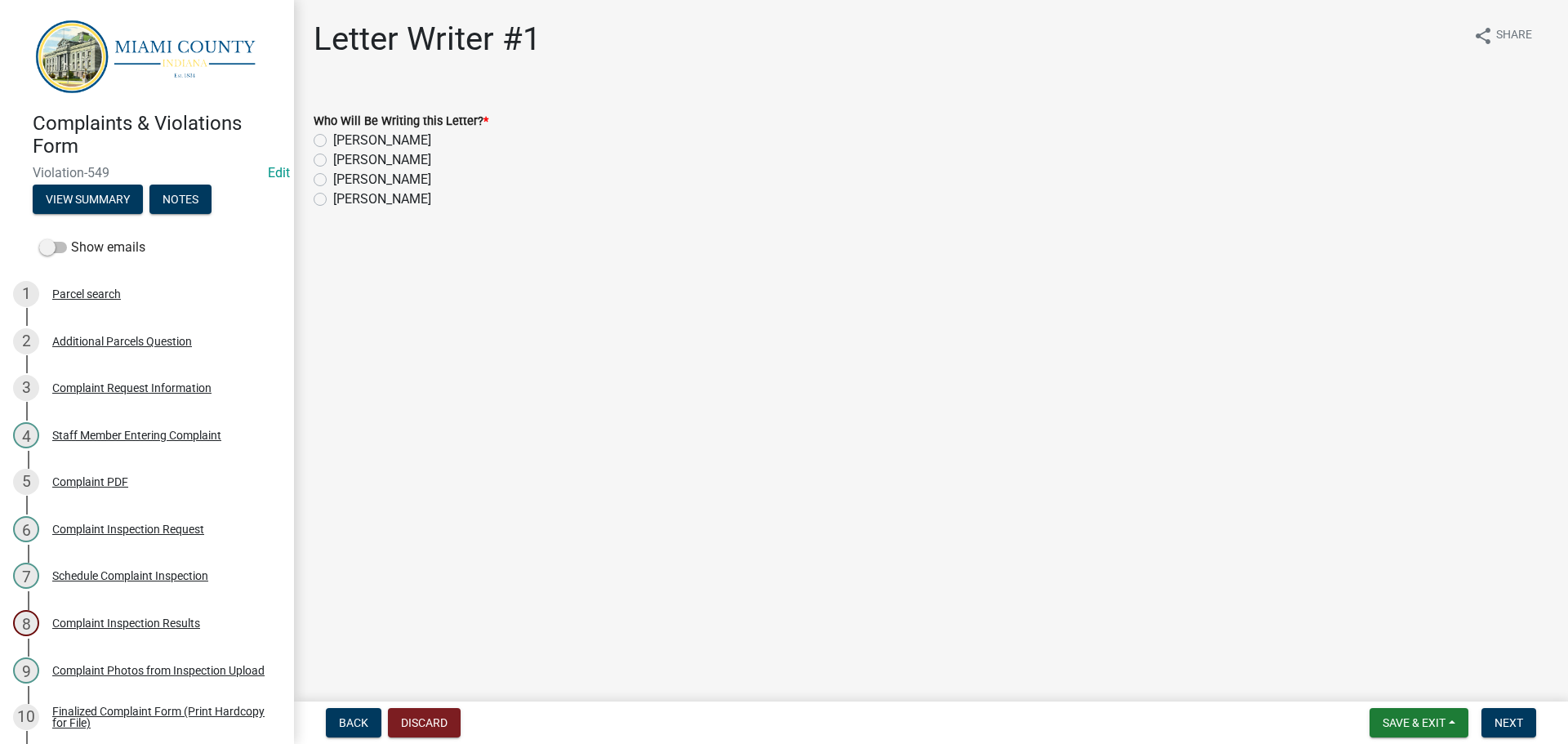
click at [333, 180] on label "[PERSON_NAME]" at bounding box center [382, 180] width 98 height 20
click at [333, 180] on input "[PERSON_NAME]" at bounding box center [339, 175] width 11 height 11
radio input "true"
click at [1511, 722] on span "Next" at bounding box center [1508, 723] width 28 height 13
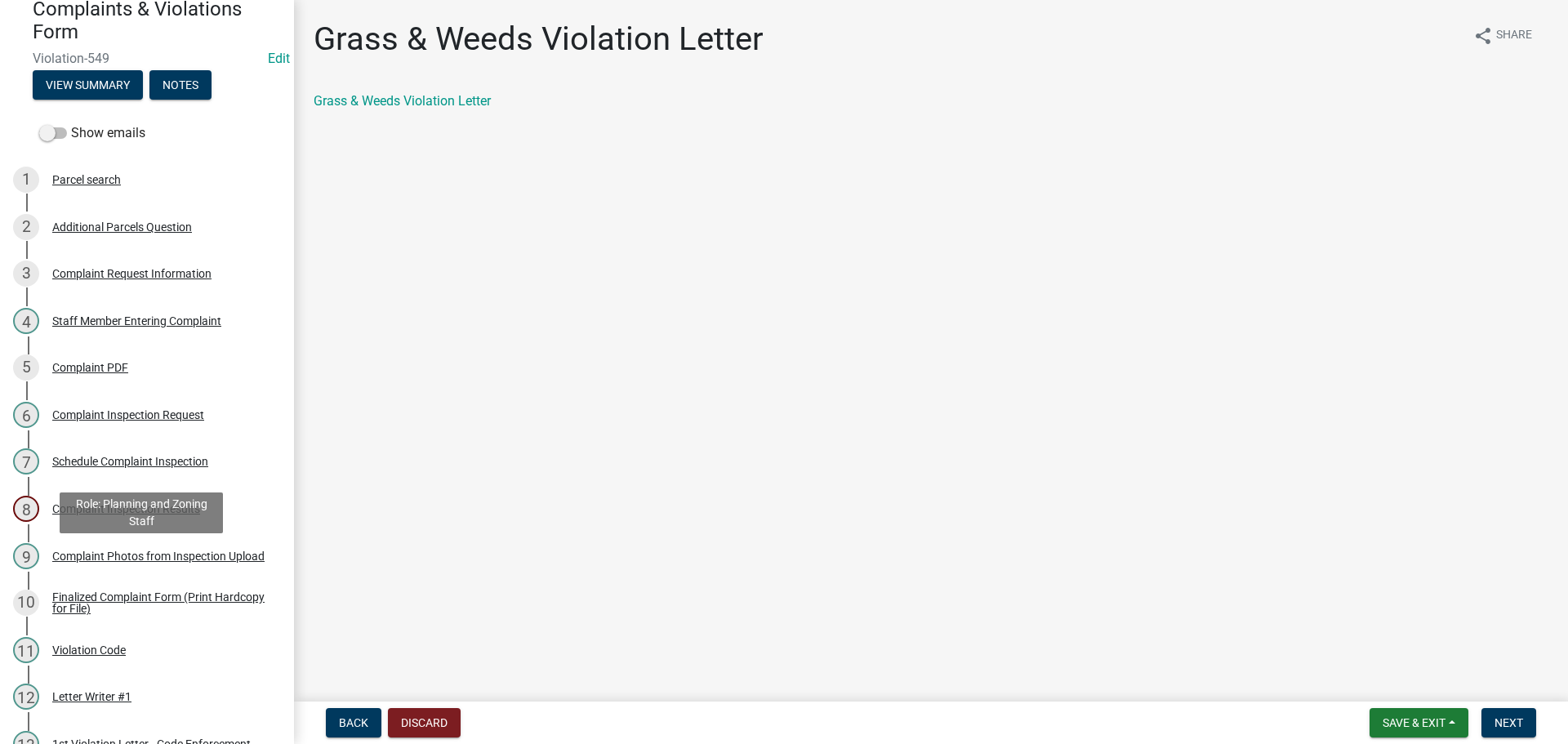
scroll to position [578, 0]
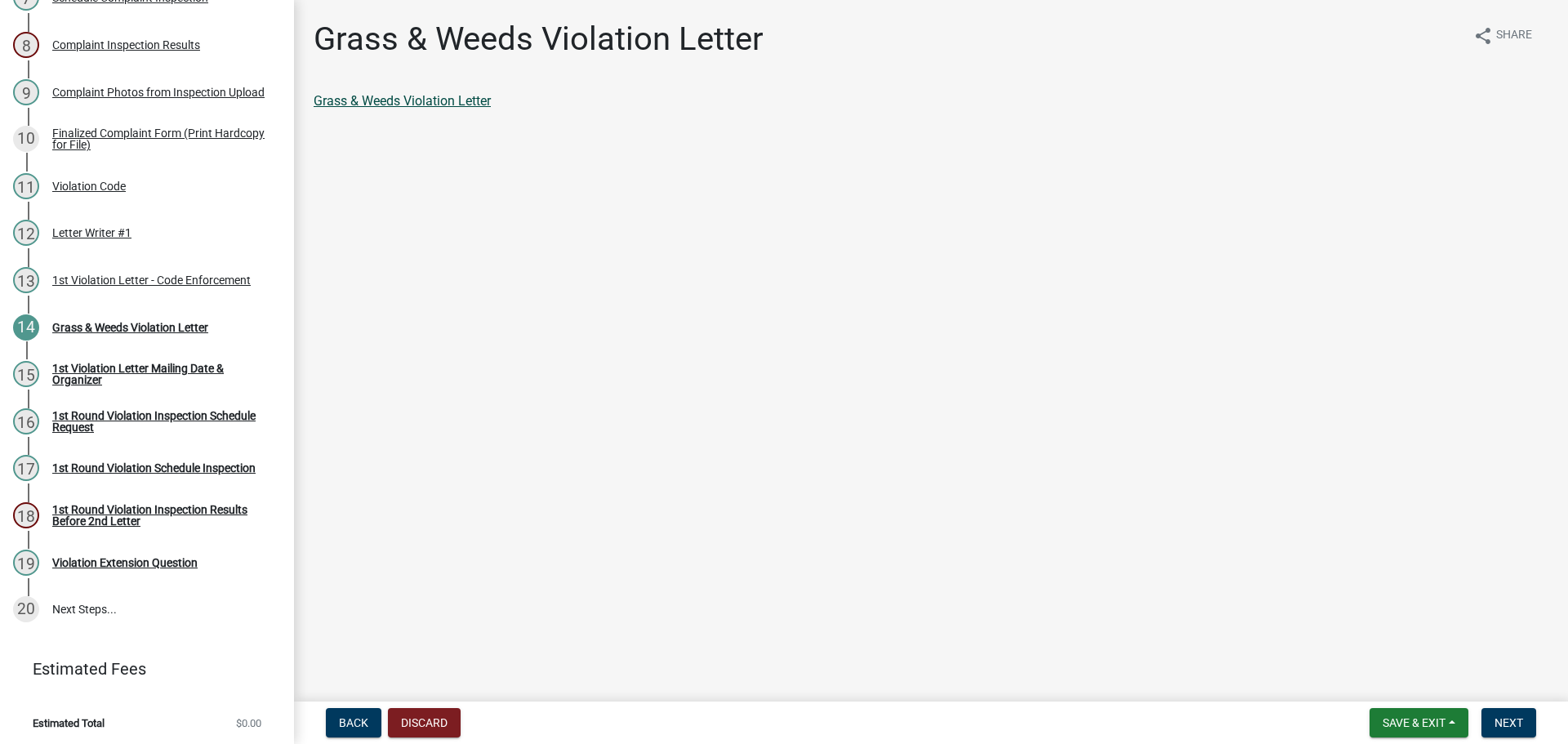
click at [375, 102] on link "Grass & Weeds Violation Letter" at bounding box center [402, 100] width 177 height 15
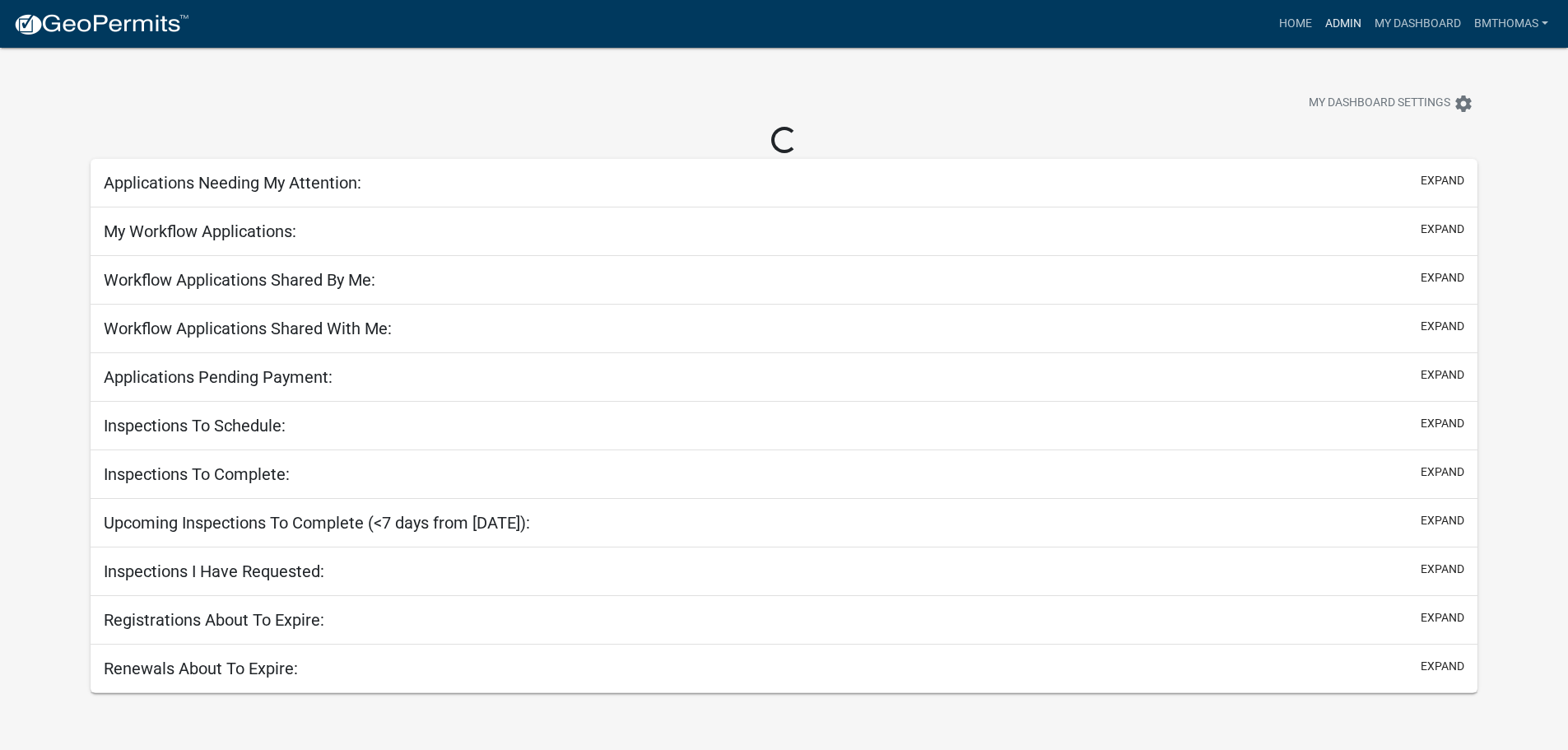
drag, startPoint x: 1348, startPoint y: 26, endPoint x: 1332, endPoint y: 37, distance: 19.4
click at [1348, 26] on link "Admin" at bounding box center [1343, 23] width 49 height 31
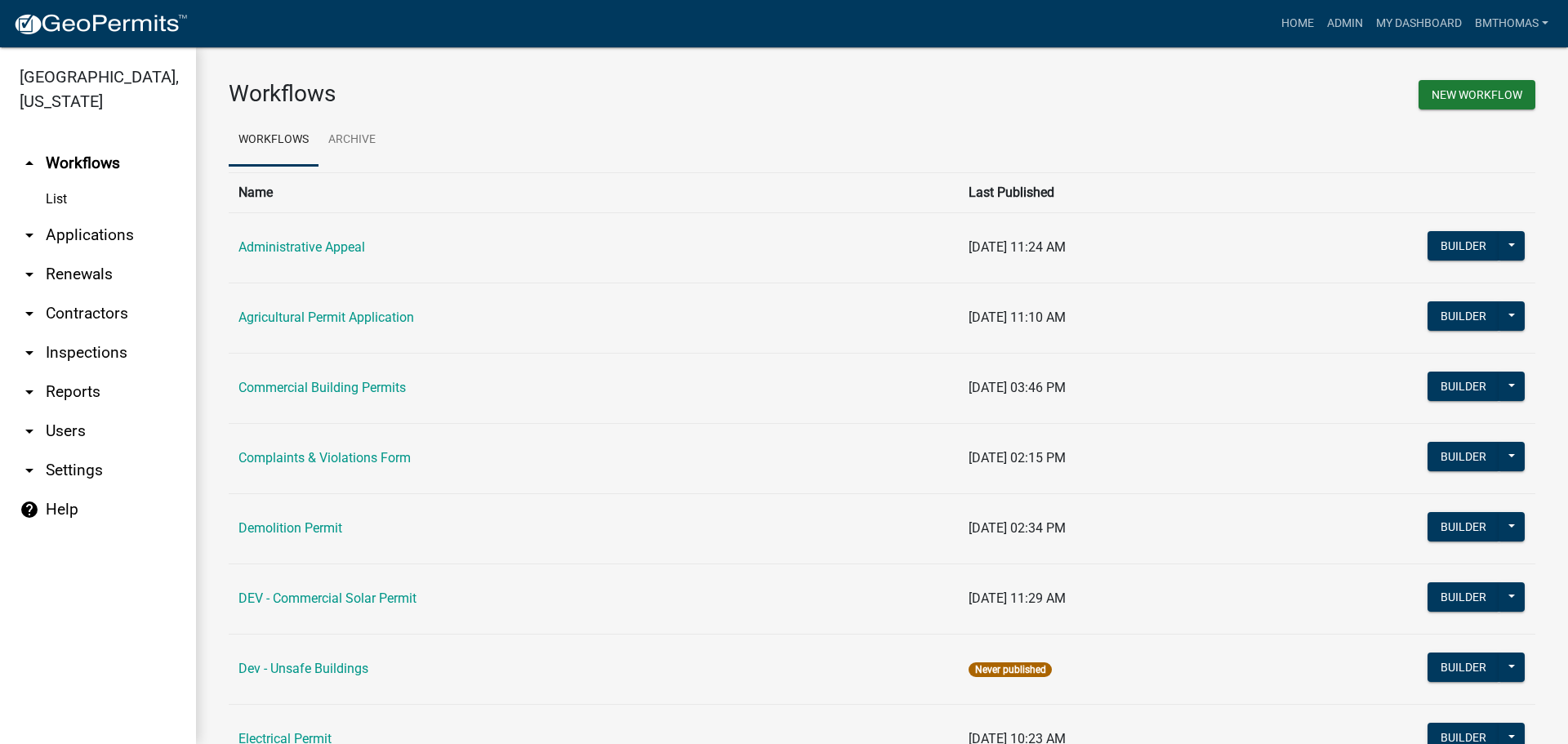
click at [83, 216] on link "arrow_drop_down Applications" at bounding box center [98, 236] width 196 height 39
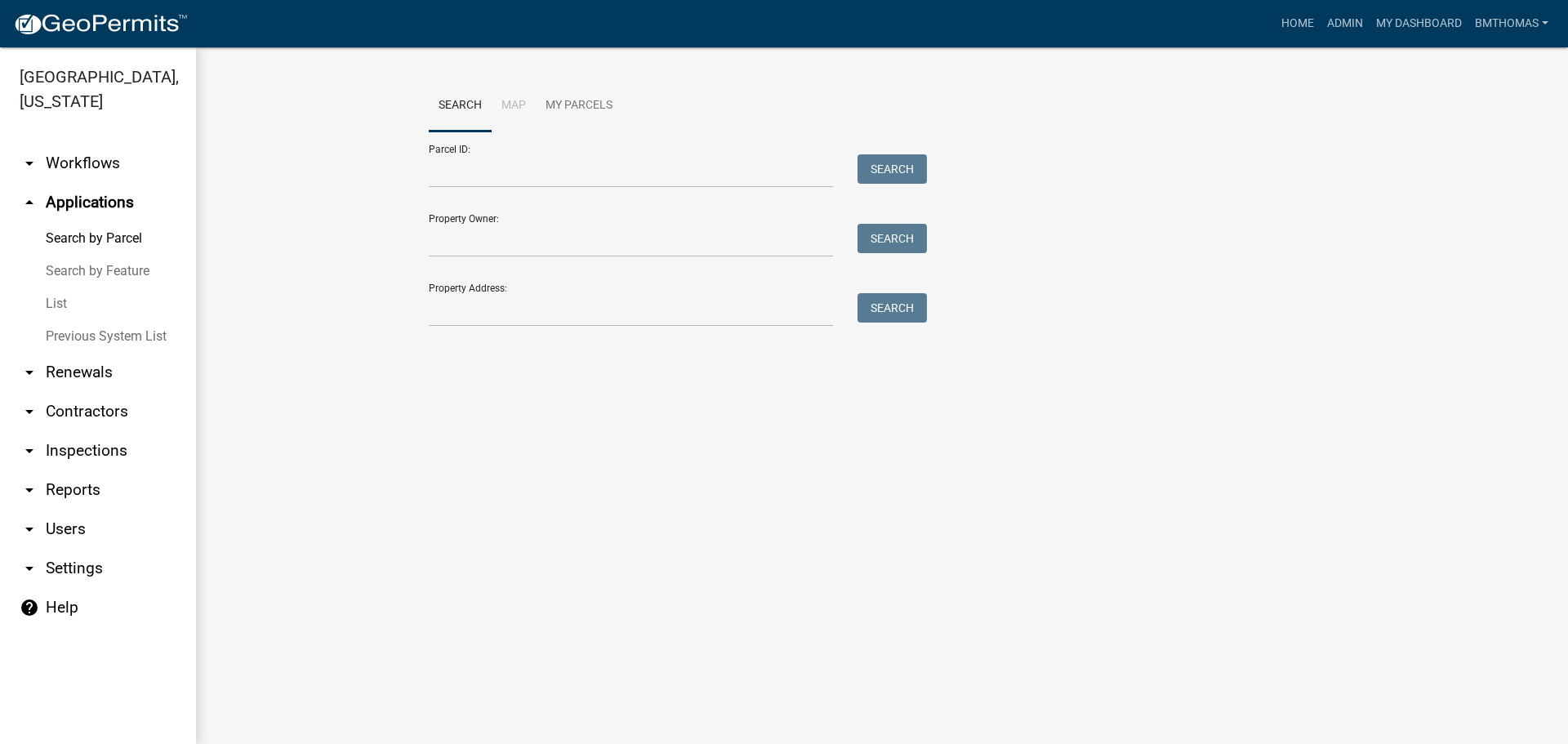
click at [61, 287] on link "List" at bounding box center [98, 303] width 196 height 33
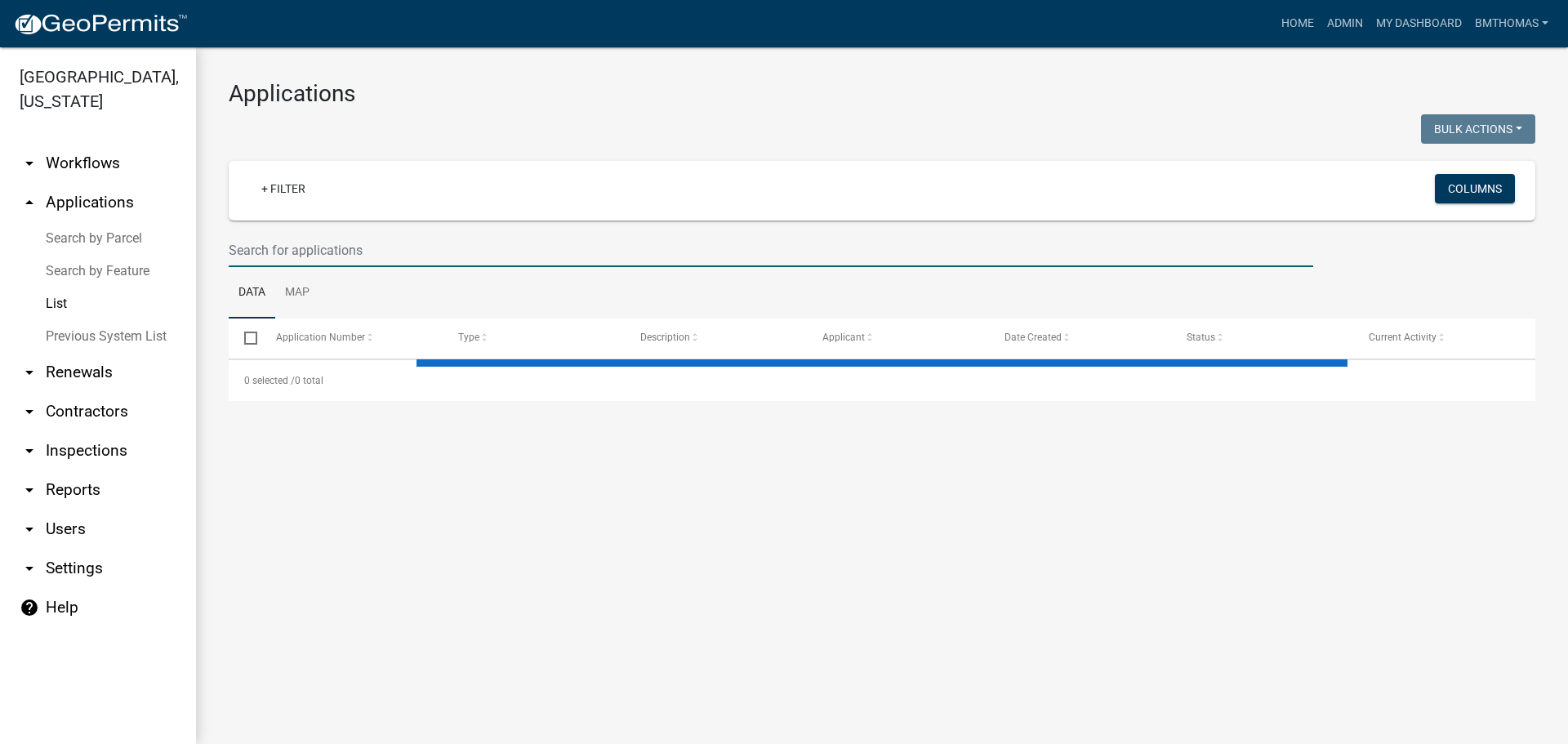
click at [309, 245] on input "text" at bounding box center [771, 251] width 1084 height 34
select select "3: 100"
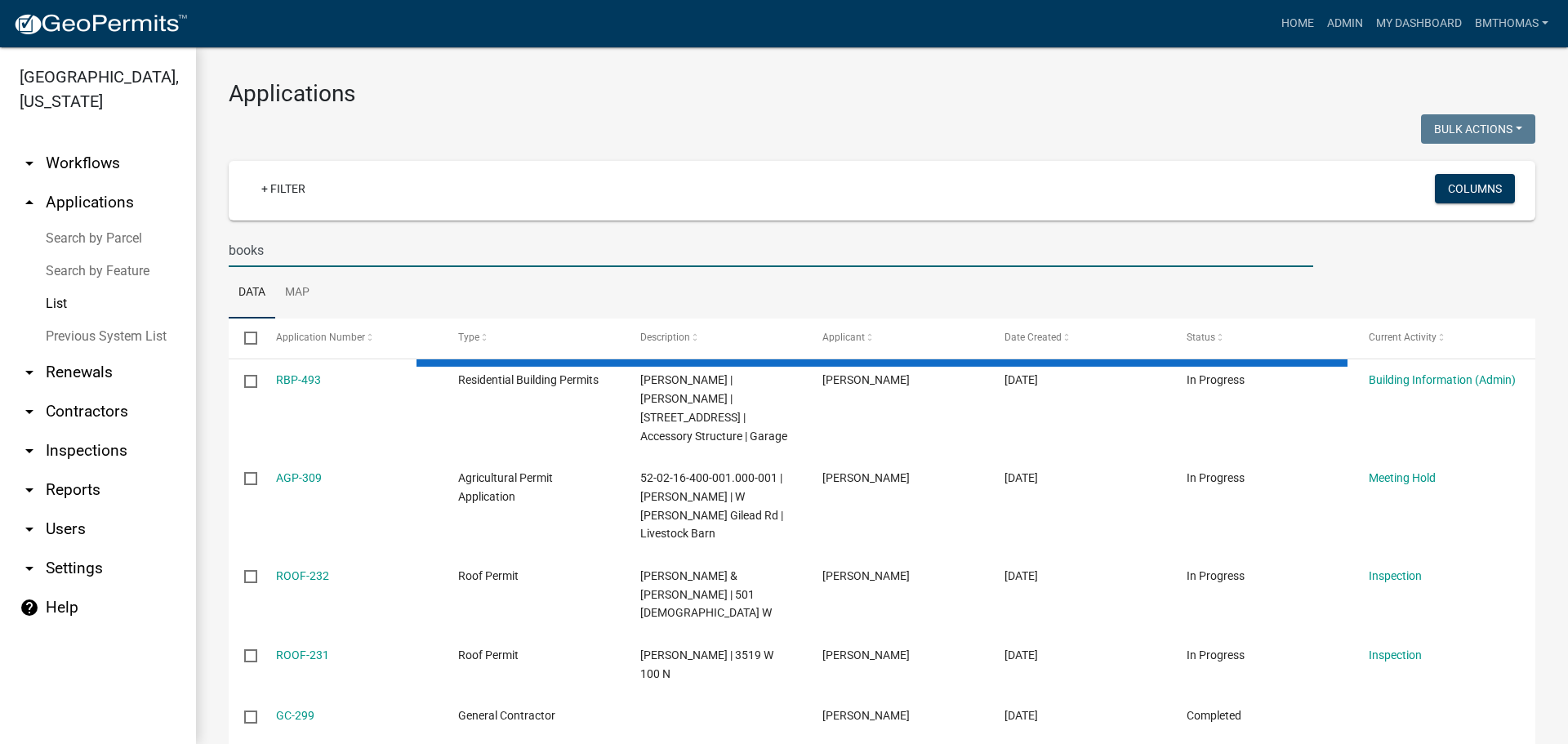
drag, startPoint x: 276, startPoint y: 252, endPoint x: 194, endPoint y: 251, distance: 82.0
click at [194, 251] on div "Miami County, Indiana arrow_drop_down Workflows List arrow_drop_up Applications…" at bounding box center [784, 396] width 1568 height 697
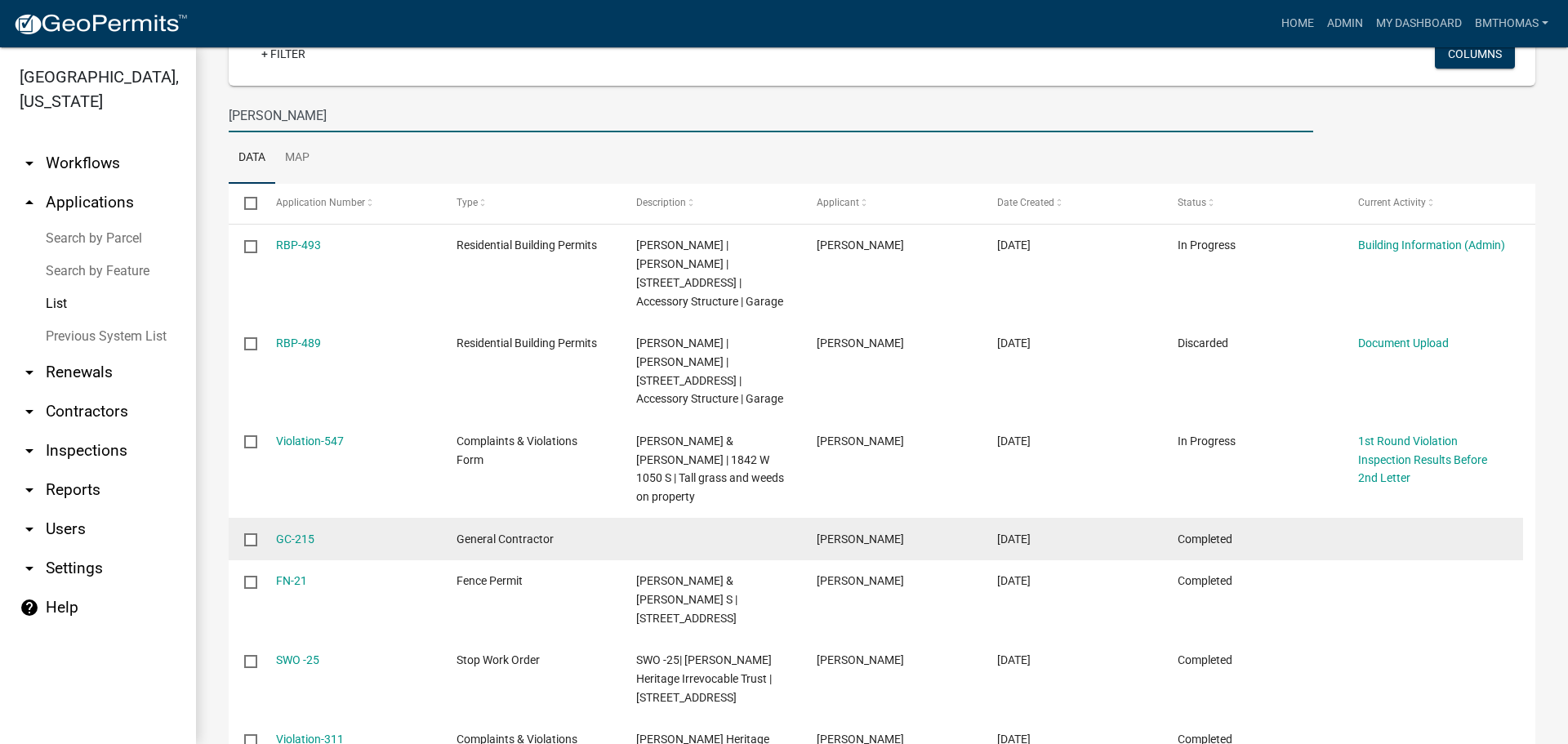
scroll to position [164, 0]
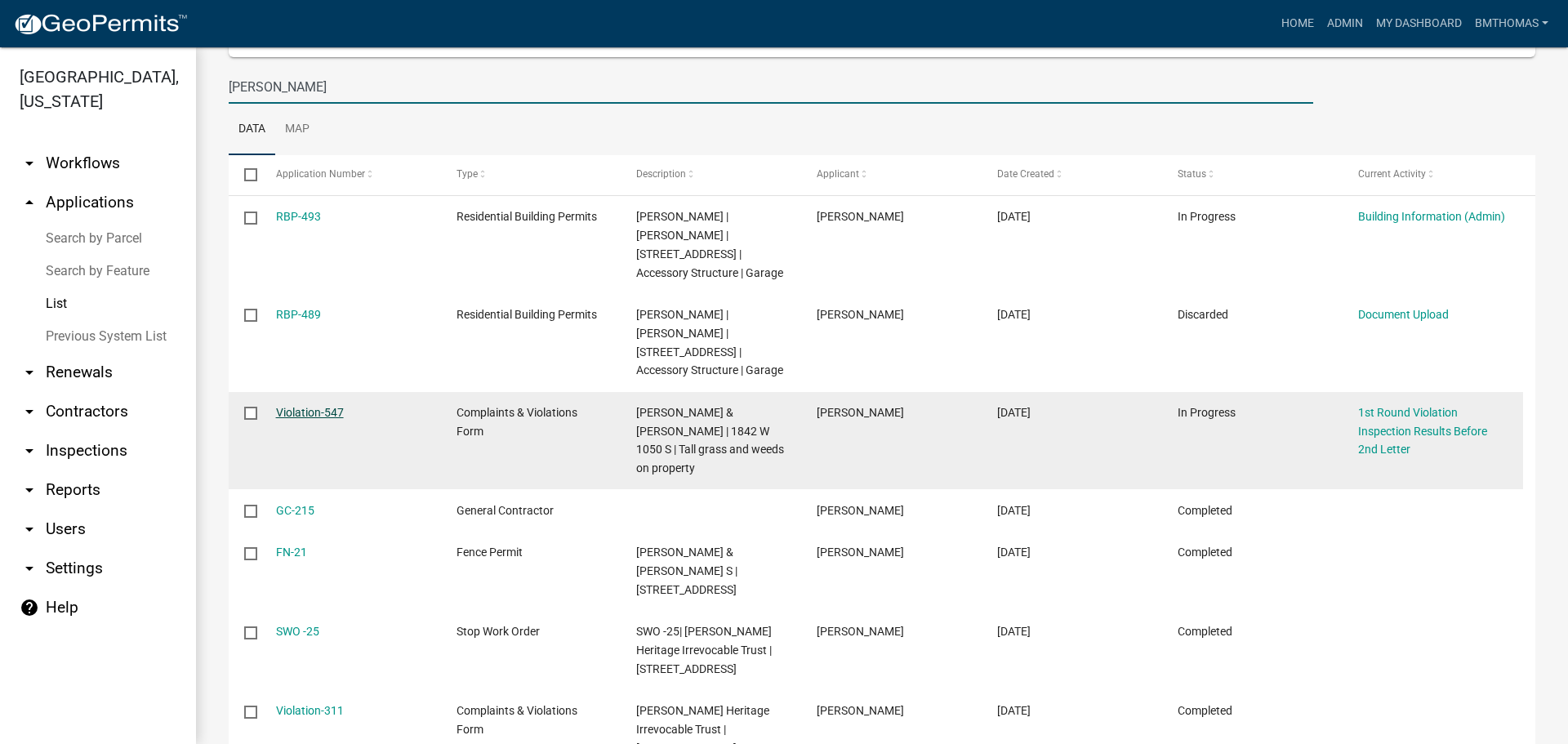
type input "dodd"
click at [310, 412] on link "Violation-547" at bounding box center [310, 412] width 68 height 13
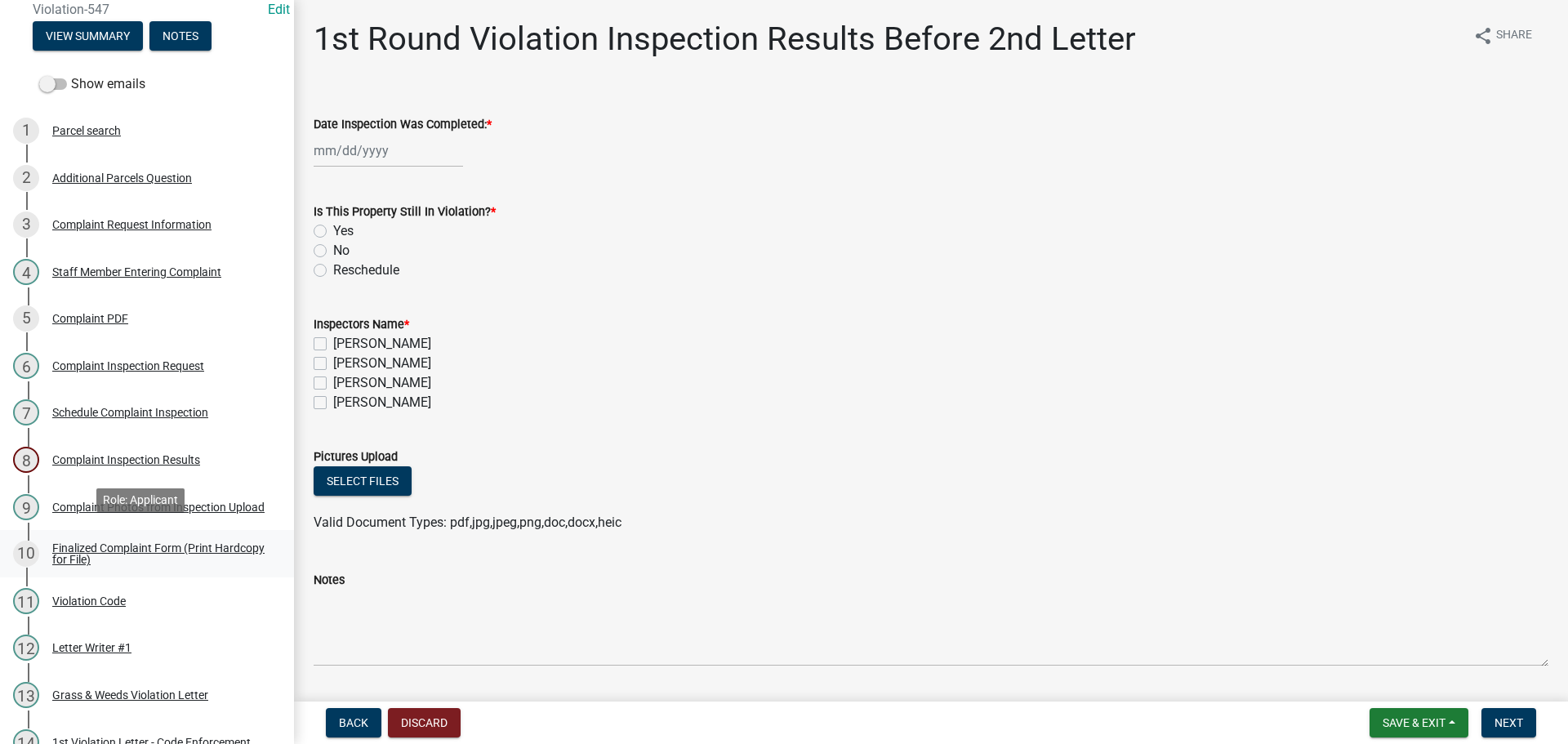
scroll to position [245, 0]
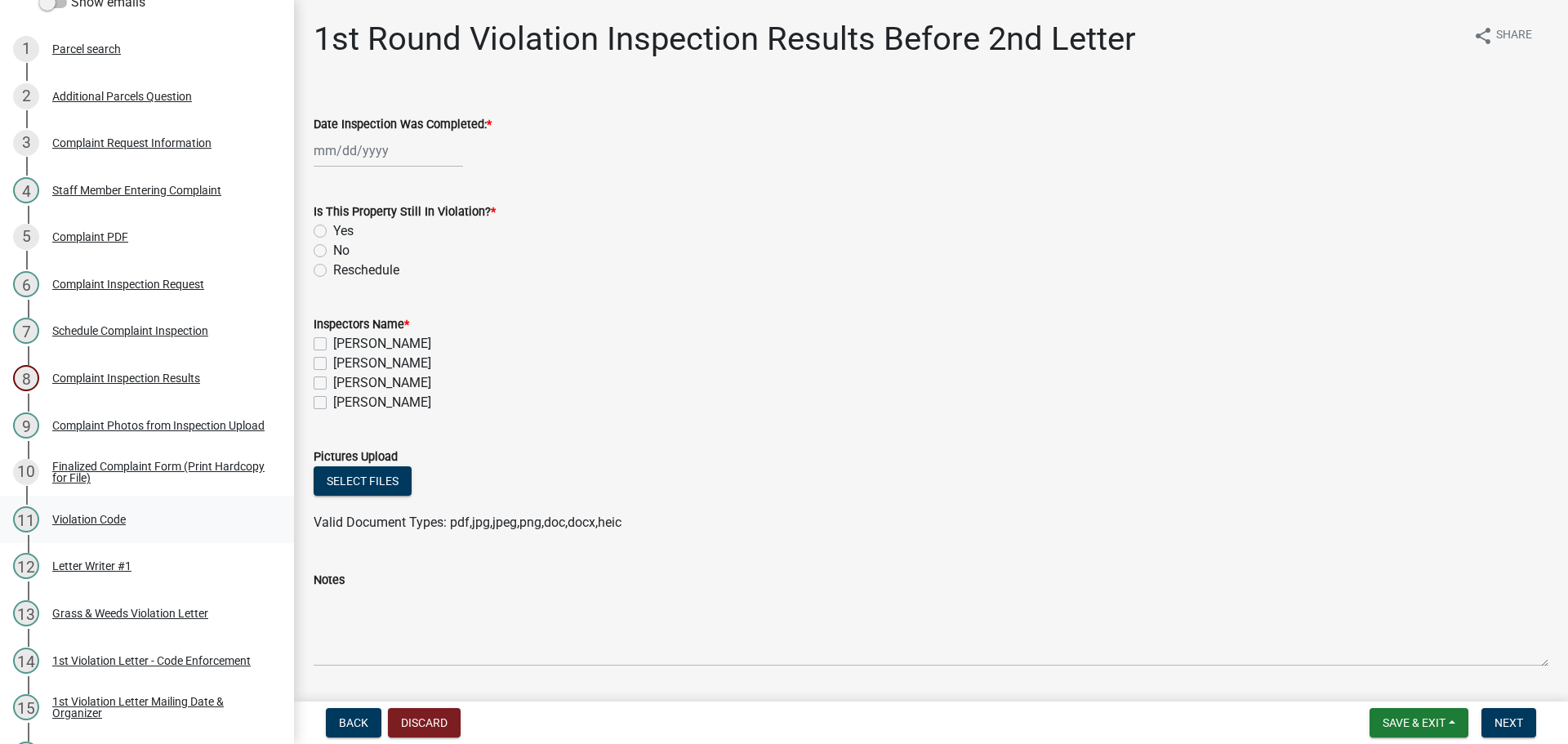
click at [74, 514] on div "Violation Code" at bounding box center [89, 519] width 74 height 12
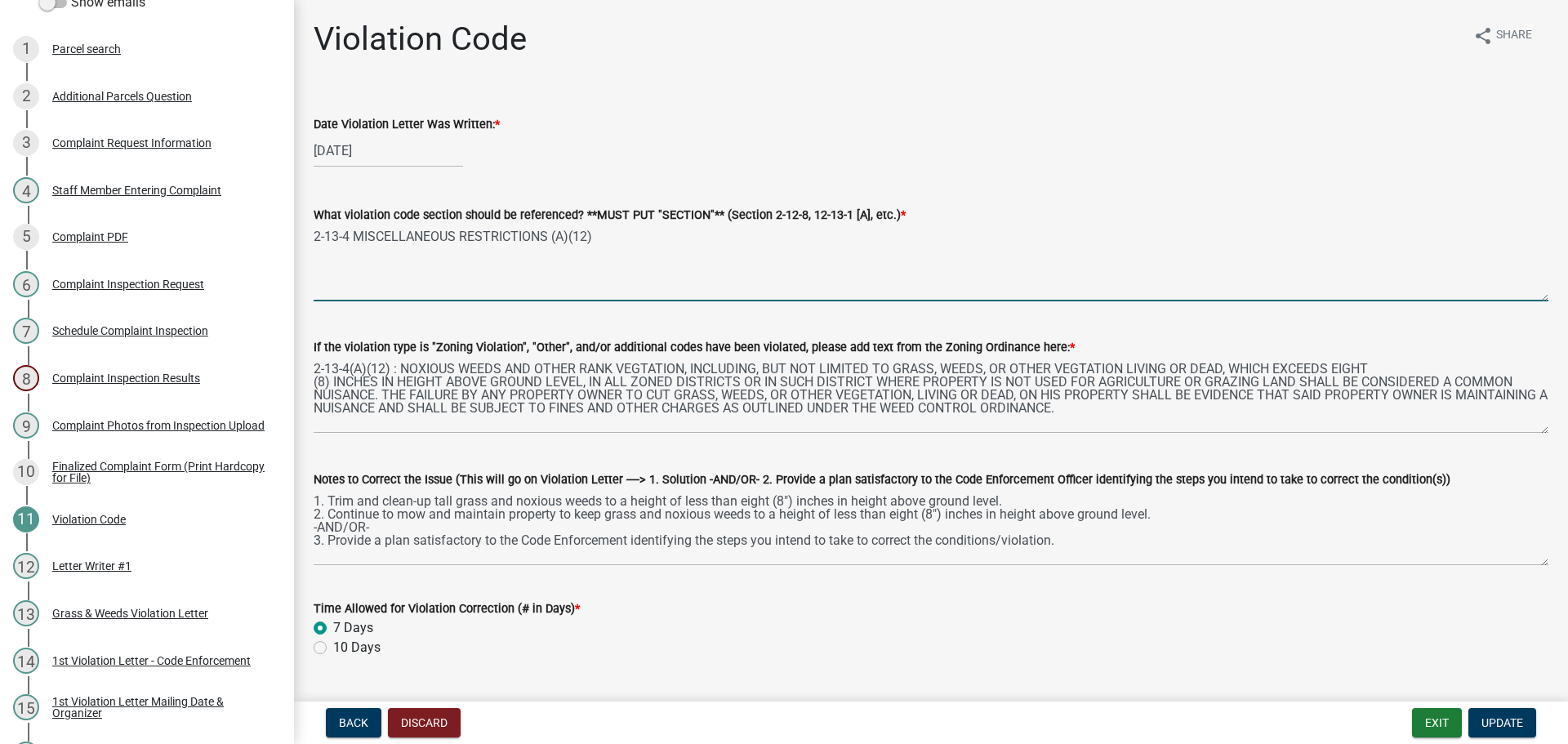
drag, startPoint x: 589, startPoint y: 233, endPoint x: 311, endPoint y: 244, distance: 278.2
click at [311, 244] on div "What violation code section should be referenced? **MUST PUT "SECTION"** (Secti…" at bounding box center [931, 242] width 1260 height 119
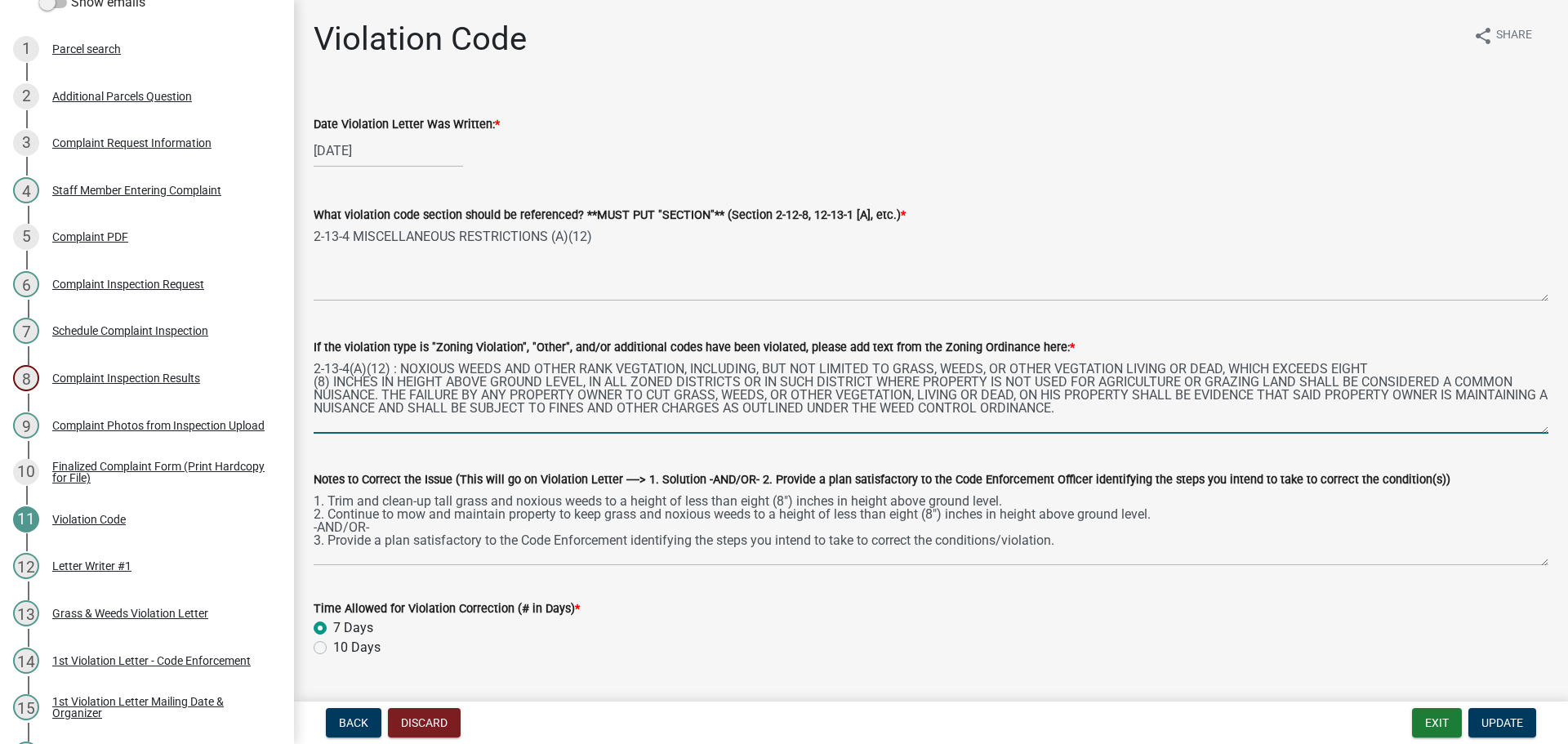
drag, startPoint x: 1159, startPoint y: 414, endPoint x: 311, endPoint y: 368, distance: 849.2
click at [311, 368] on div "If the violation type is "Zoning Violation", "Other", and/or additional codes h…" at bounding box center [931, 374] width 1260 height 119
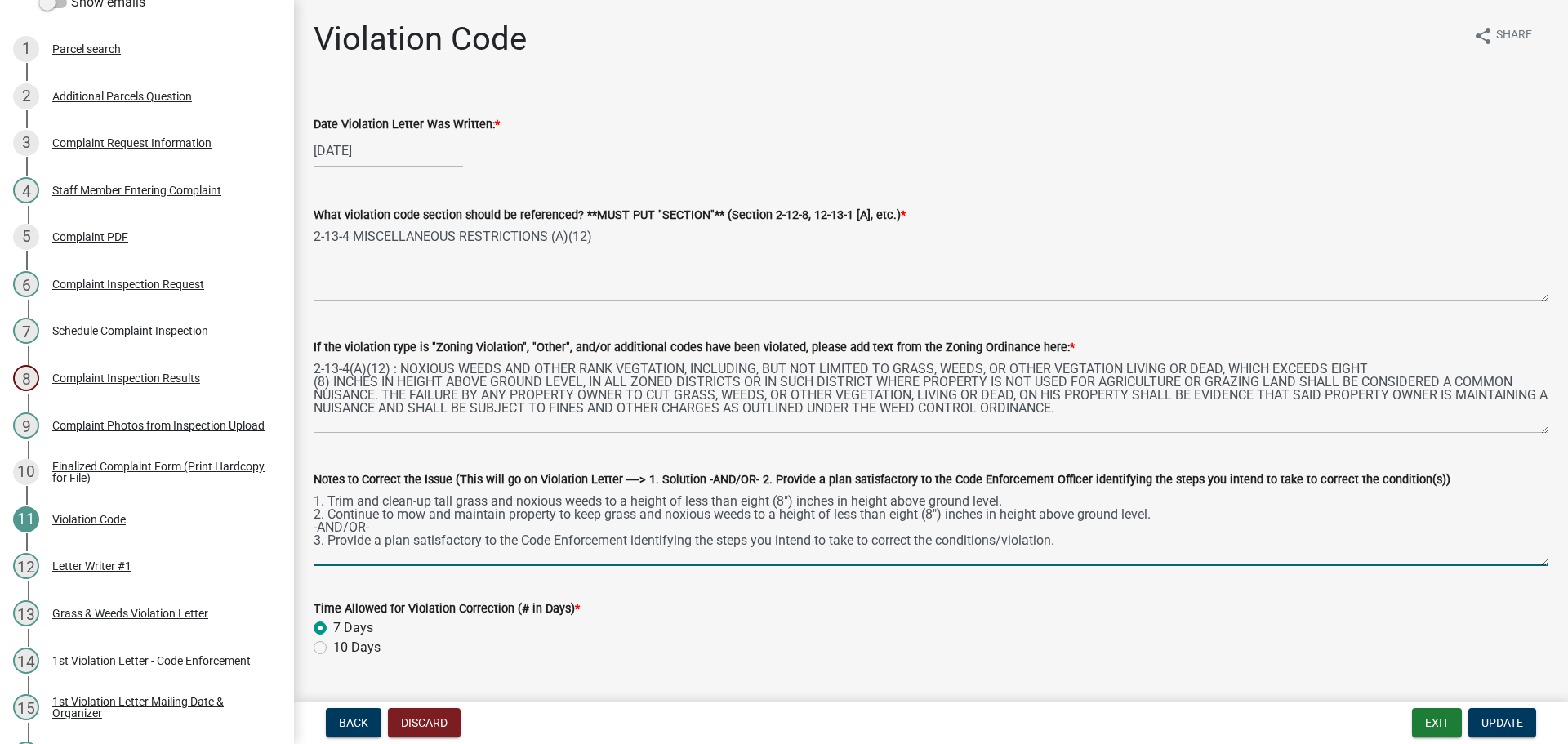
drag, startPoint x: 1023, startPoint y: 540, endPoint x: 314, endPoint y: 498, distance: 710.2
click at [314, 498] on textarea "1. Trim and clean-up tall grass and noxious weeds to a height of less than eigh…" at bounding box center [931, 527] width 1235 height 76
